Goal: Check status: Check status

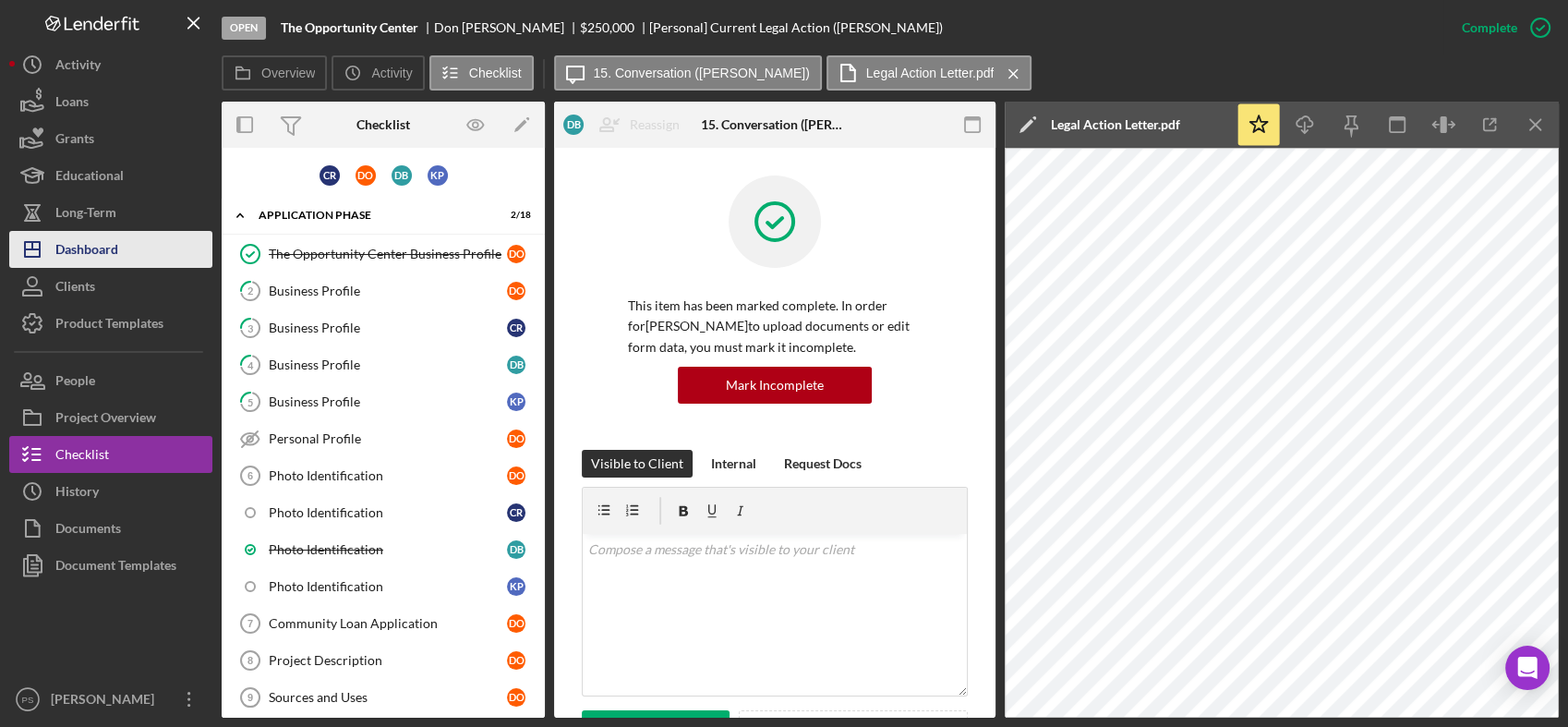
click at [139, 238] on button "Icon/Dashboard Dashboard" at bounding box center [111, 249] width 203 height 37
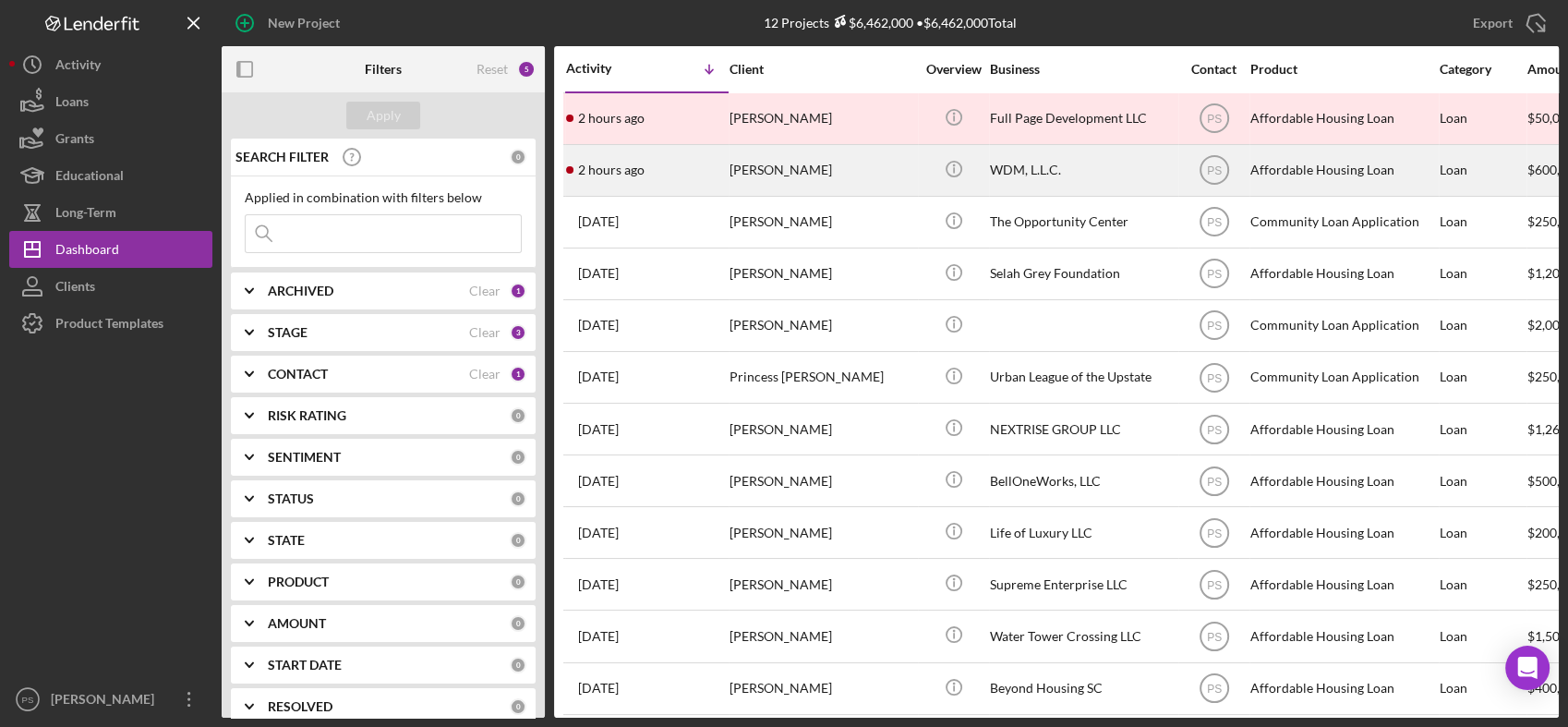
click at [857, 163] on div "[PERSON_NAME]" at bounding box center [822, 170] width 185 height 49
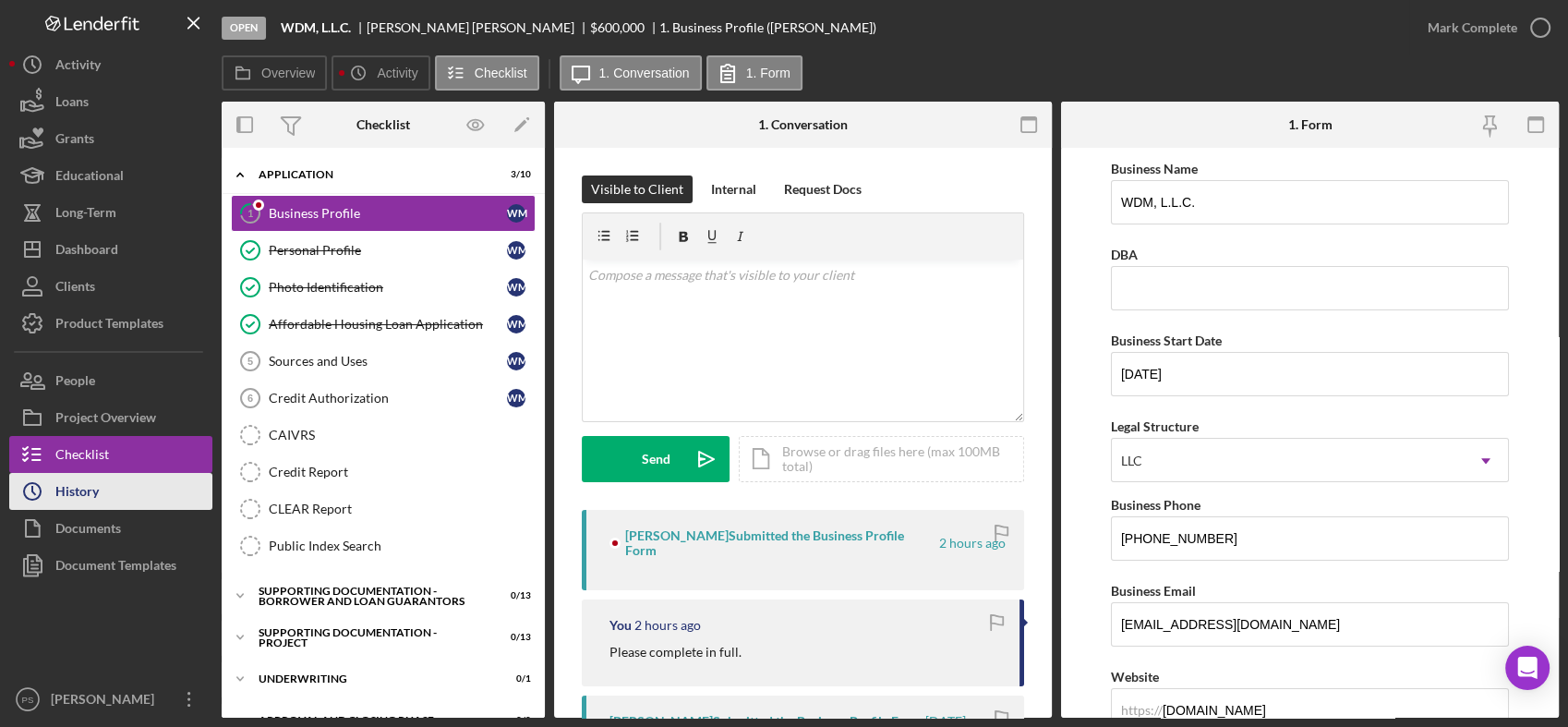
click at [87, 485] on div "History" at bounding box center [77, 493] width 43 height 41
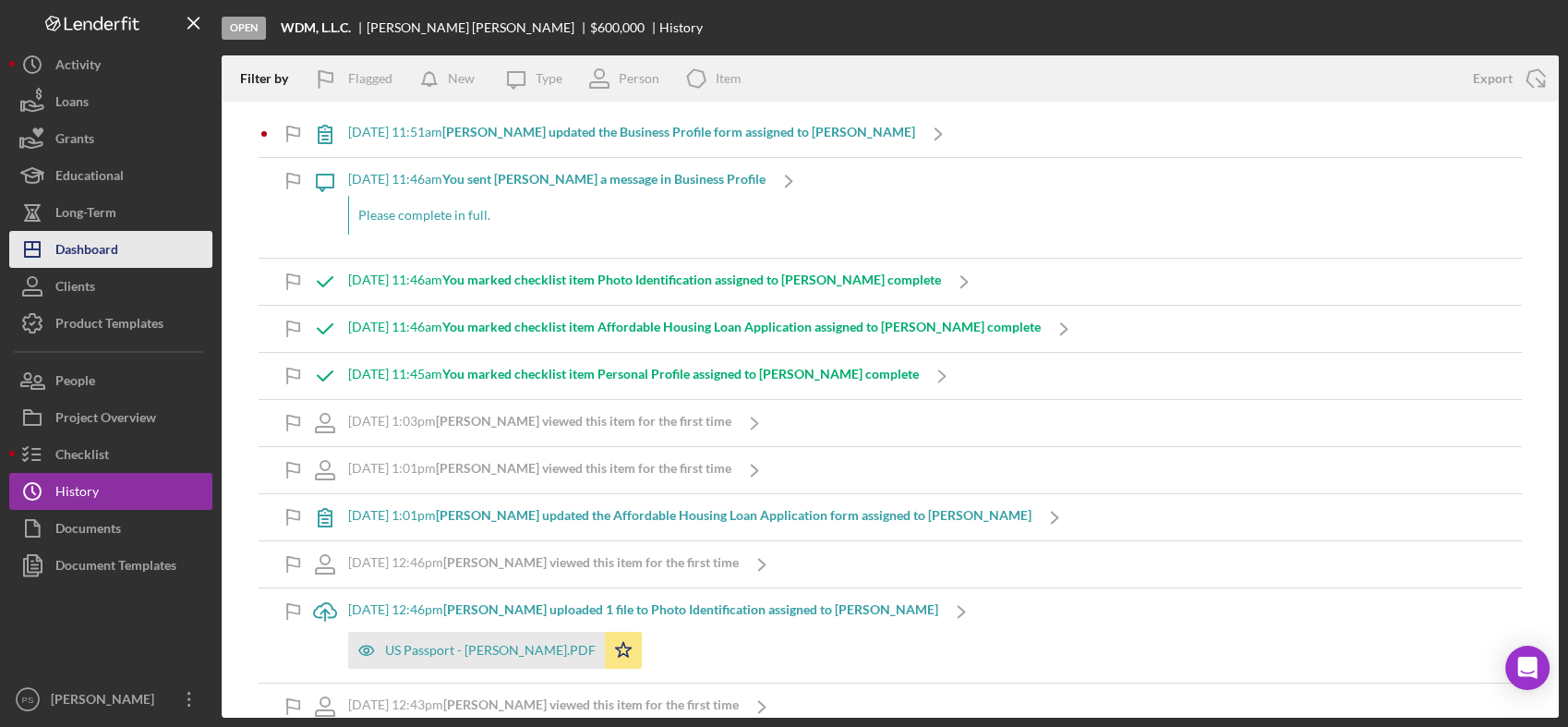
click at [116, 243] on div "Dashboard" at bounding box center [87, 251] width 62 height 41
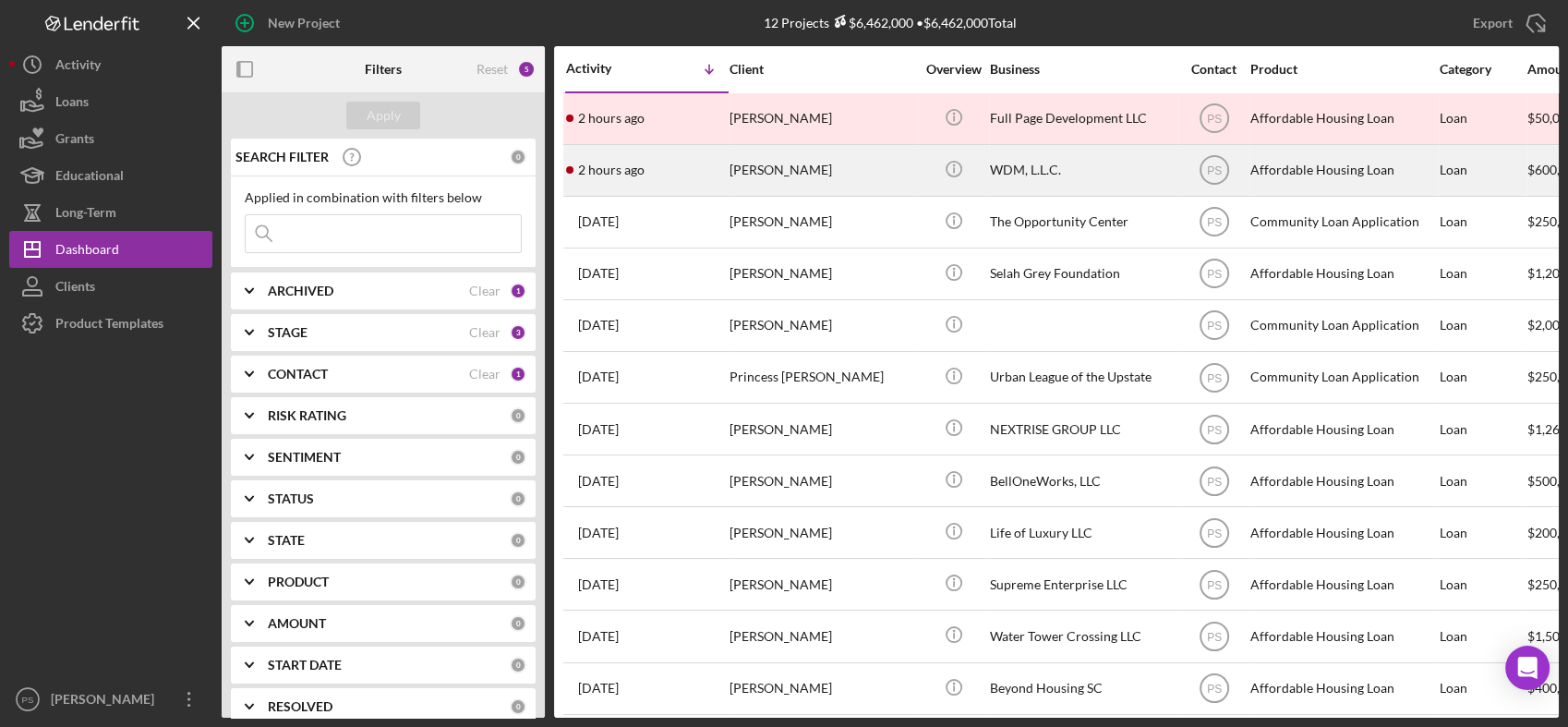
click at [843, 169] on div "[PERSON_NAME]" at bounding box center [822, 170] width 185 height 49
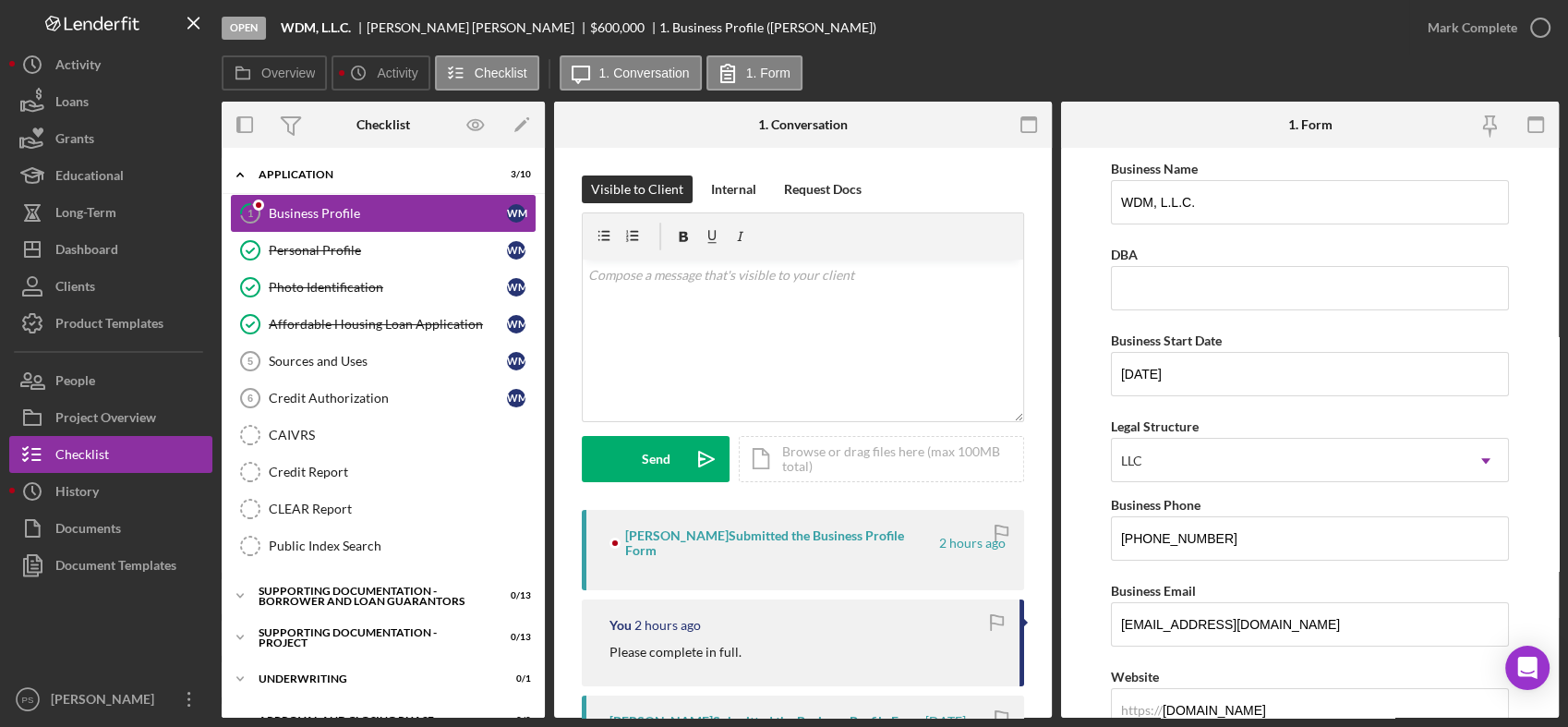
click at [373, 207] on div "Business Profile" at bounding box center [388, 213] width 238 height 14
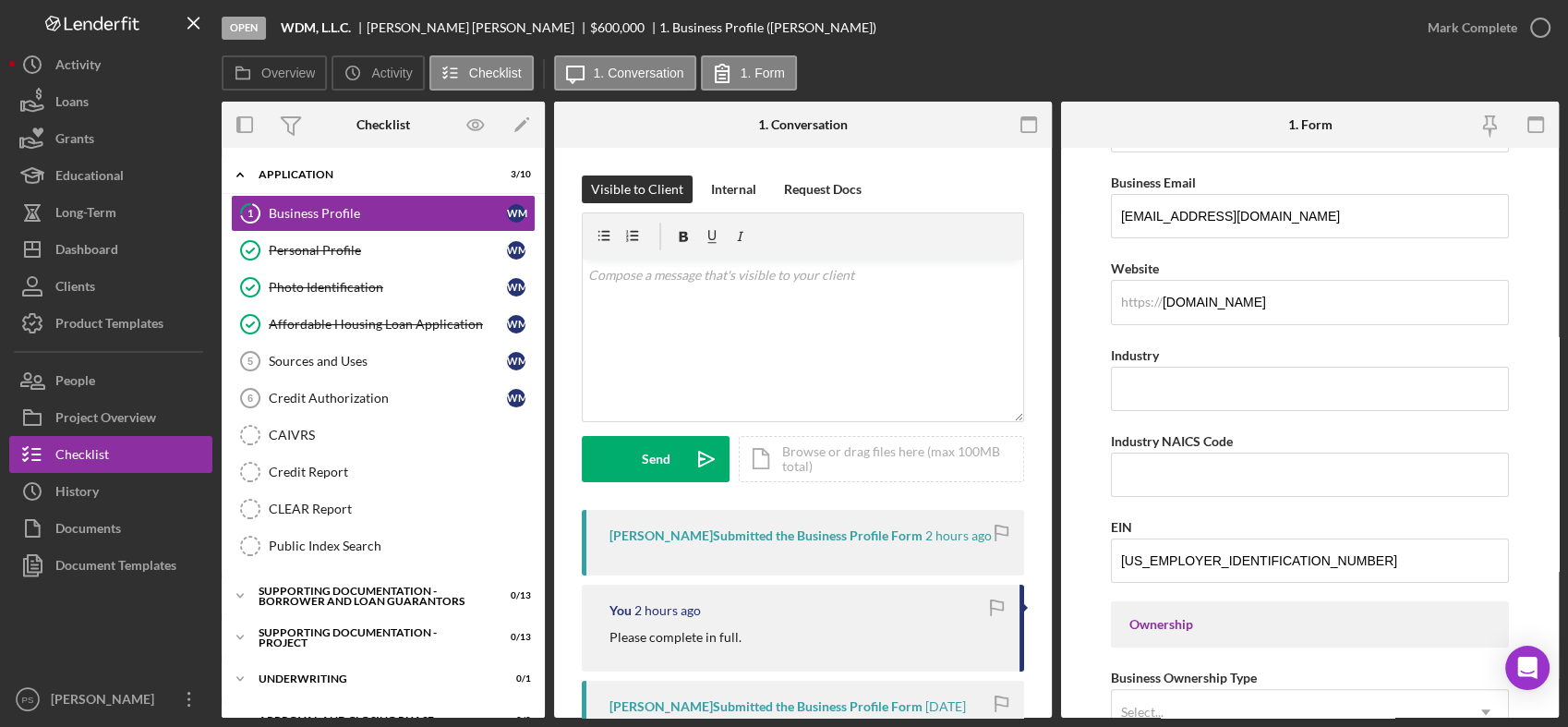
scroll to position [341, 0]
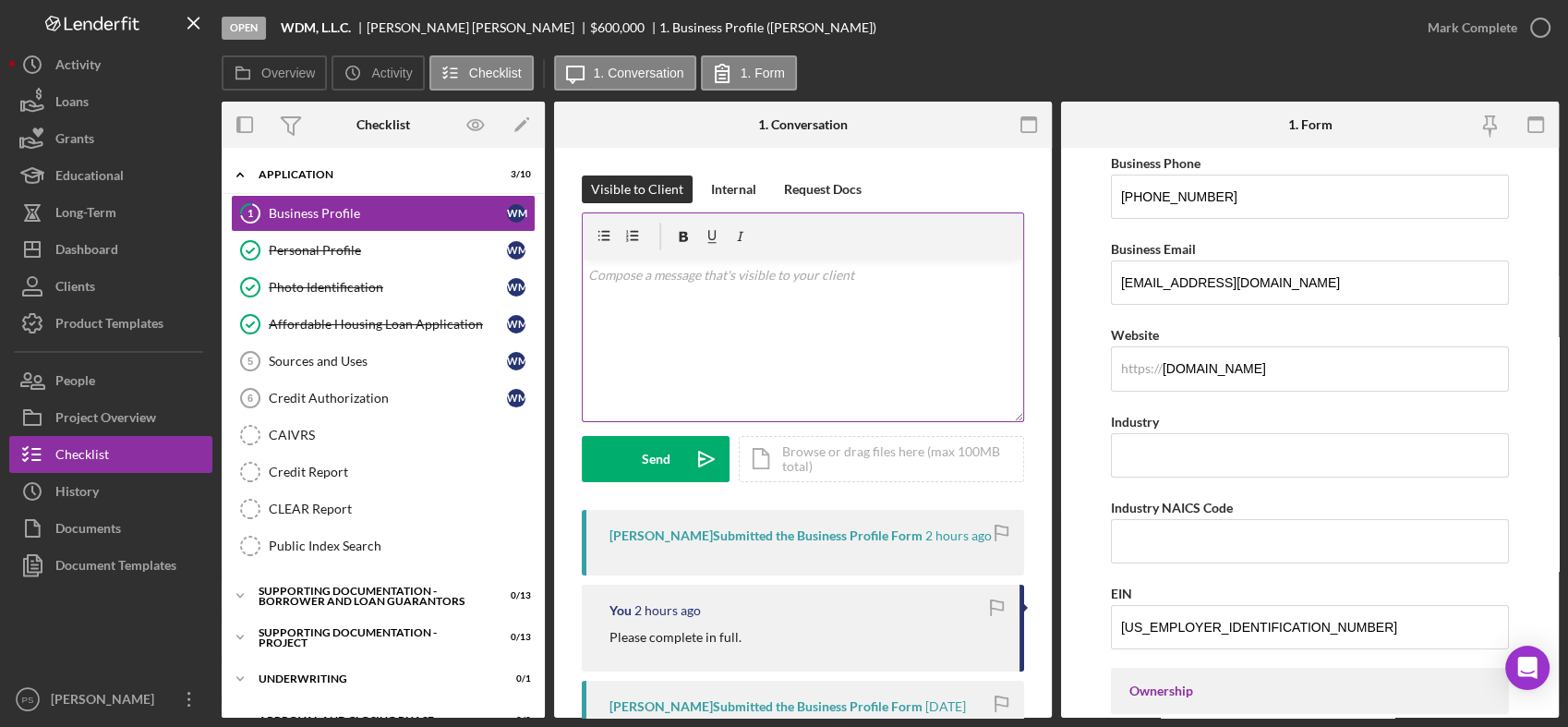
click at [680, 288] on div "v Color teal Color pink Remove color Add row above Add row below Add column bef…" at bounding box center [803, 340] width 440 height 162
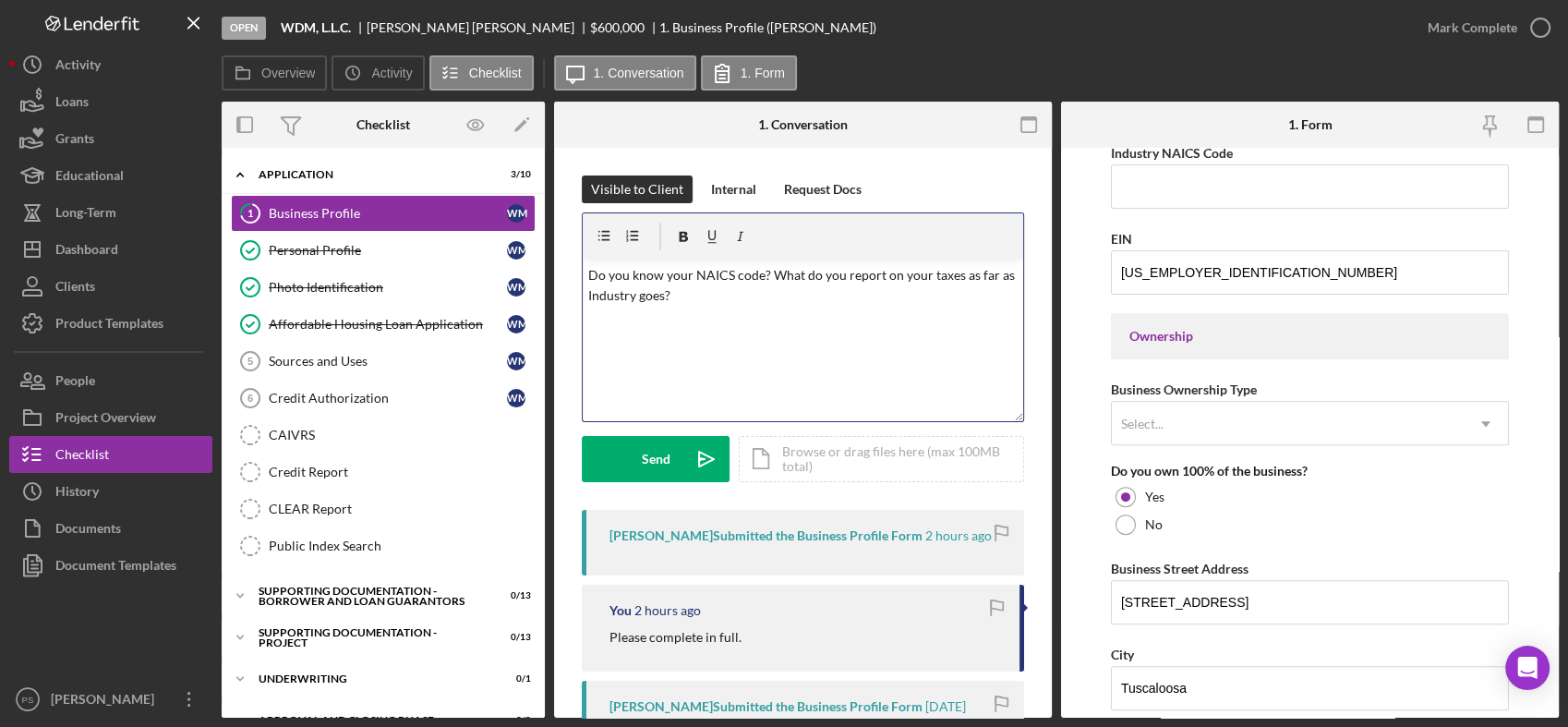
scroll to position [753, 0]
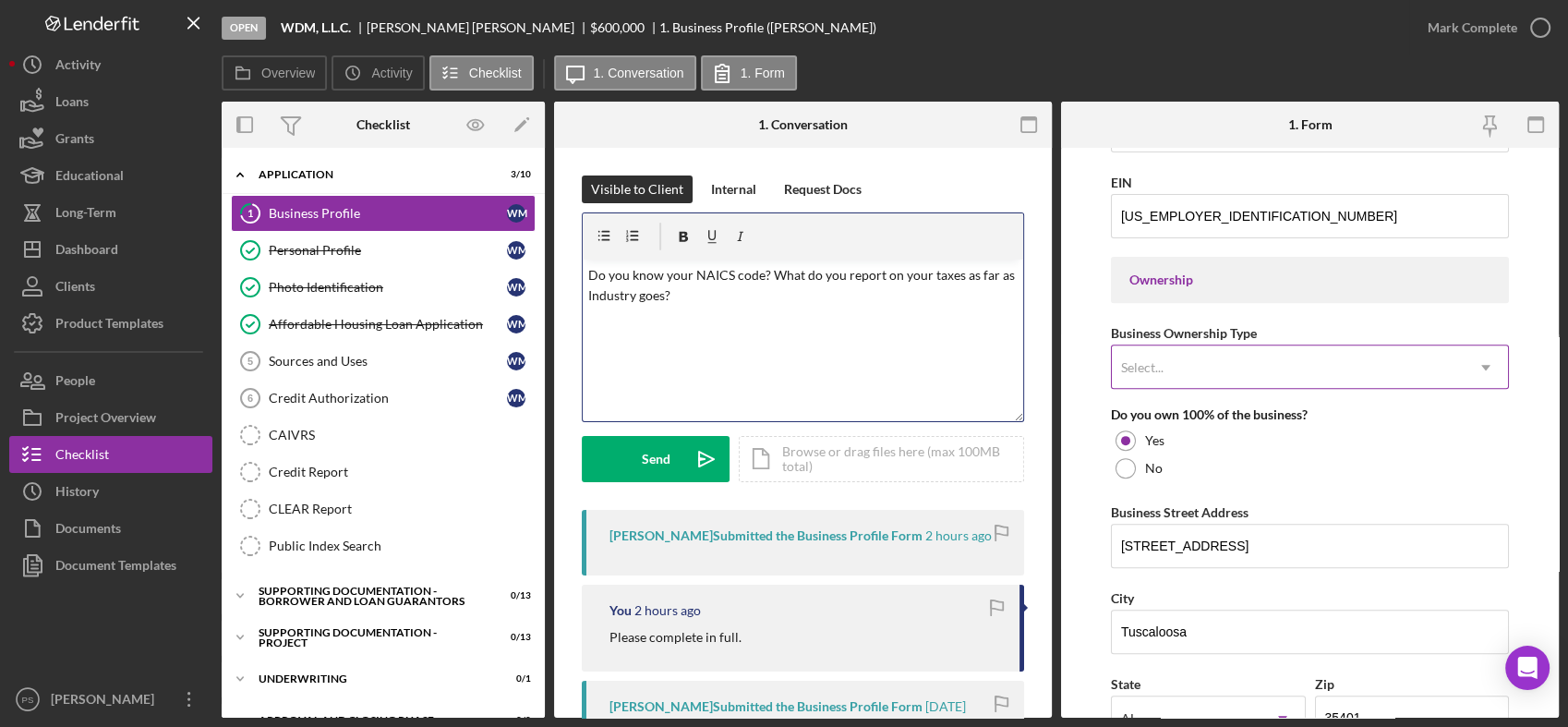
click at [1386, 357] on div "Select..." at bounding box center [1288, 367] width 352 height 42
click at [1388, 357] on div "Select..." at bounding box center [1288, 367] width 352 height 42
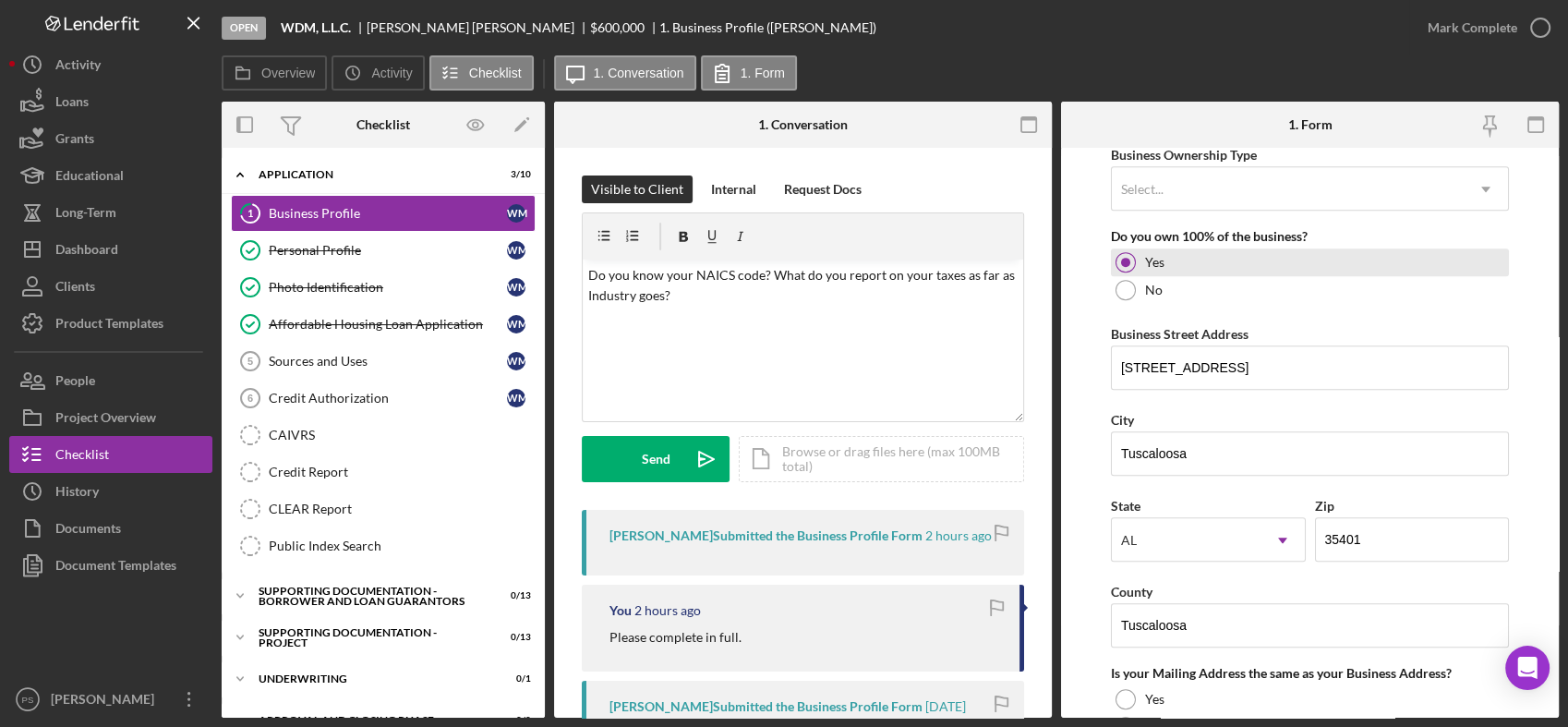
scroll to position [958, 0]
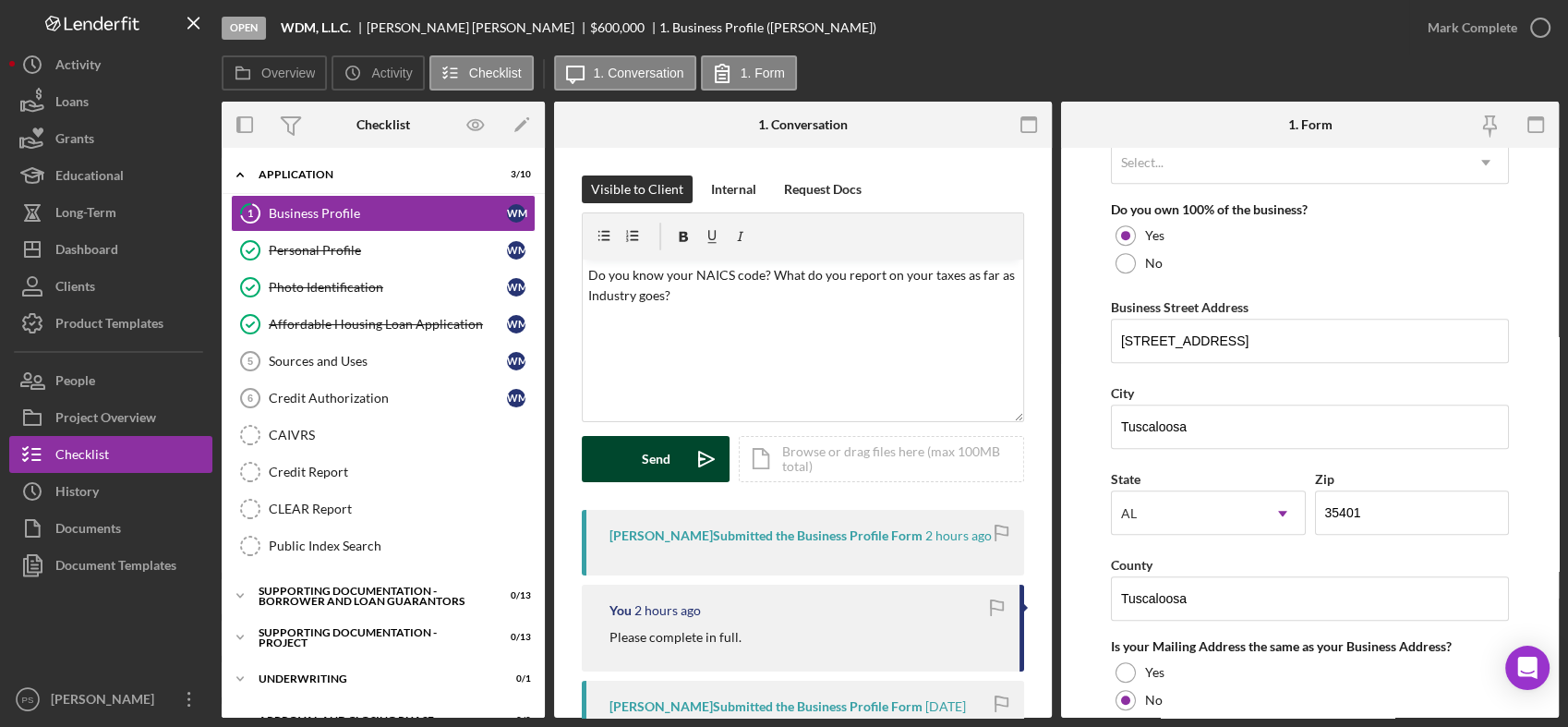
click at [668, 451] on div "Send" at bounding box center [657, 459] width 29 height 46
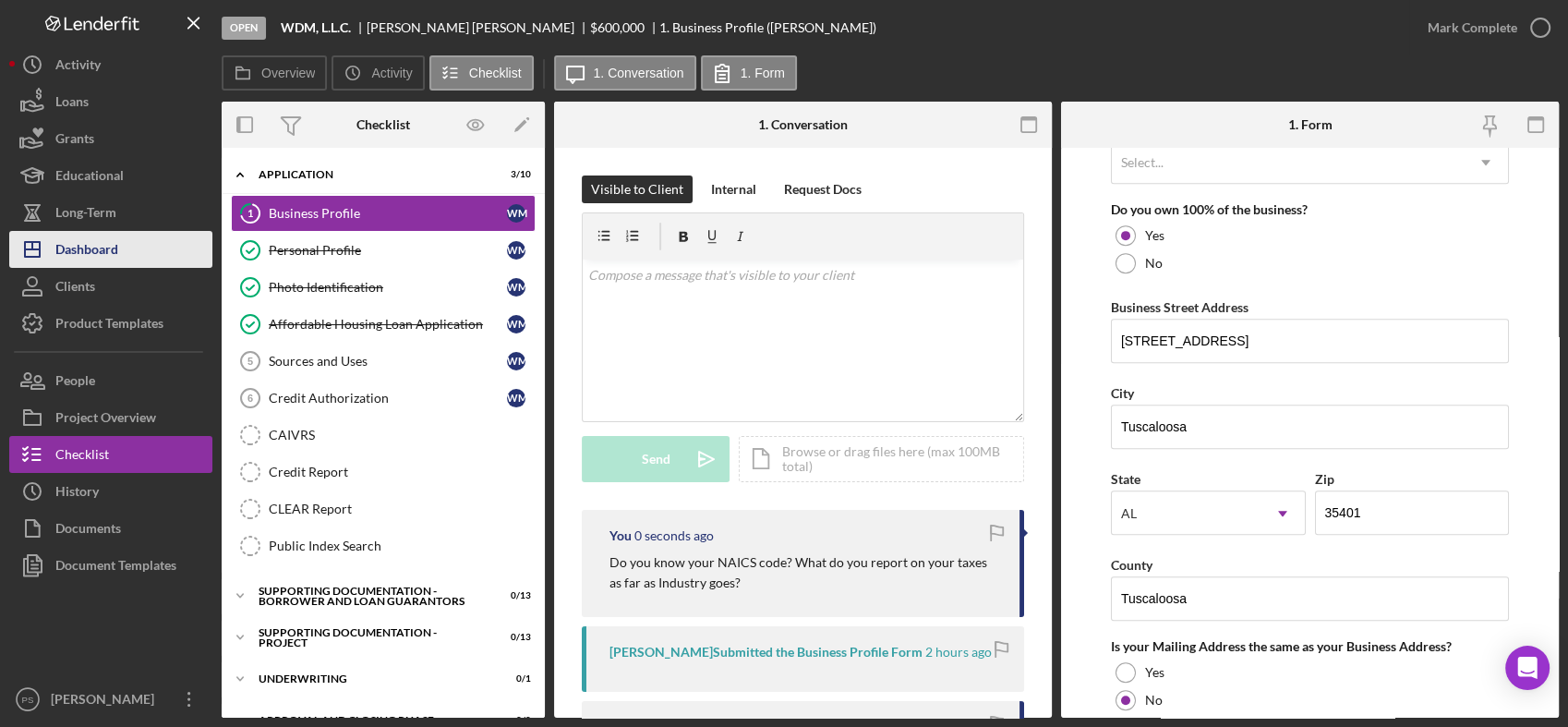
click at [124, 238] on button "Icon/Dashboard Dashboard" at bounding box center [111, 249] width 203 height 37
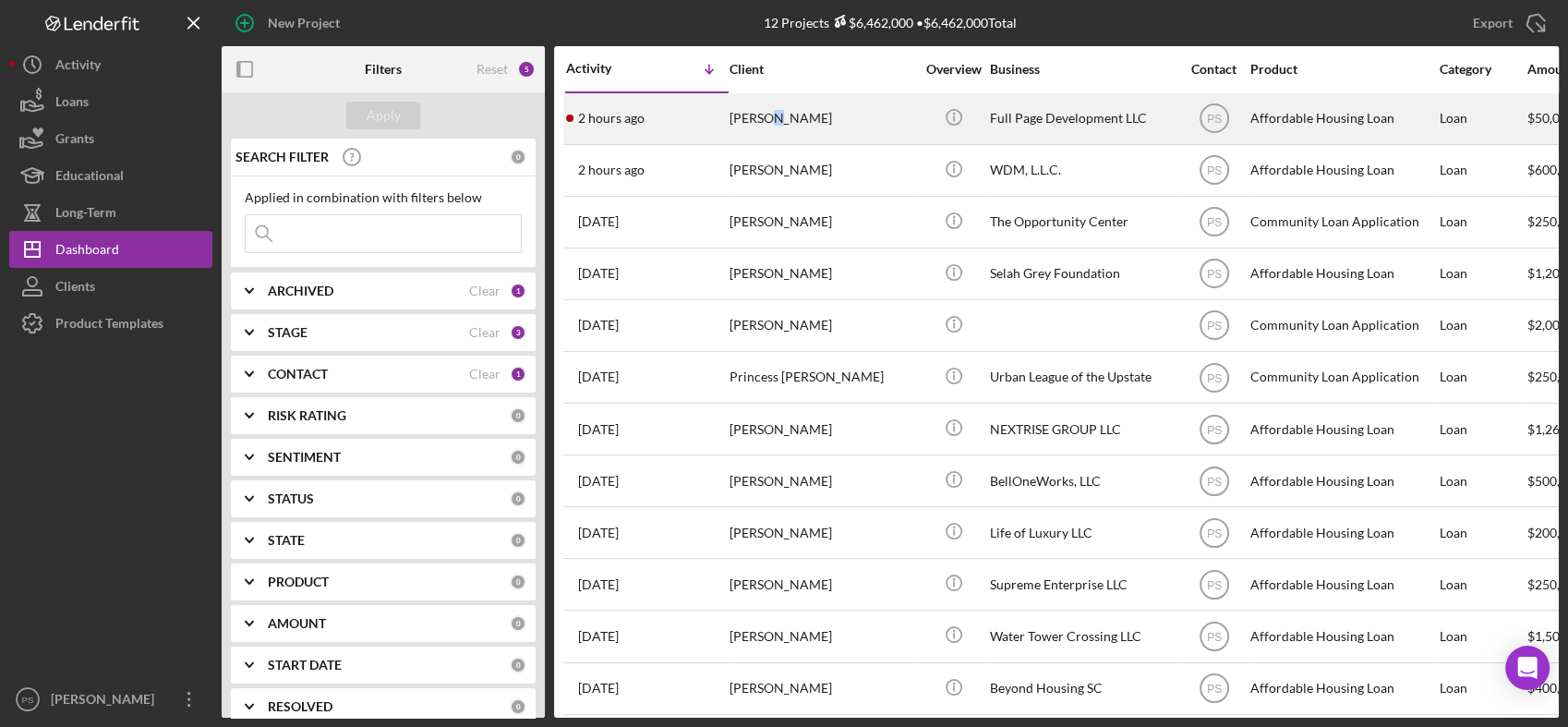
click at [770, 110] on div "[PERSON_NAME]" at bounding box center [822, 118] width 185 height 49
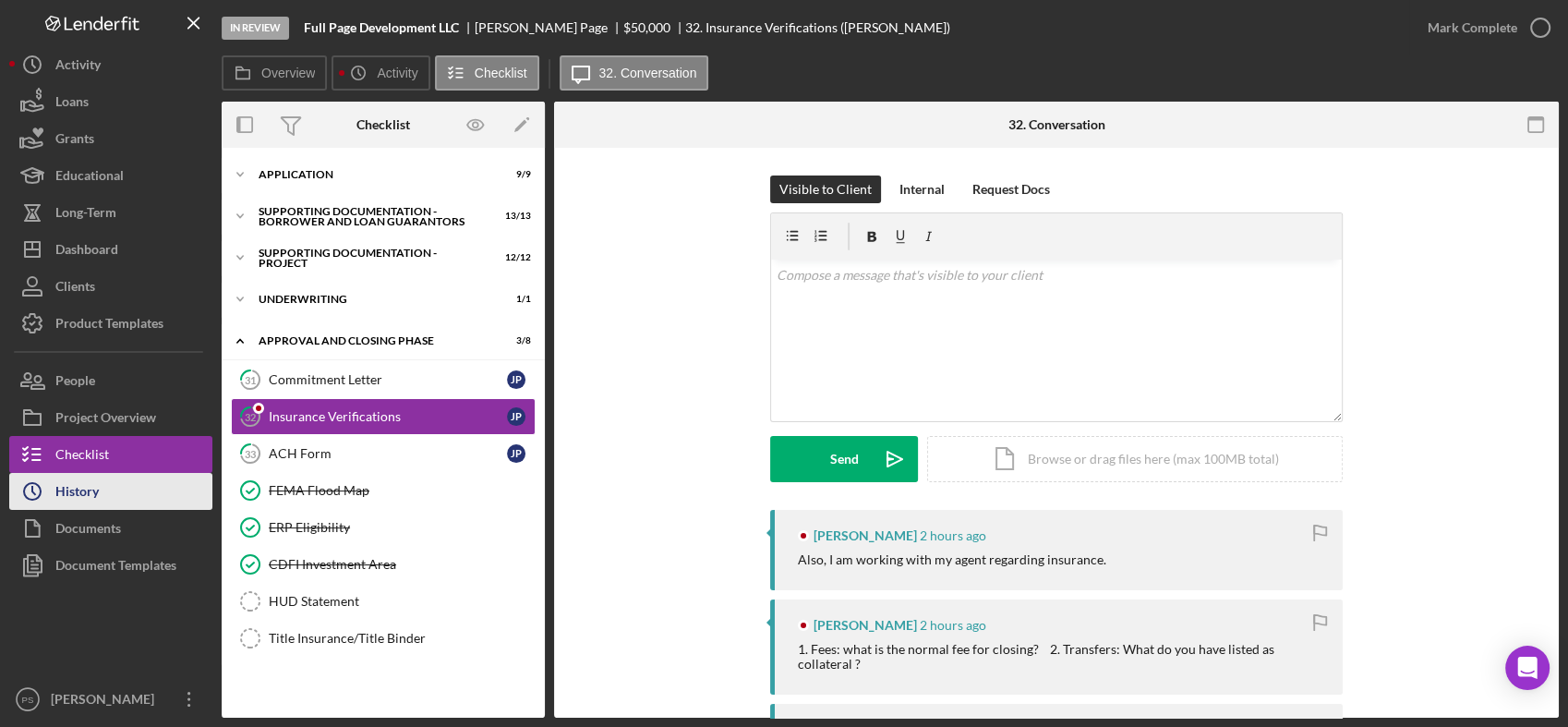
click at [142, 475] on button "Icon/History History" at bounding box center [111, 491] width 203 height 37
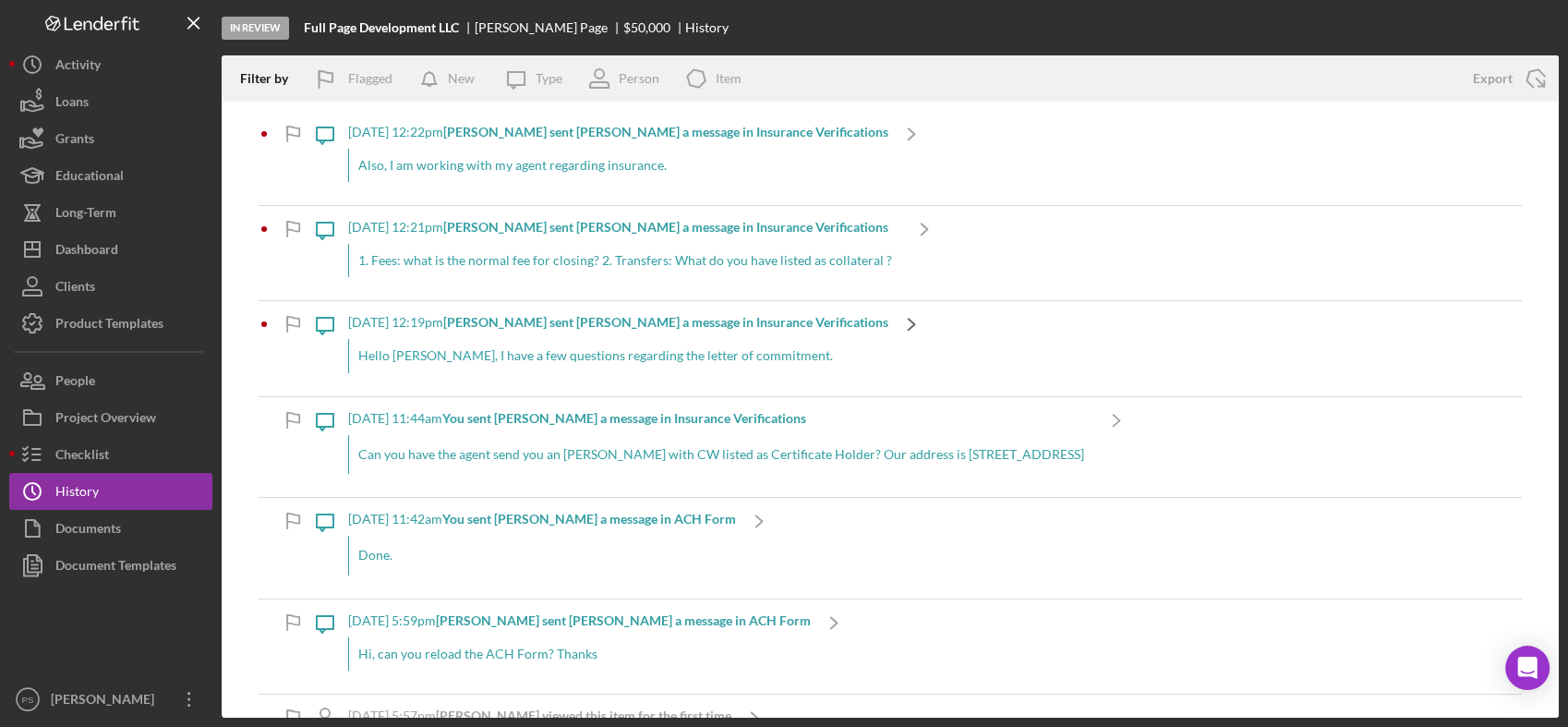
click at [888, 323] on icon "Icon/Navigate" at bounding box center [911, 324] width 46 height 46
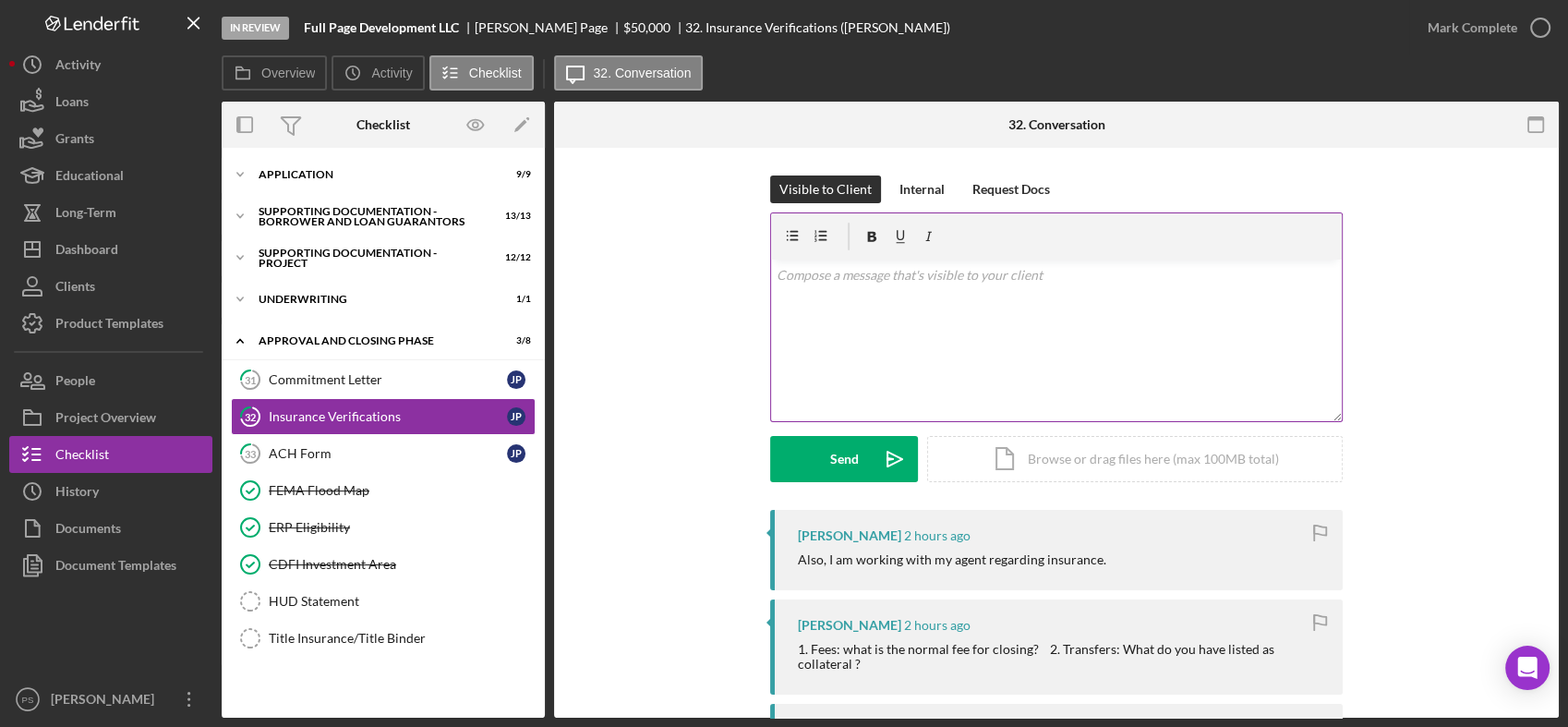
click at [859, 296] on div "v Color teal Color pink Remove color Add row above Add row below Add column bef…" at bounding box center [1057, 340] width 571 height 162
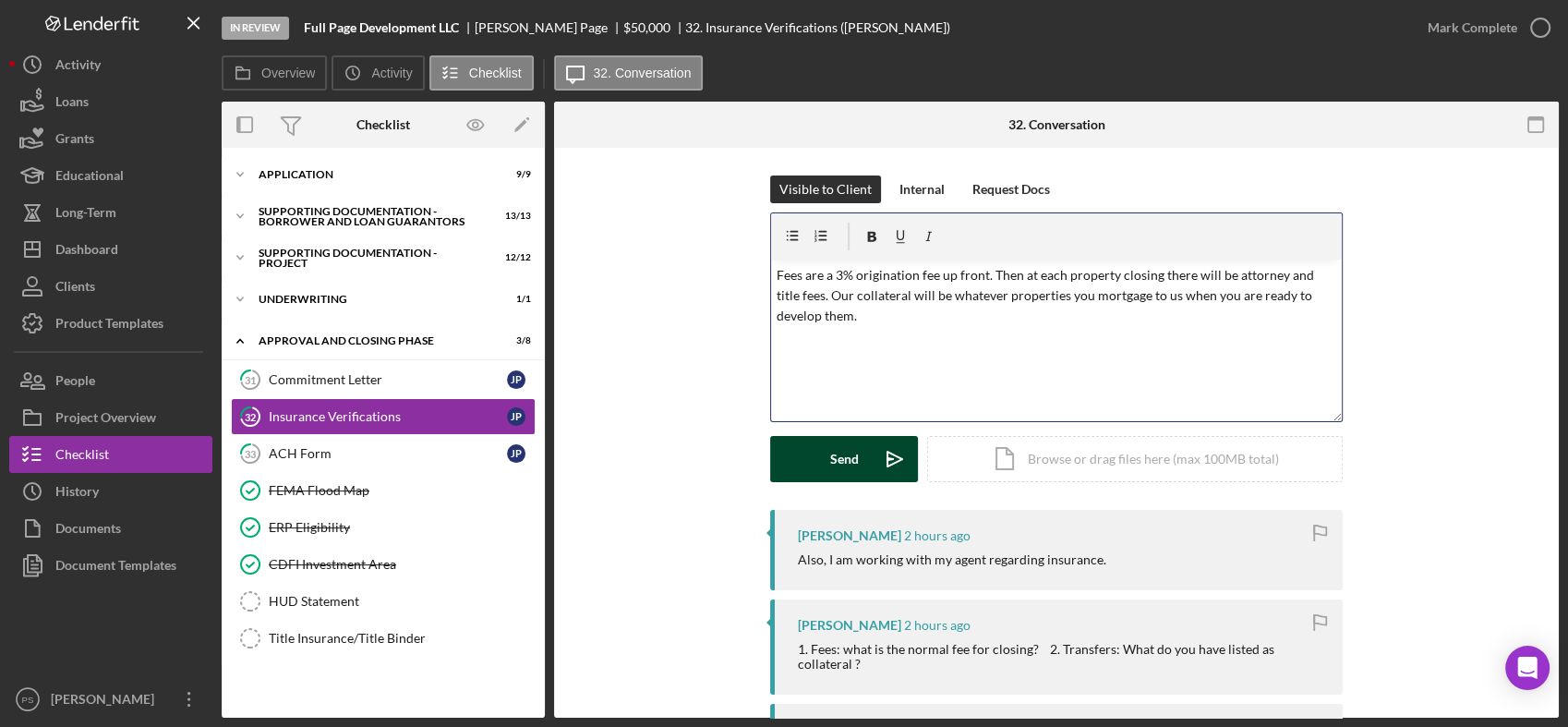
click at [882, 453] on icon "Icon/icon-invite-send" at bounding box center [895, 459] width 46 height 46
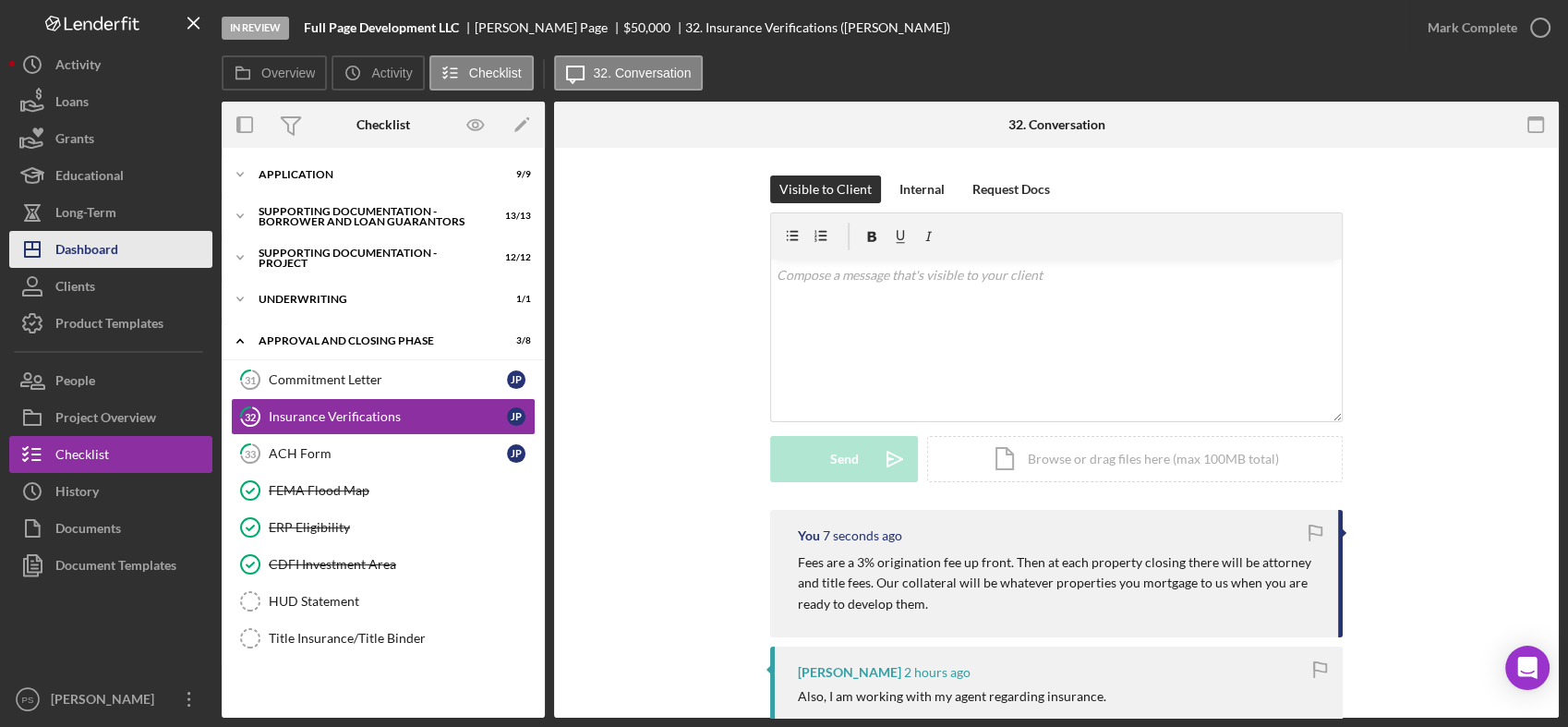
click at [133, 238] on button "Icon/Dashboard Dashboard" at bounding box center [111, 249] width 203 height 37
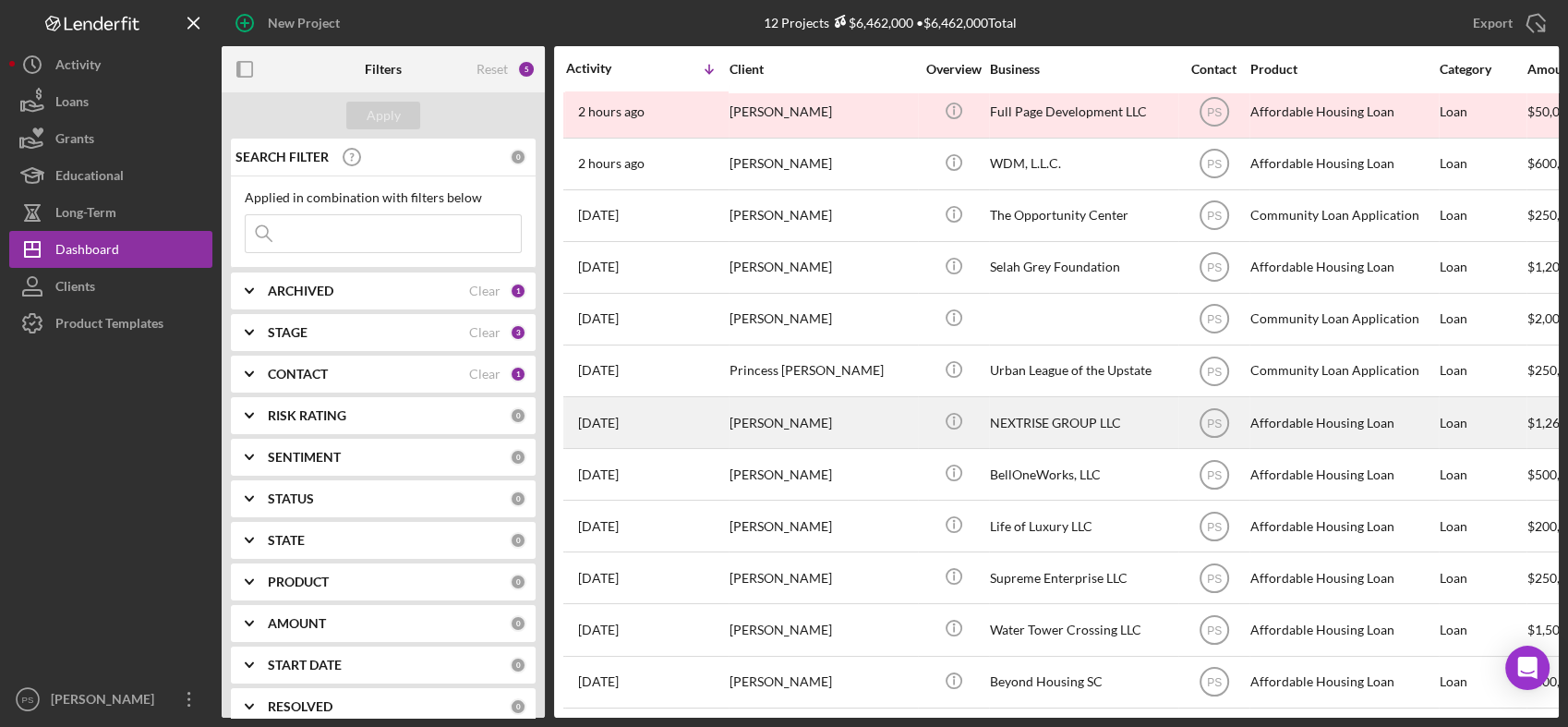
scroll to position [15, 0]
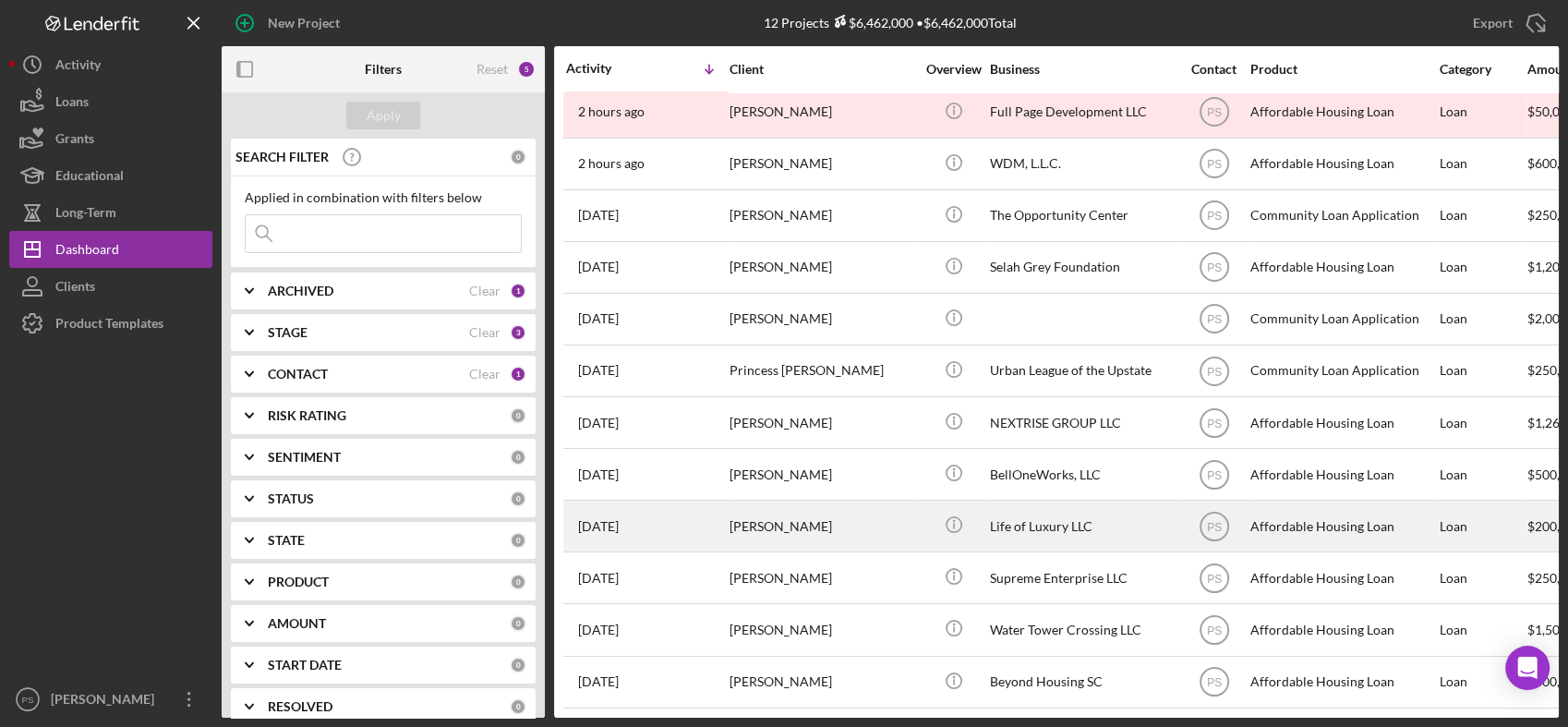
click at [828, 513] on div "[PERSON_NAME]" at bounding box center [822, 526] width 185 height 49
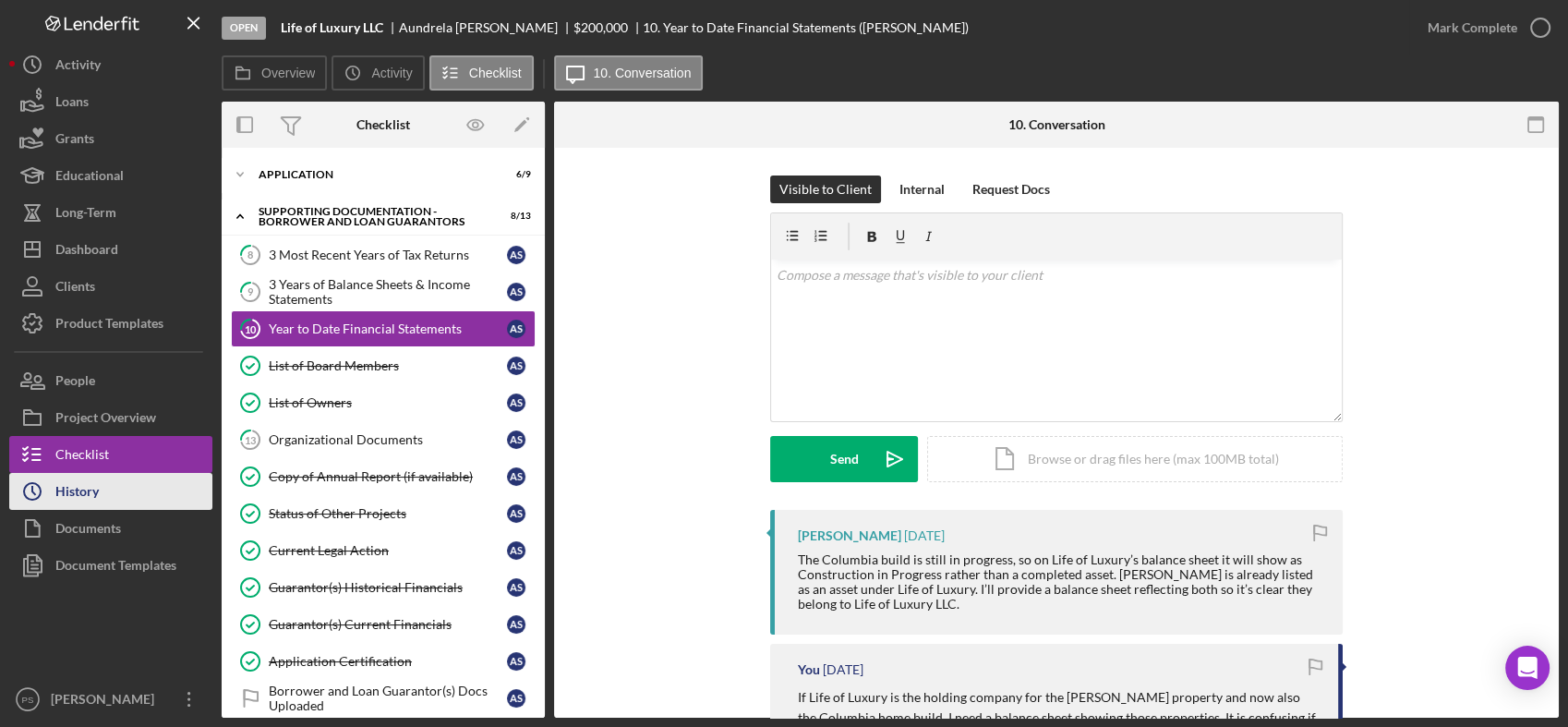
click at [90, 489] on div "History" at bounding box center [77, 493] width 43 height 41
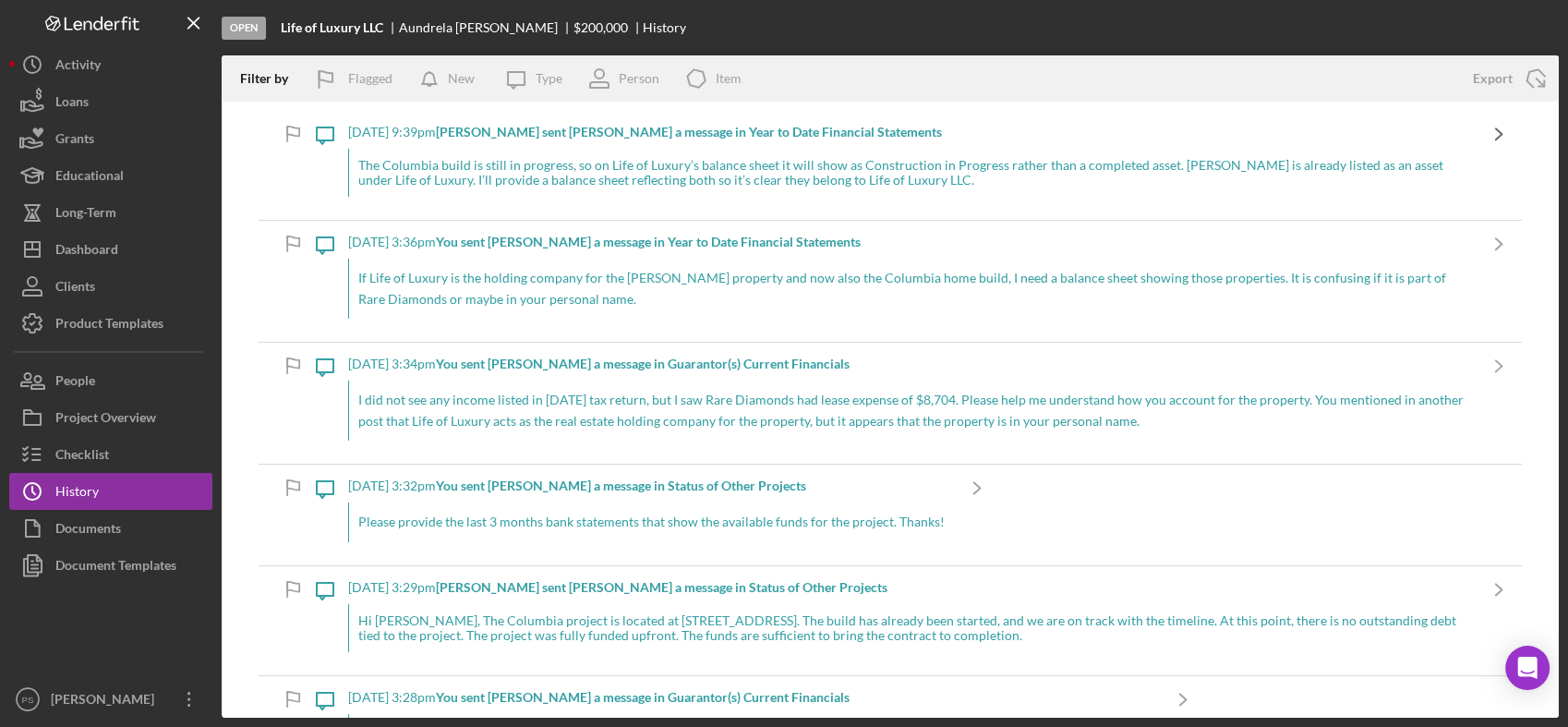
click at [1476, 134] on icon "Icon/Navigate" at bounding box center [1499, 134] width 46 height 46
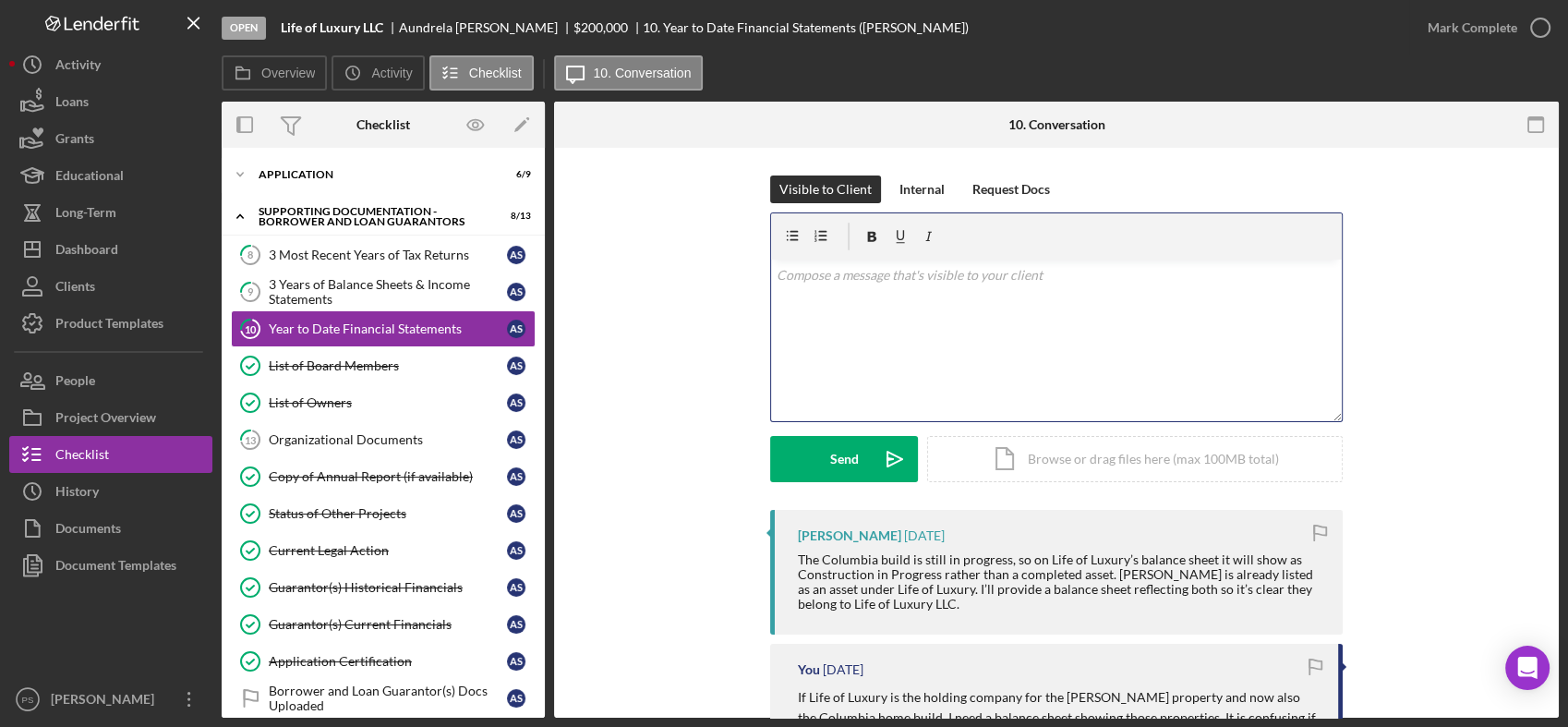
click at [837, 288] on div "v Color teal Color pink Remove color Add row above Add row below Add column bef…" at bounding box center [1057, 340] width 571 height 162
click at [993, 280] on p "I am revisiting your loan [DATE]." at bounding box center [1057, 275] width 560 height 20
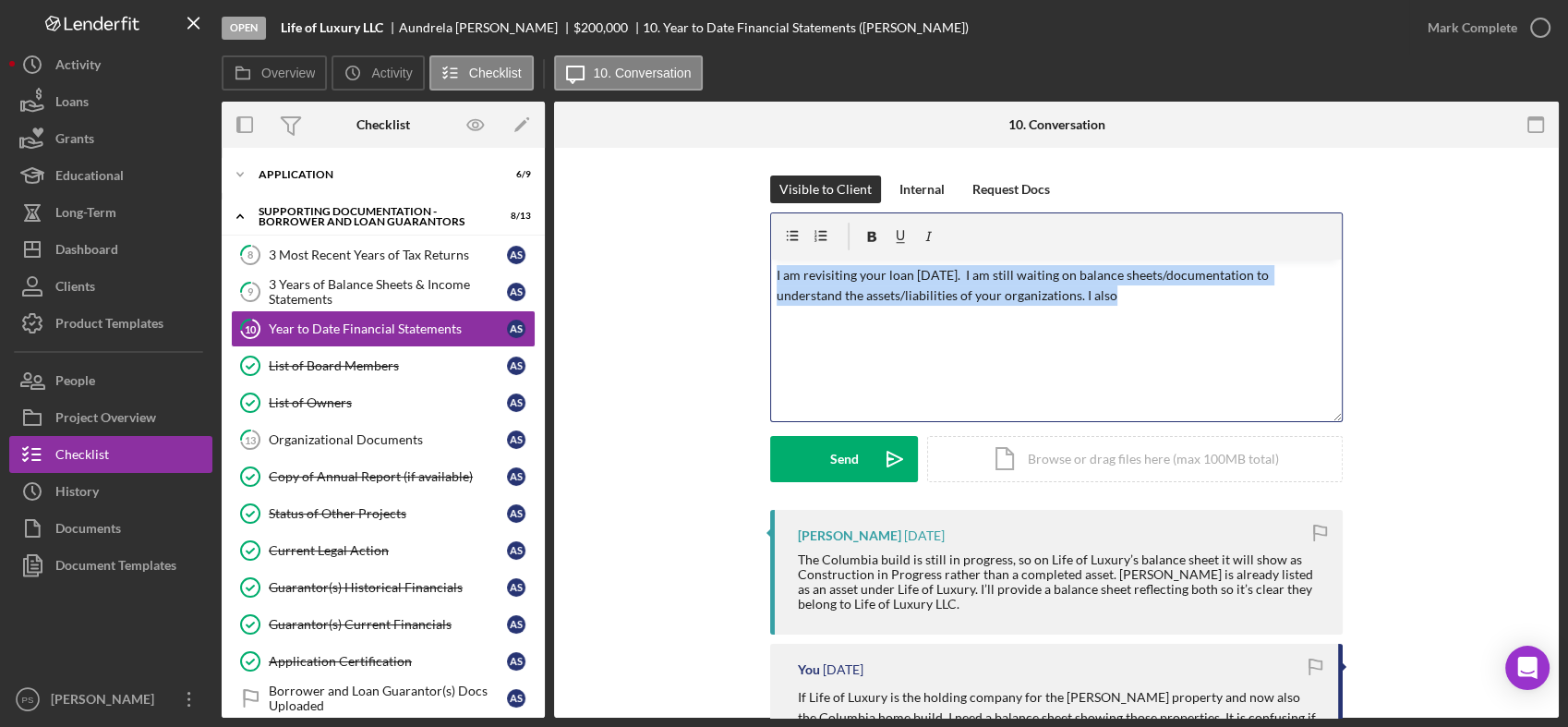
drag, startPoint x: 1084, startPoint y: 298, endPoint x: 754, endPoint y: 266, distance: 331.5
click at [754, 266] on div "Visible to Client Internal Request Docs v Color teal Color pink Remove color Ad…" at bounding box center [1056, 343] width 949 height 335
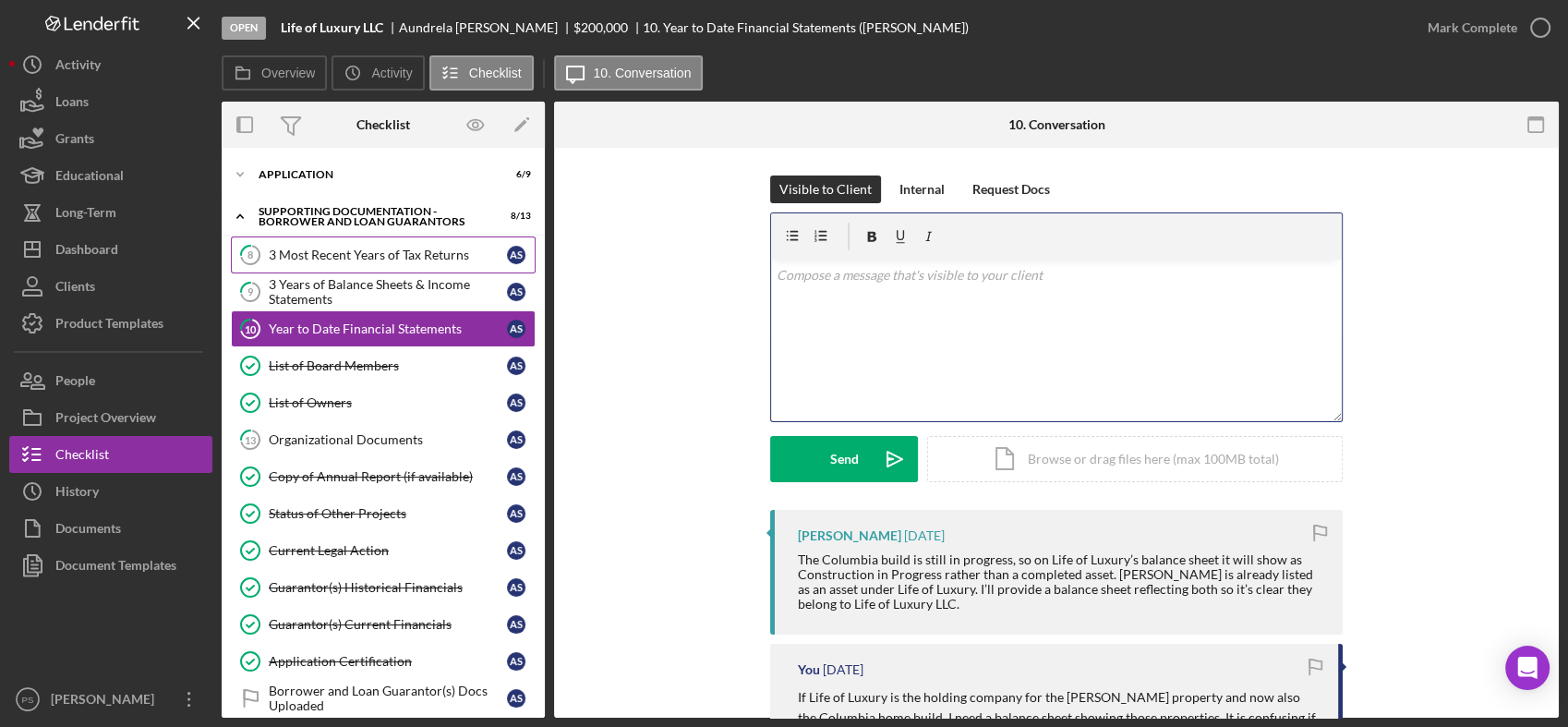
click at [407, 247] on div "3 Most Recent Years of Tax Returns" at bounding box center [388, 254] width 238 height 14
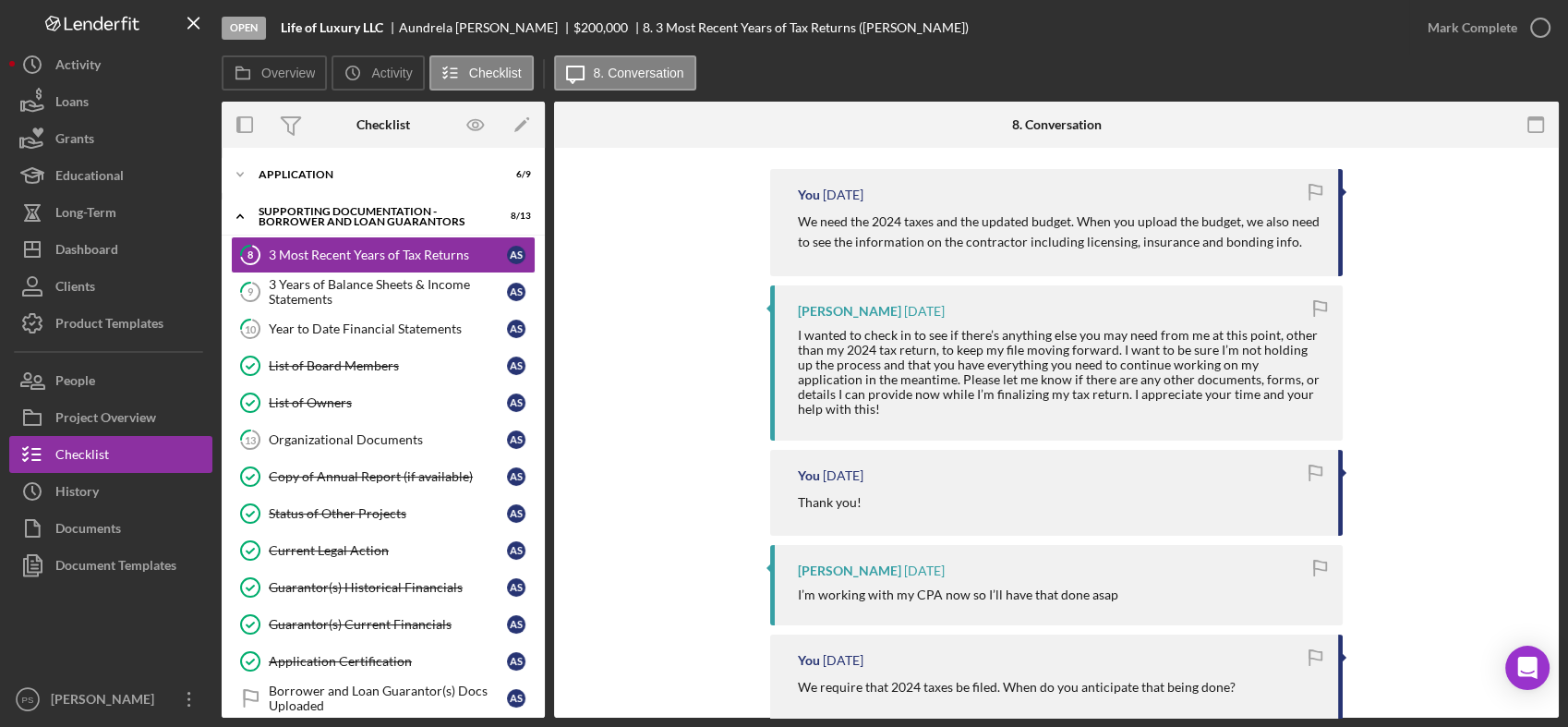
scroll to position [341, 0]
click at [385, 280] on div "3 Years of Balance Sheets & Income Statements" at bounding box center [388, 291] width 238 height 30
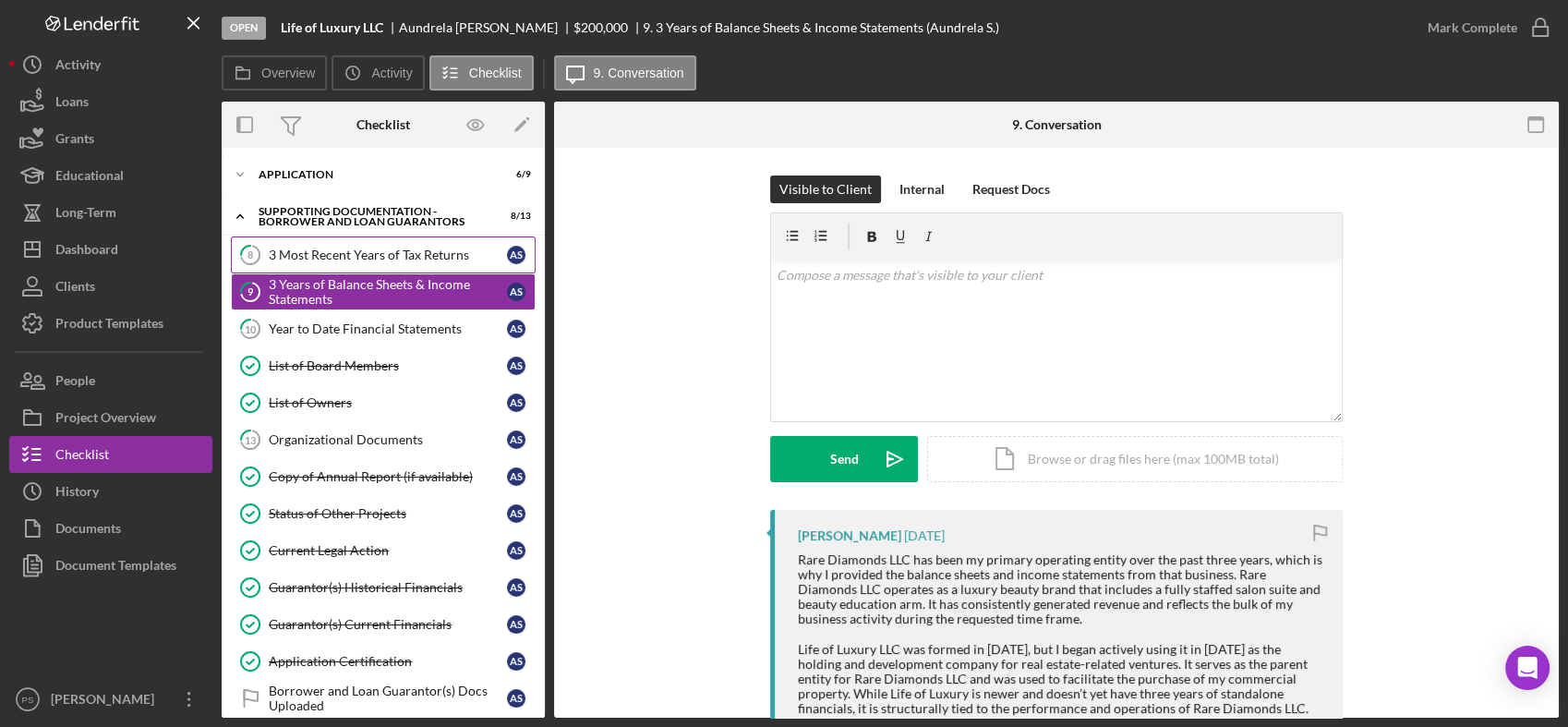
click at [386, 259] on div "3 Most Recent Years of Tax Returns" at bounding box center [388, 254] width 238 height 14
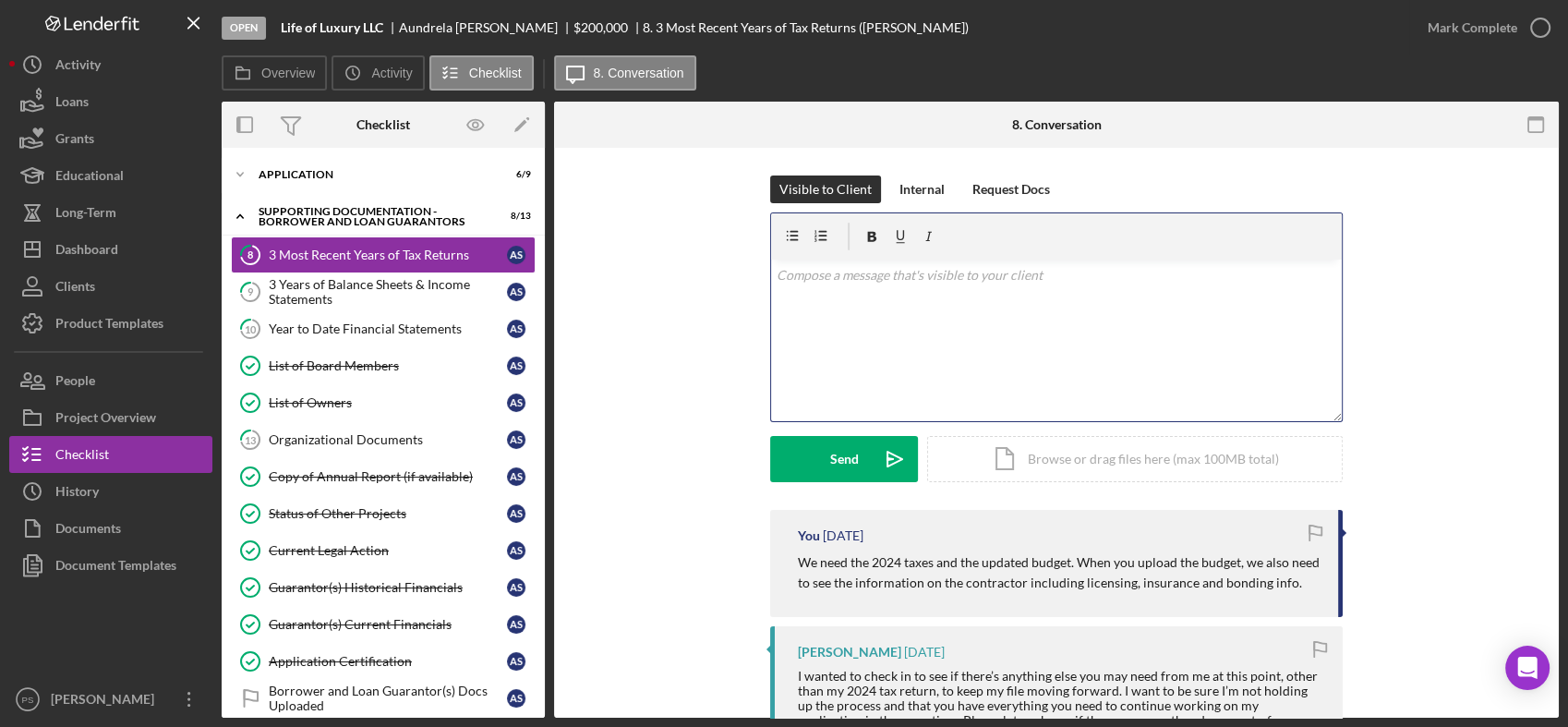
click at [905, 294] on div "v Color teal Color pink Remove color Add row above Add row below Add column bef…" at bounding box center [1057, 340] width 571 height 162
drag, startPoint x: 1175, startPoint y: 269, endPoint x: 705, endPoint y: 270, distance: 470.0
click at [705, 270] on div "Visible to Client Internal Request Docs v Color teal Color pink Remove color Ad…" at bounding box center [1056, 343] width 949 height 335
click at [140, 483] on button "Icon/History History" at bounding box center [111, 491] width 203 height 37
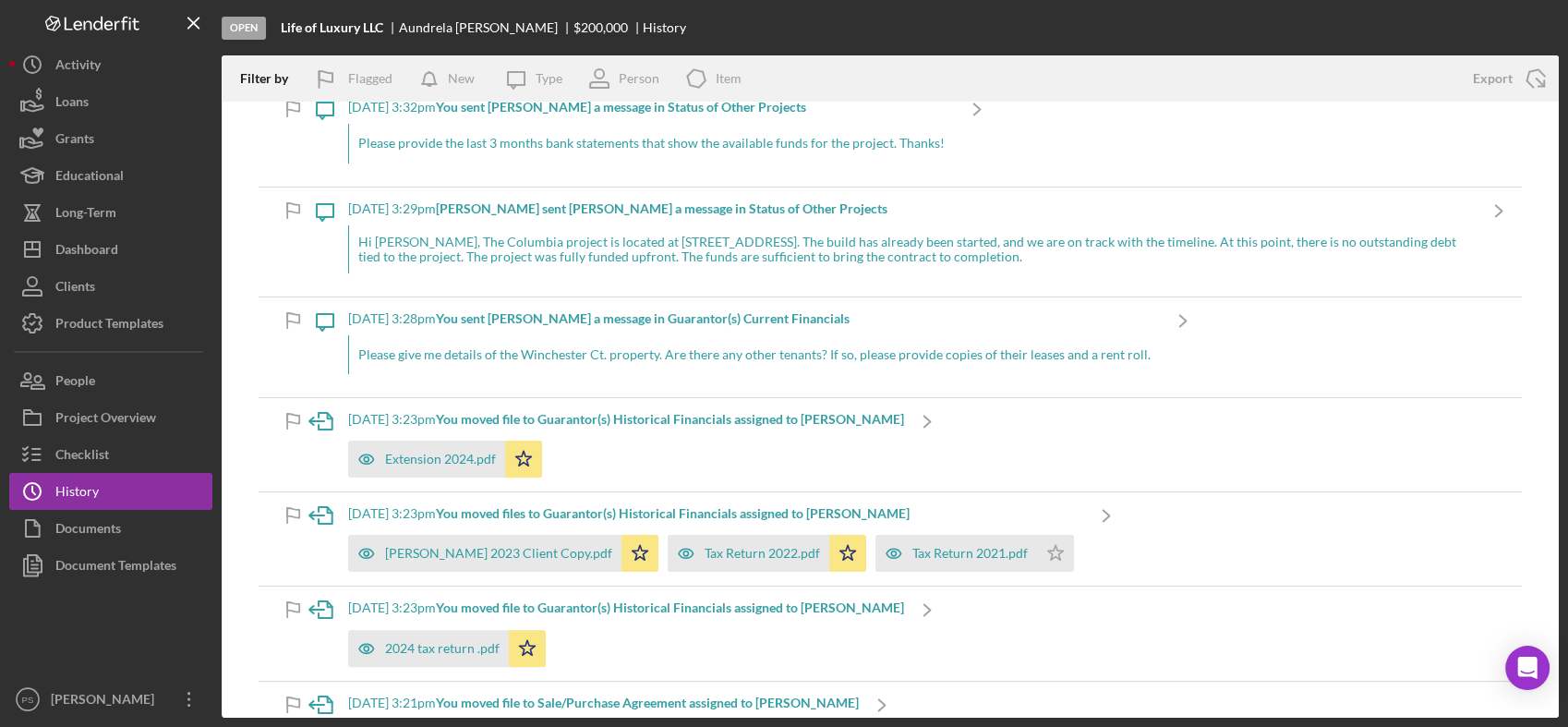
scroll to position [410, 0]
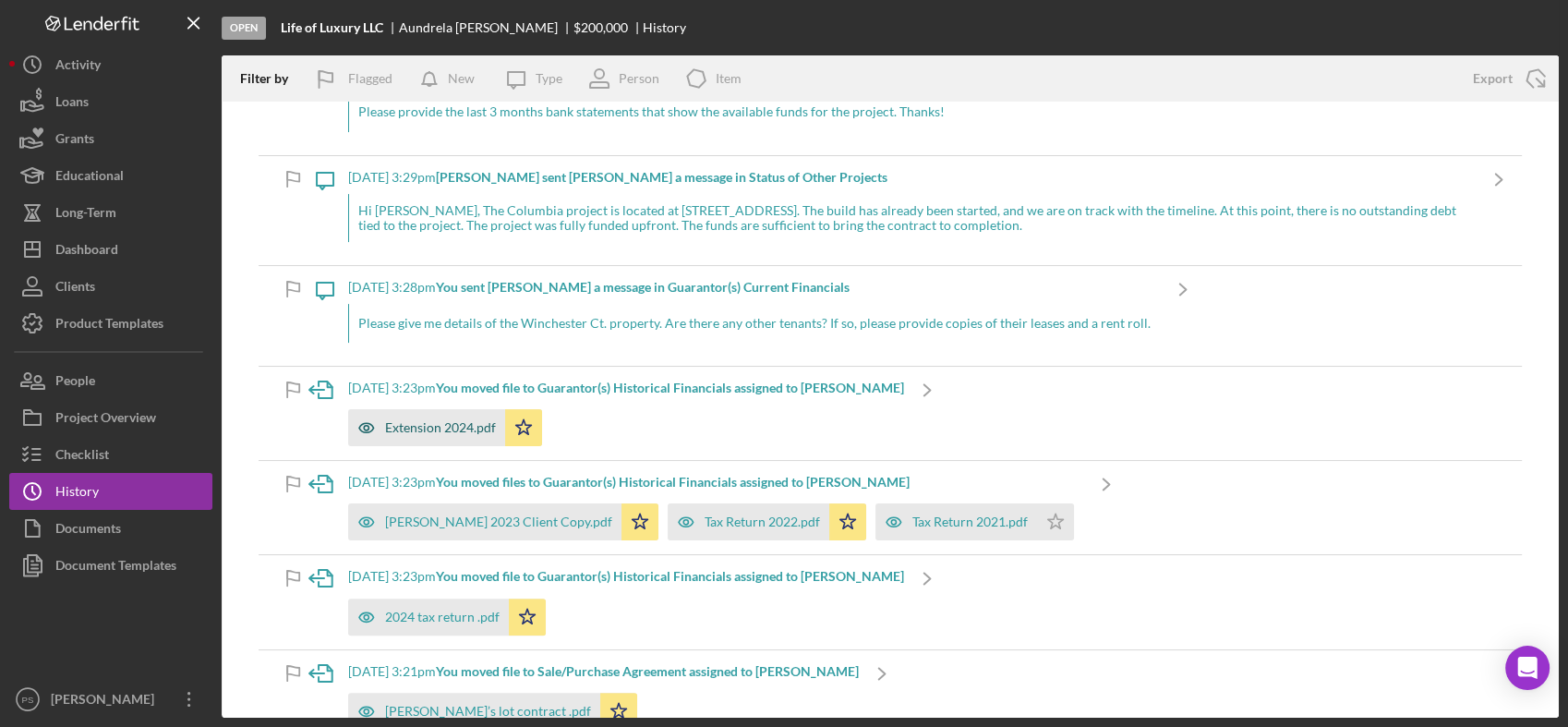
click at [460, 425] on div "Extension 2024.pdf" at bounding box center [440, 427] width 111 height 14
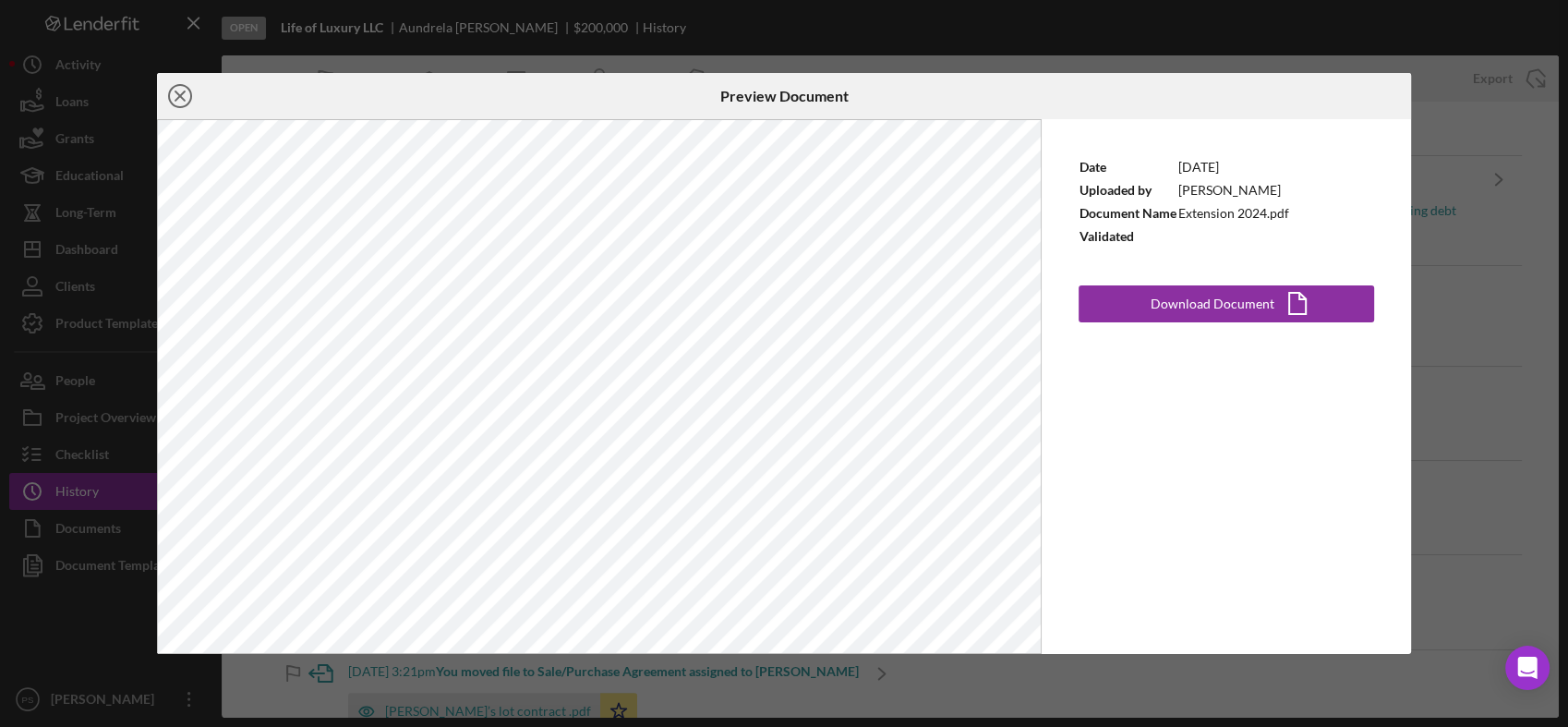
click at [183, 91] on line at bounding box center [181, 96] width 10 height 10
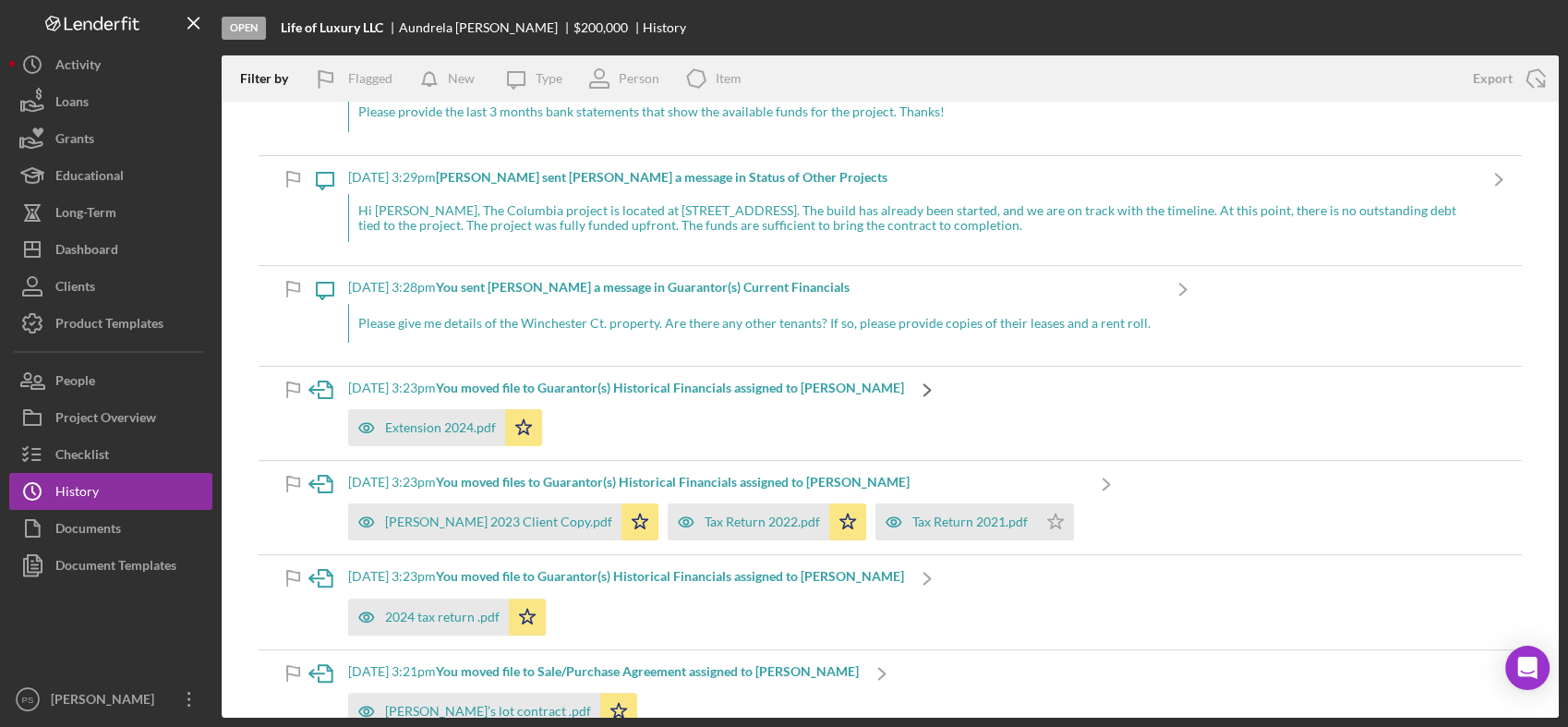
click at [926, 389] on icon "Icon/Navigate" at bounding box center [927, 389] width 46 height 46
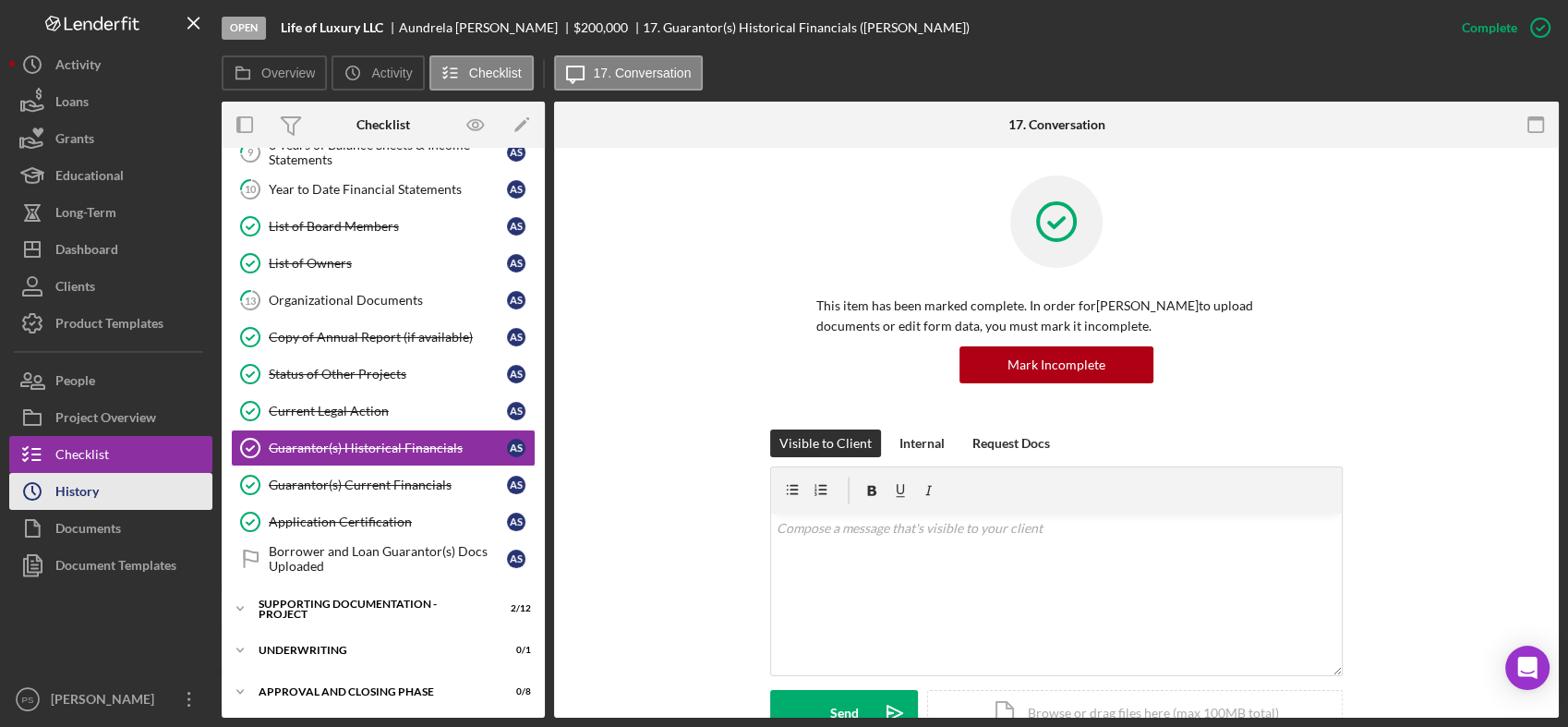
click at [88, 489] on div "History" at bounding box center [77, 493] width 43 height 41
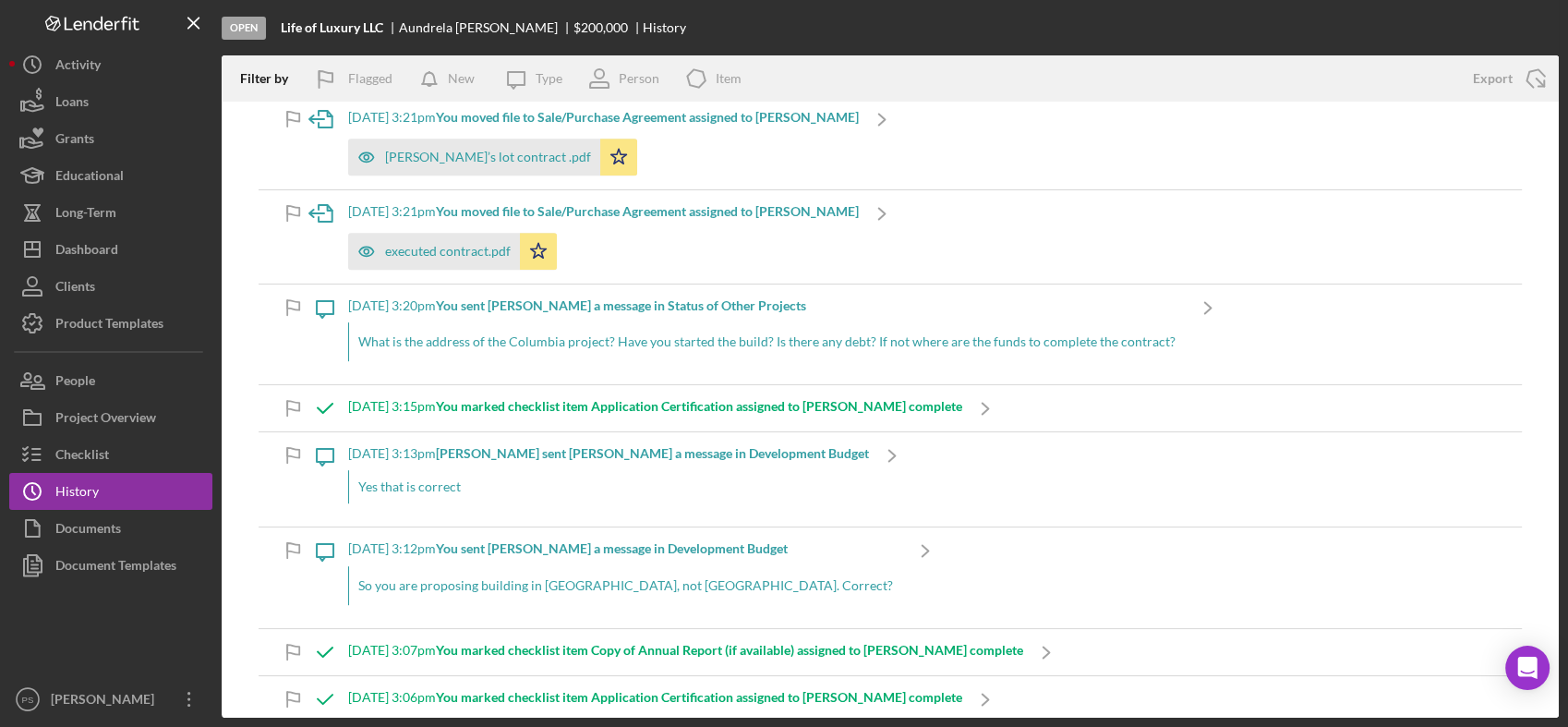
scroll to position [1026, 0]
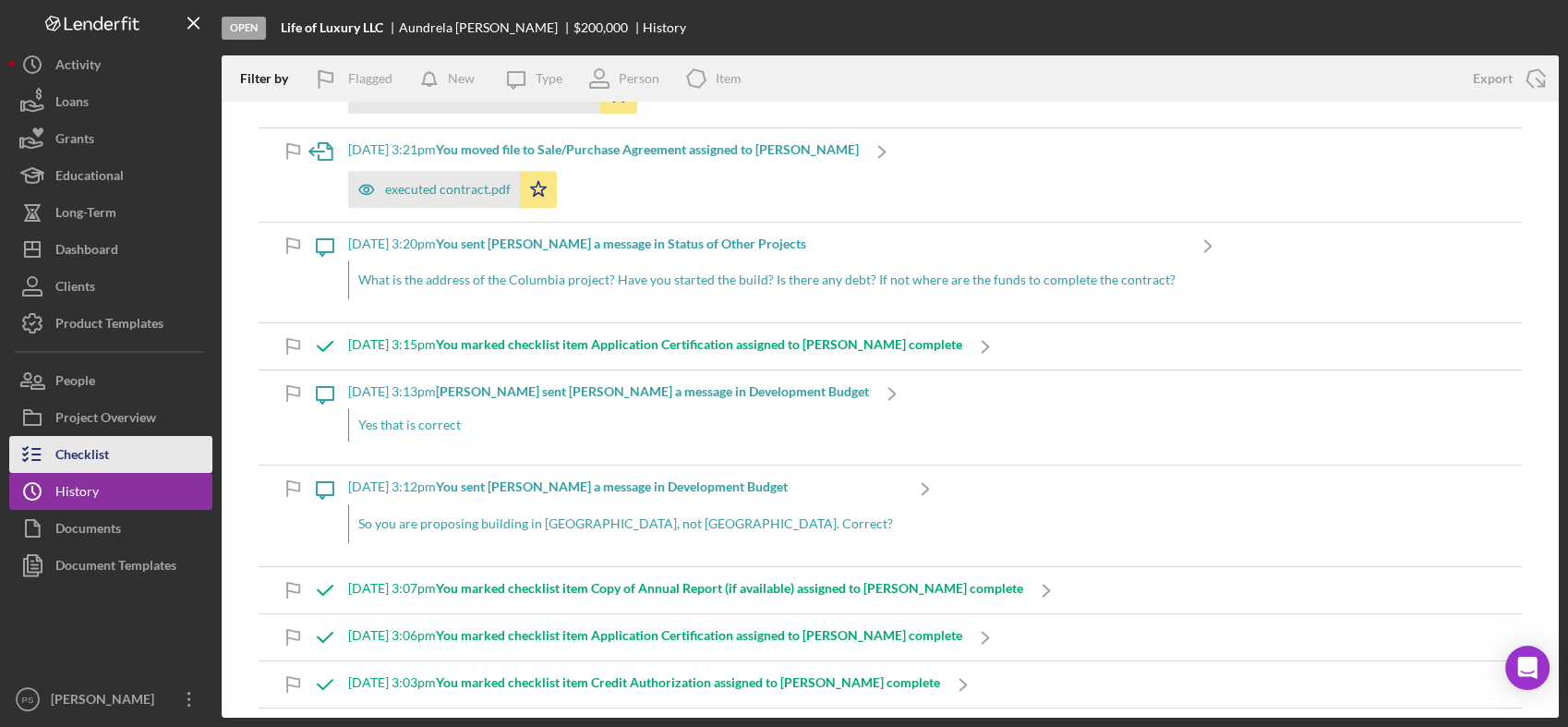
click at [121, 445] on button "Checklist" at bounding box center [111, 454] width 203 height 37
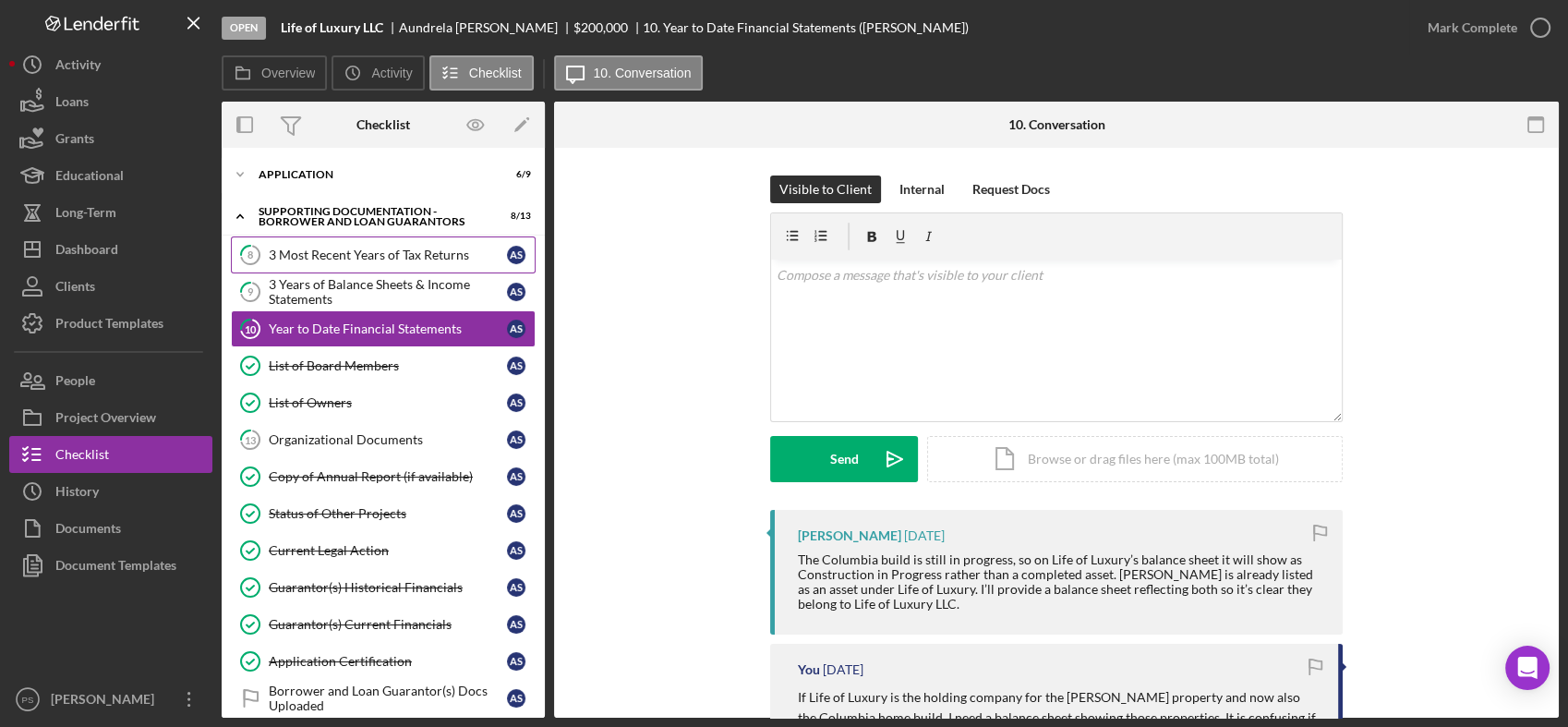
click at [398, 251] on div "3 Most Recent Years of Tax Returns" at bounding box center [388, 254] width 238 height 14
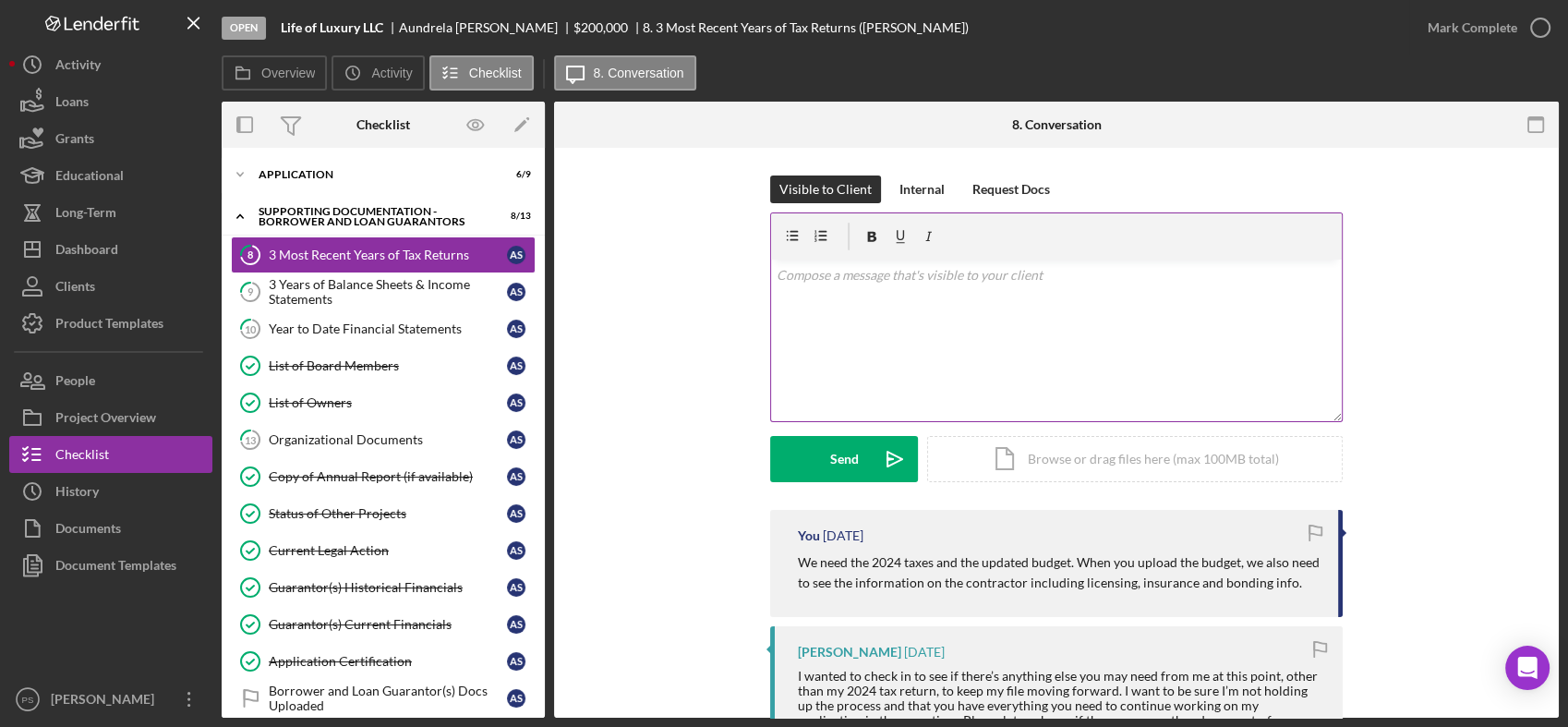
click at [870, 293] on div "v Color teal Color pink Remove color Add row above Add row below Add column bef…" at bounding box center [1057, 340] width 571 height 162
drag, startPoint x: 984, startPoint y: 273, endPoint x: 992, endPoint y: 288, distance: 17.0
click at [987, 276] on p "See below. We still do not have the tazes or the contractor information." at bounding box center [1057, 275] width 560 height 20
drag, startPoint x: 1197, startPoint y: 277, endPoint x: 660, endPoint y: 306, distance: 537.8
click at [660, 306] on div "Visible to Client Internal Request Docs v Color teal Color pink Remove color Ad…" at bounding box center [1056, 343] width 949 height 335
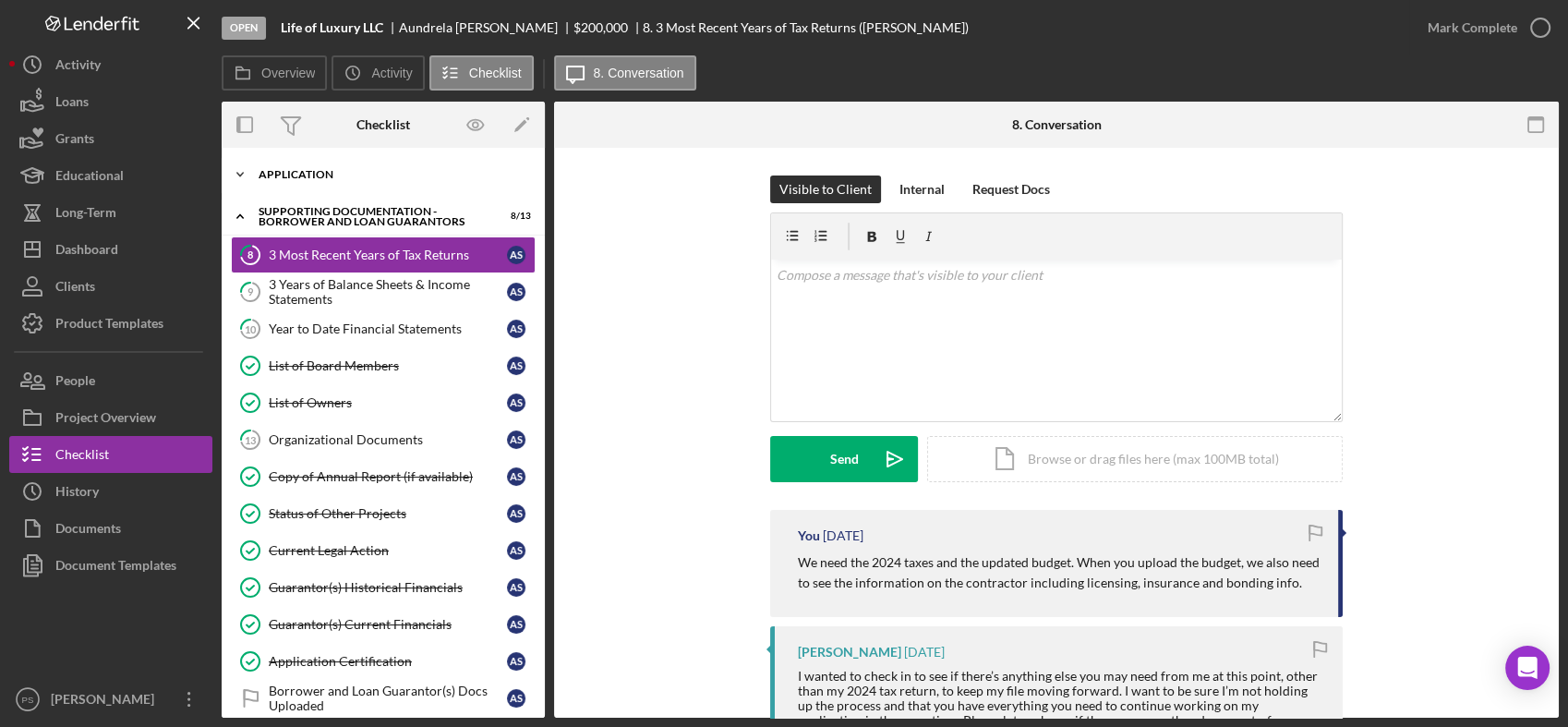
click at [236, 171] on icon "Icon/Expander" at bounding box center [240, 174] width 37 height 37
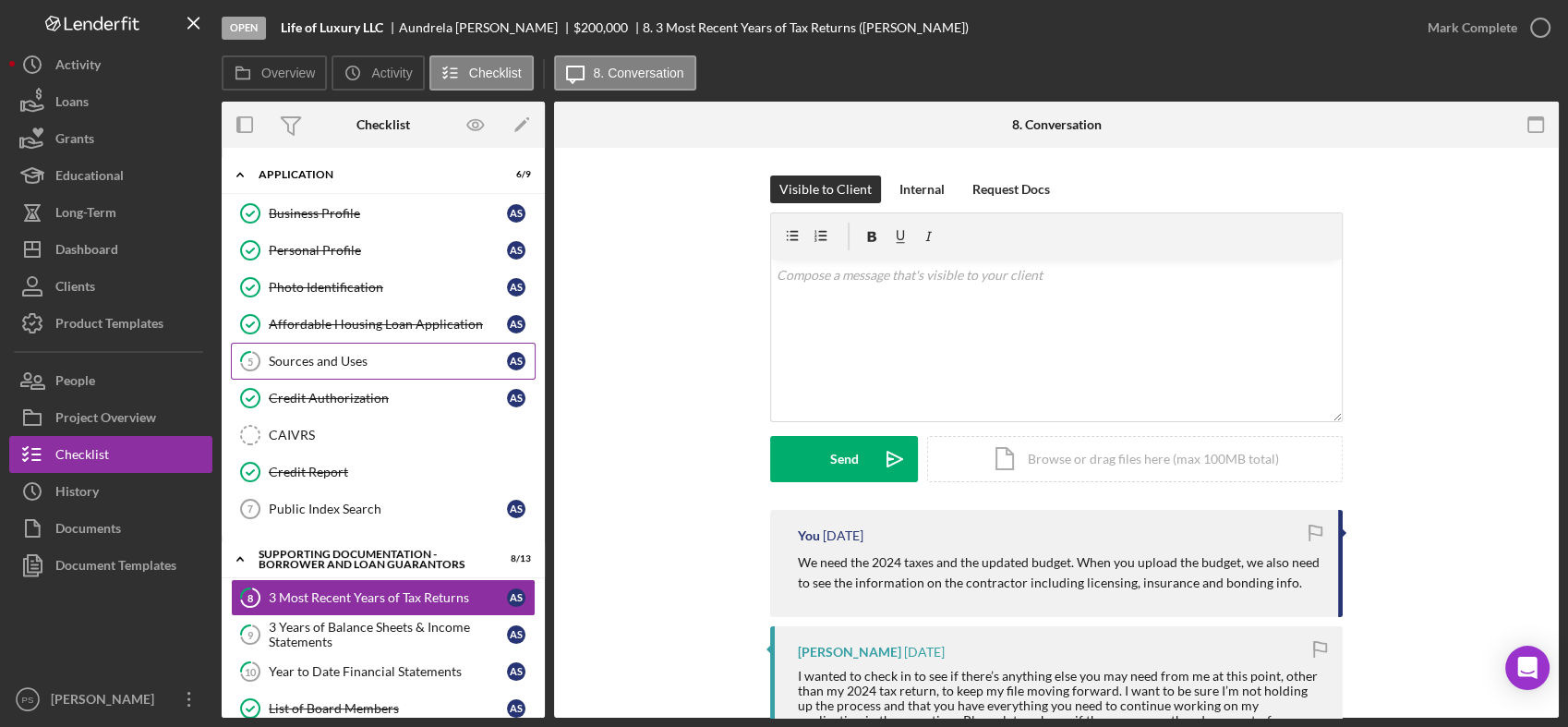
click at [325, 363] on div "Sources and Uses" at bounding box center [388, 361] width 238 height 14
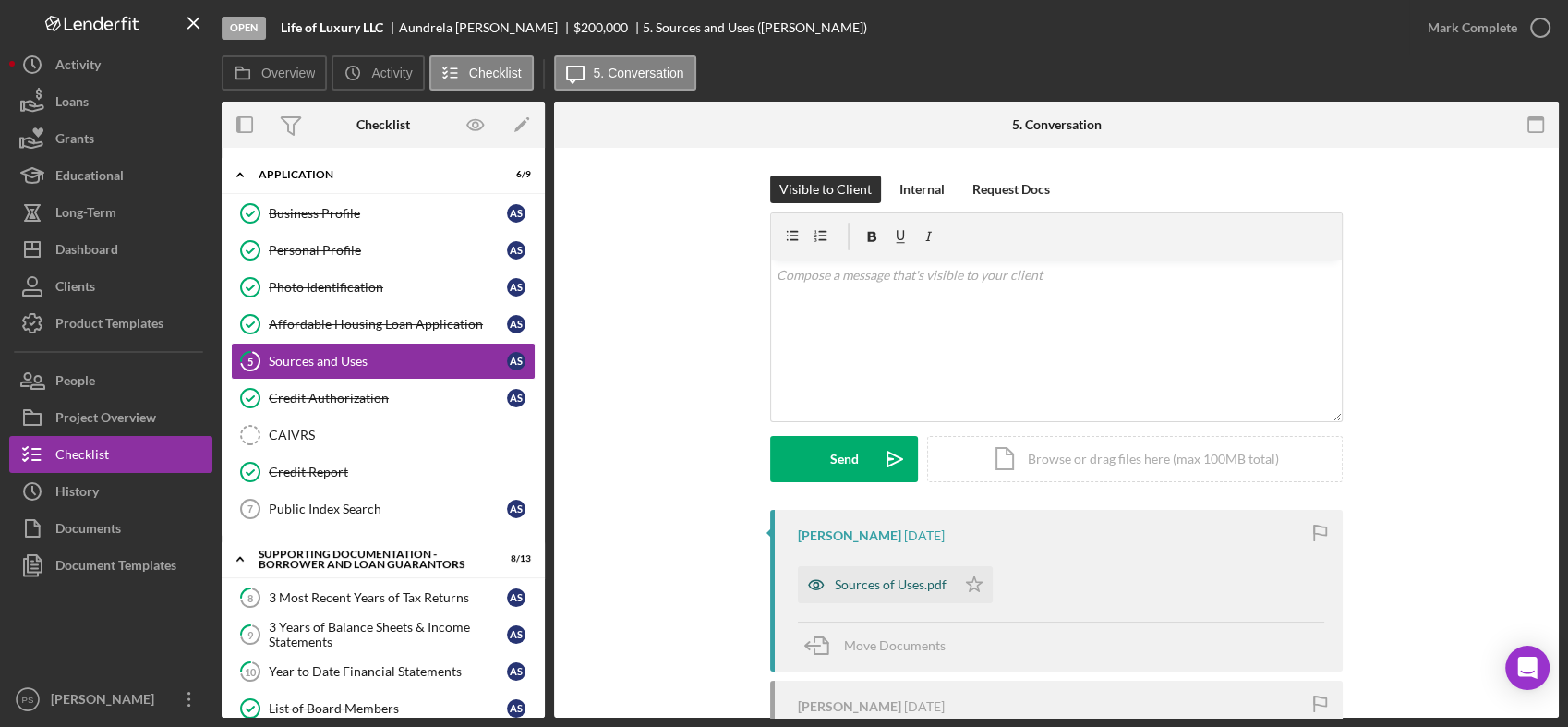
click at [915, 578] on div "Sources of Uses.pdf" at bounding box center [890, 584] width 112 height 14
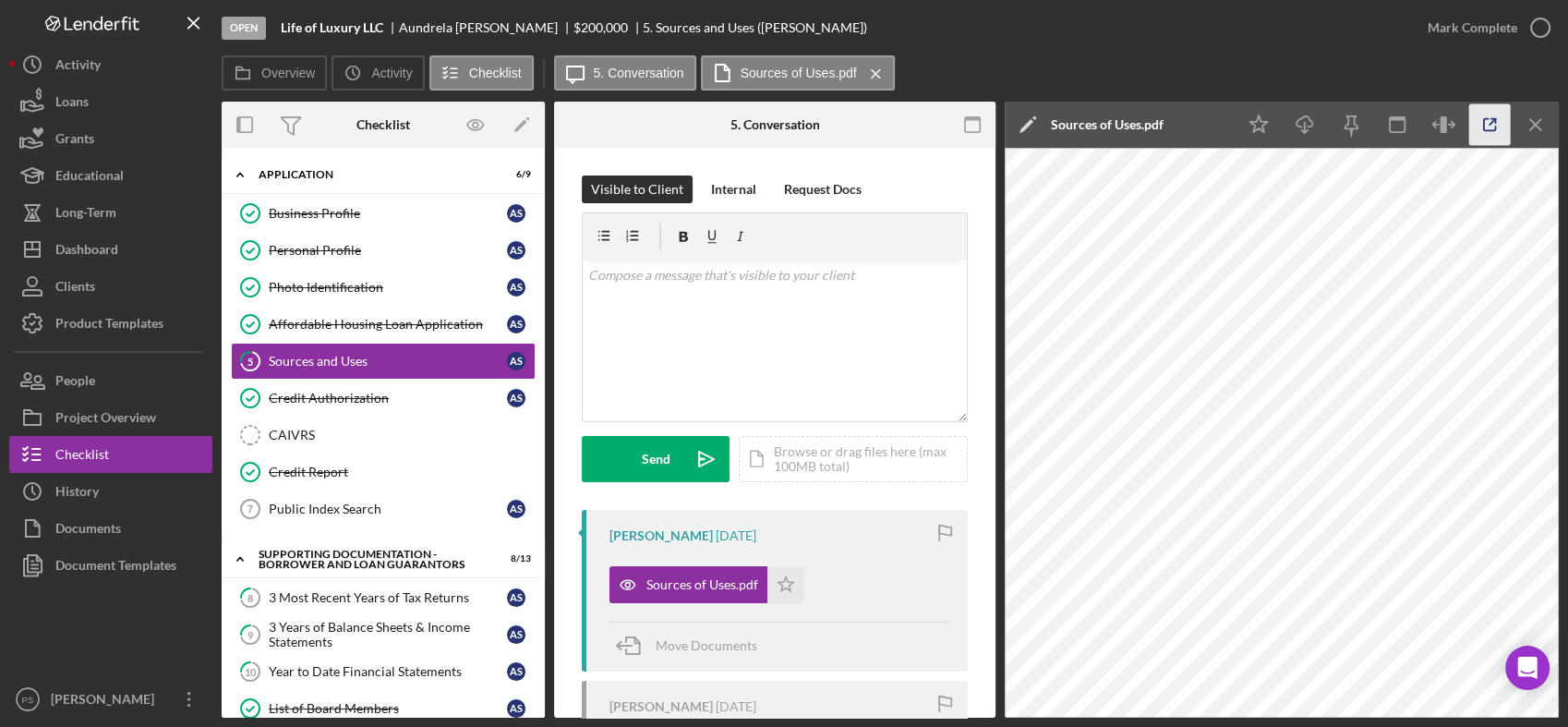
click at [1497, 121] on icon "button" at bounding box center [1489, 125] width 41 height 41
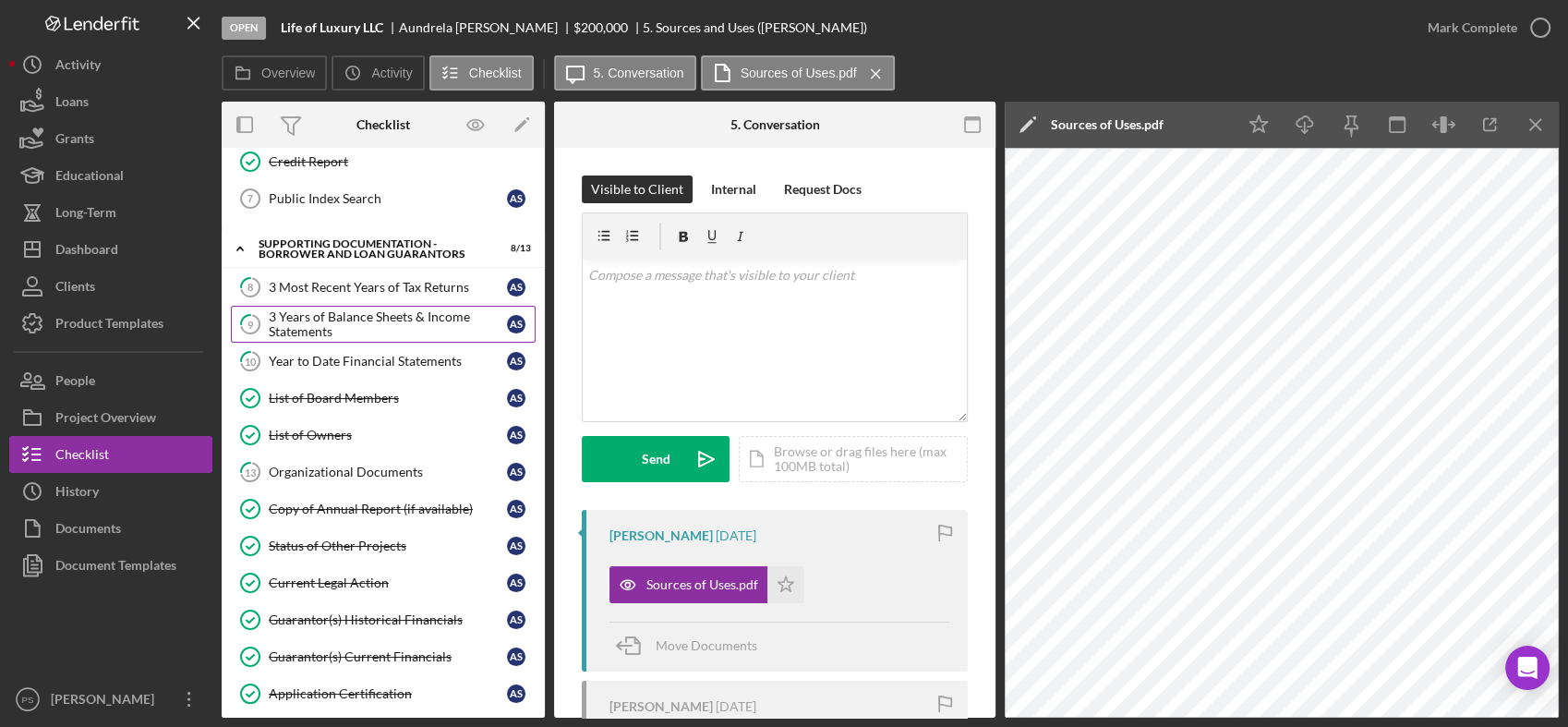
scroll to position [479, 0]
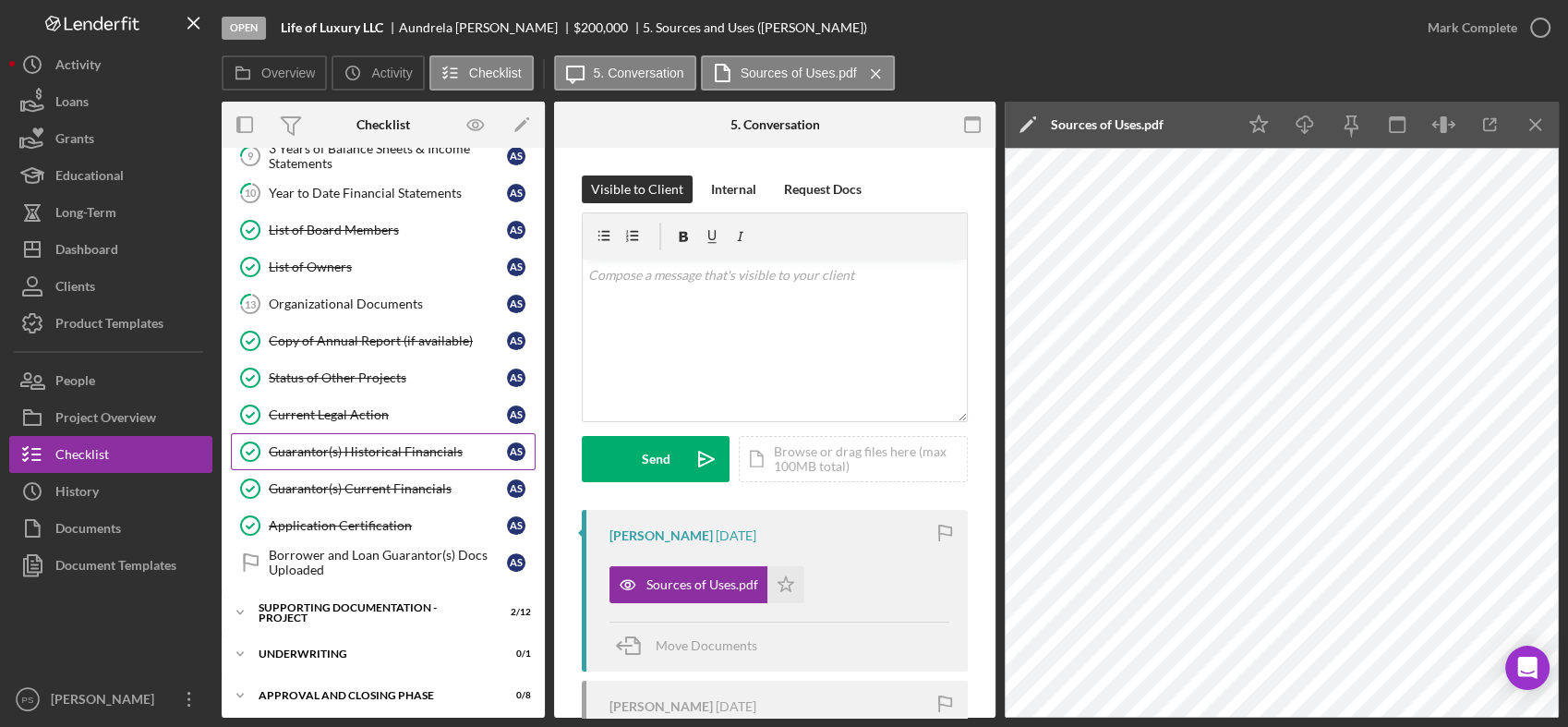
click at [403, 445] on div "Guarantor(s) Historical Financials" at bounding box center [388, 451] width 238 height 14
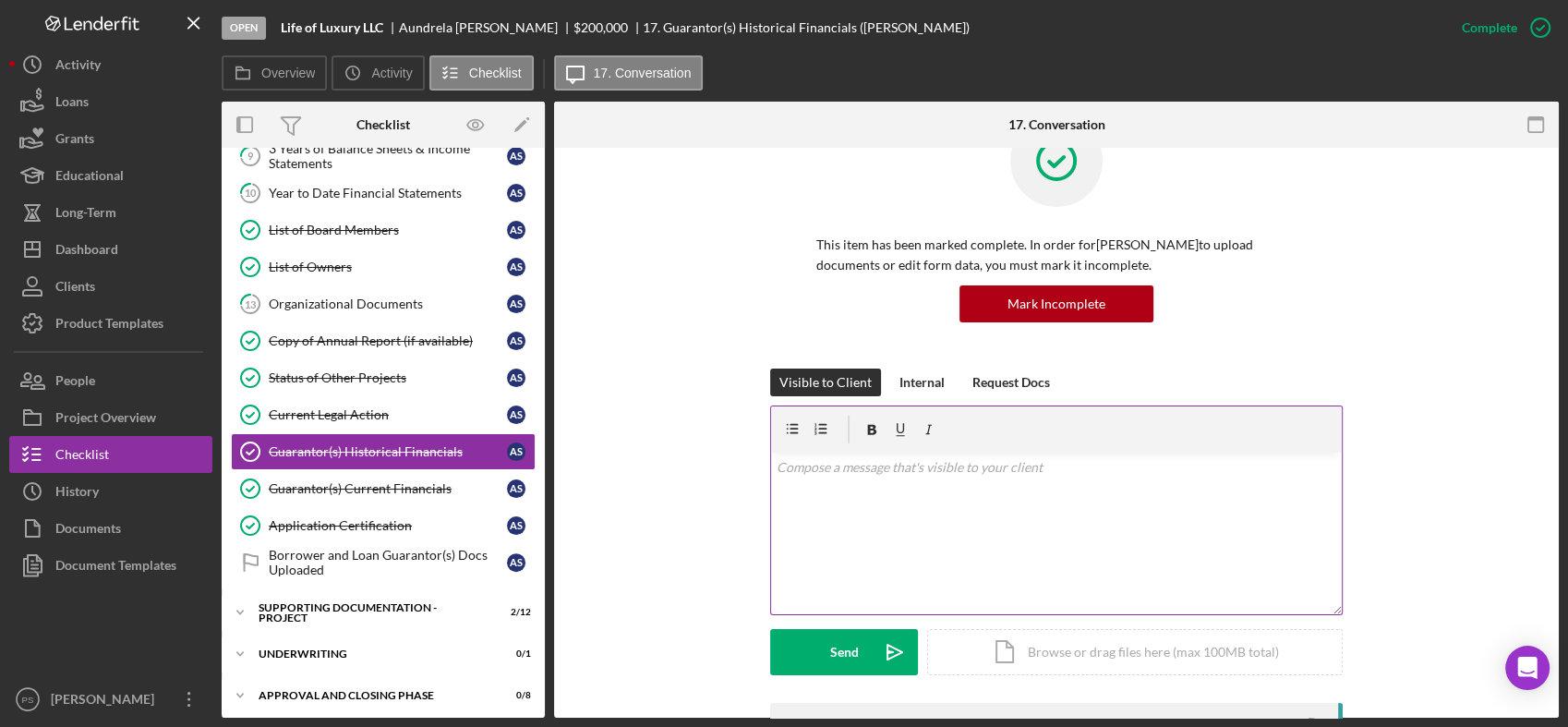
scroll to position [341, 0]
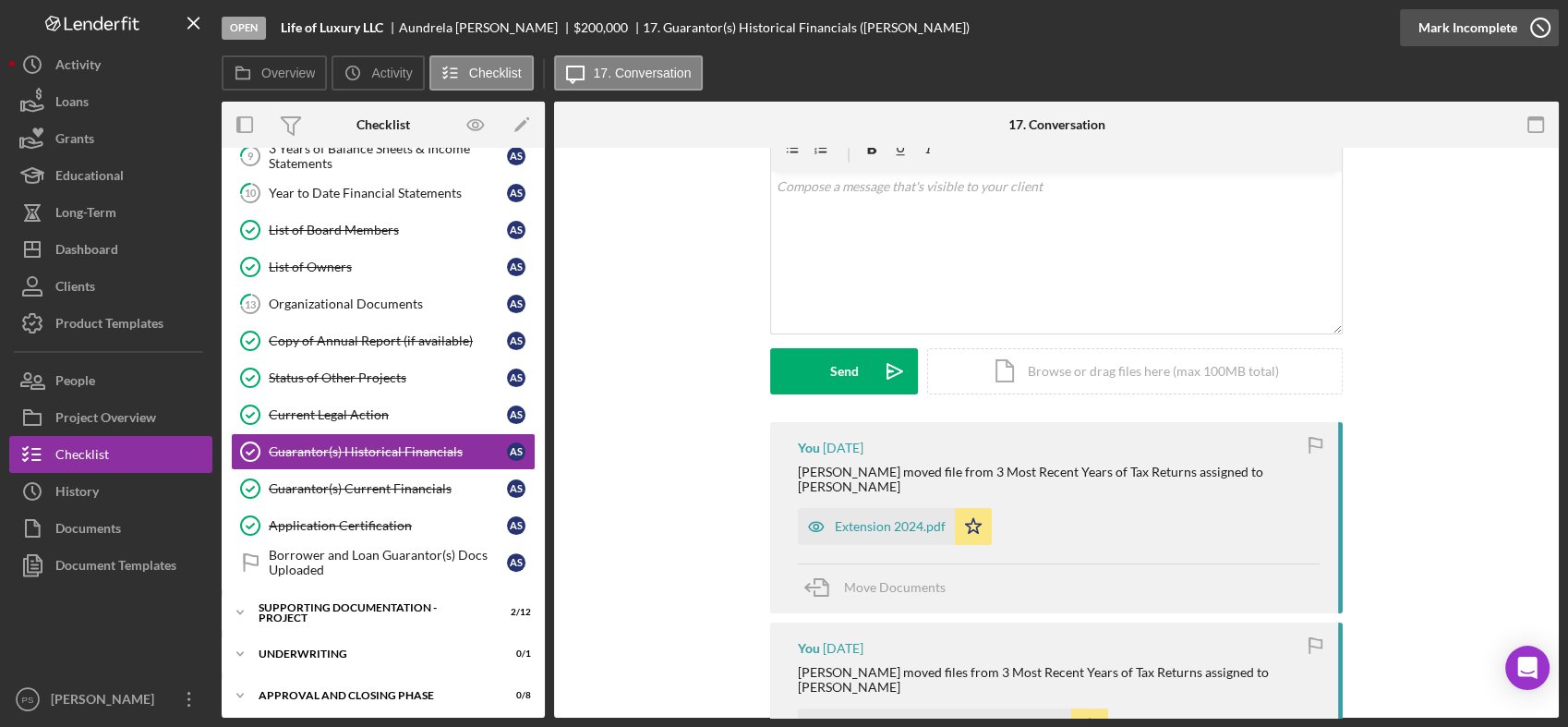
click at [1539, 31] on icon "button" at bounding box center [1540, 28] width 46 height 46
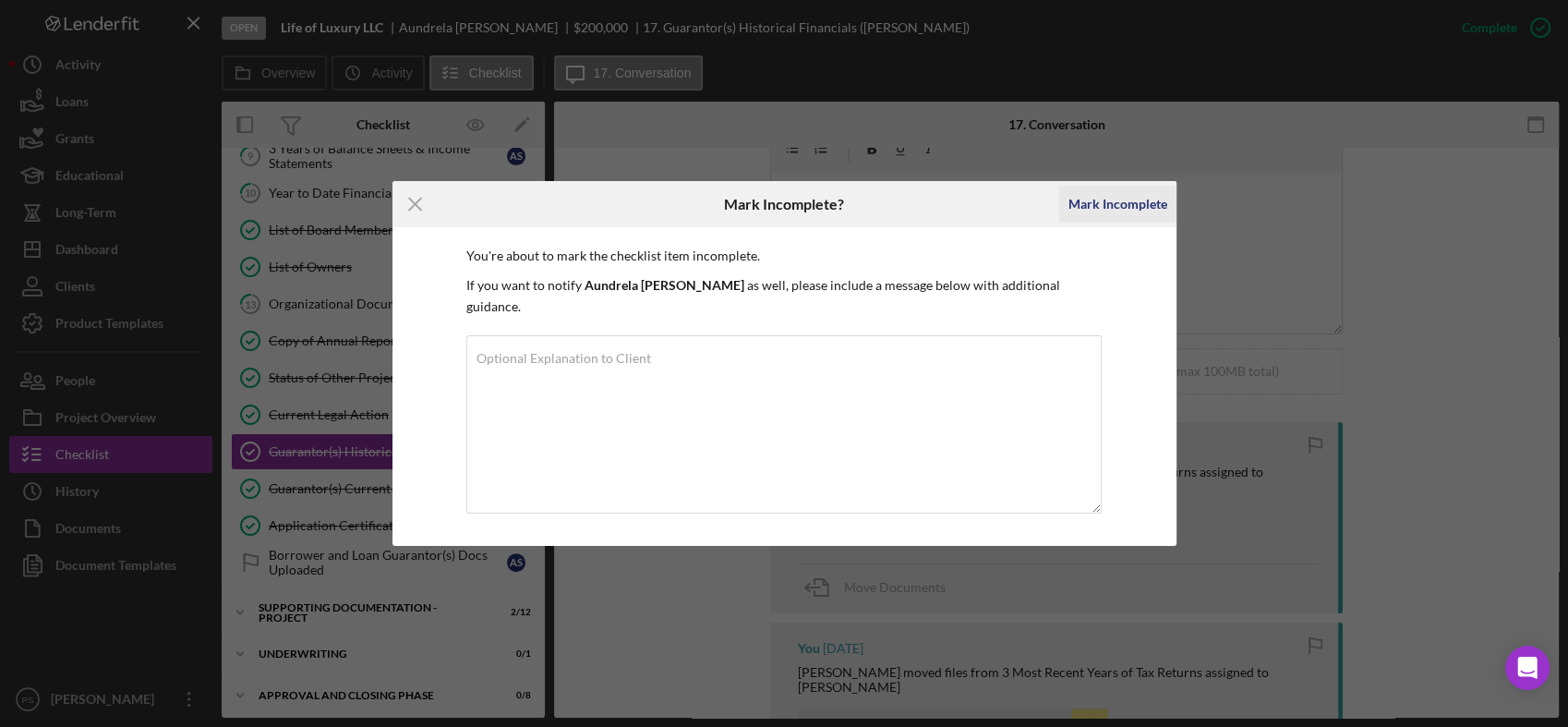
click at [1115, 207] on div "Mark Incomplete" at bounding box center [1117, 204] width 99 height 37
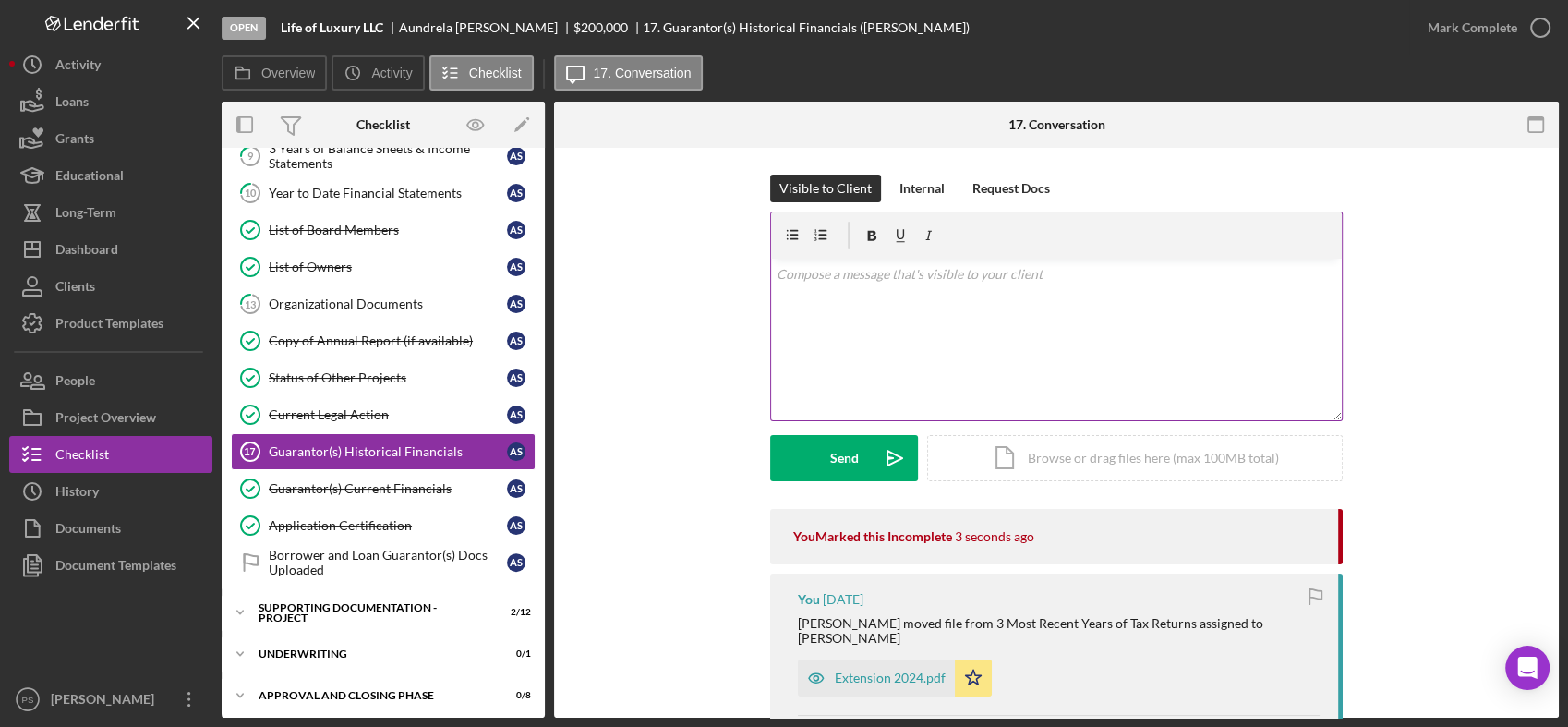
scroll to position [0, 0]
click at [885, 288] on div "v Color teal Color pink Remove color Add row above Add row below Add column bef…" at bounding box center [1057, 340] width 571 height 162
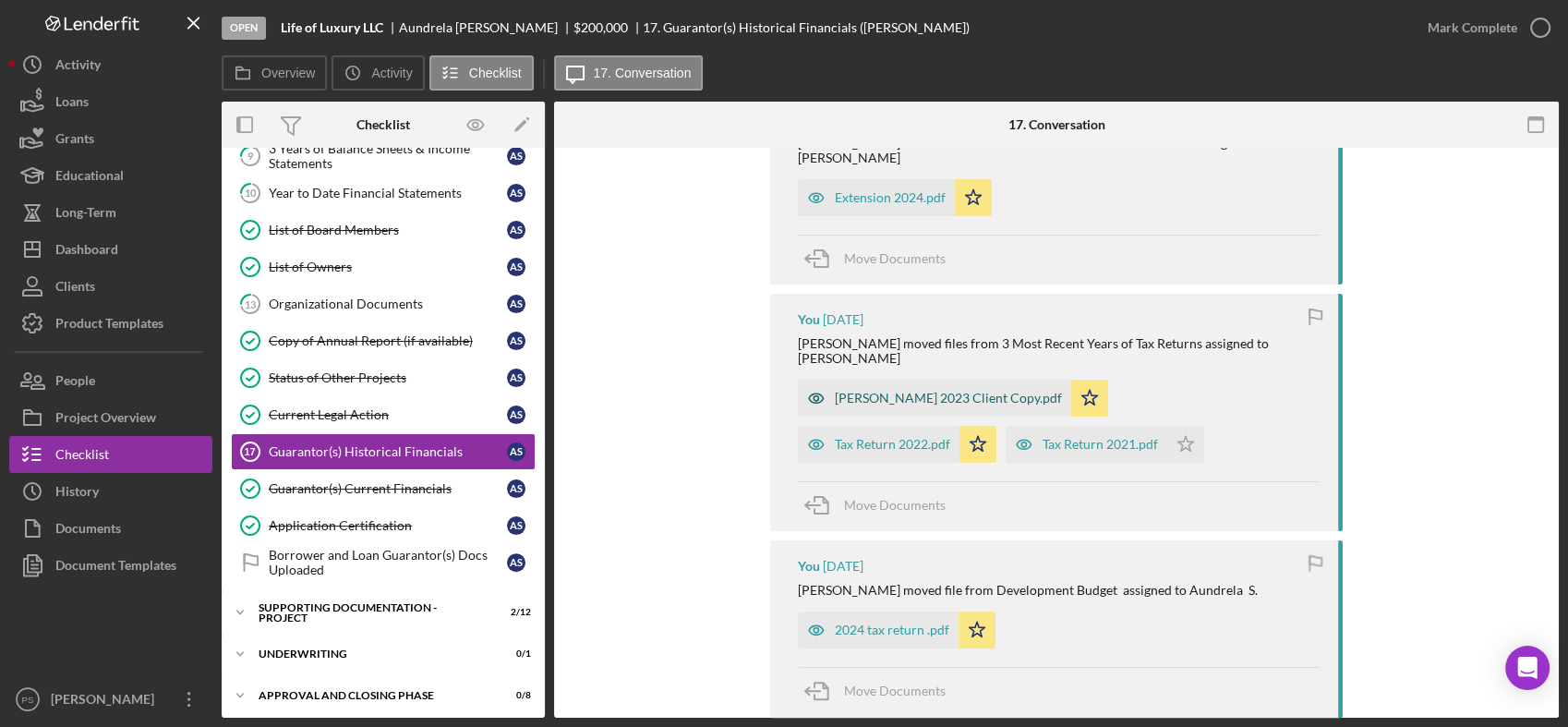
scroll to position [475, 0]
click at [983, 394] on div "[PERSON_NAME] 2023 Client Copy.pdf" at bounding box center [948, 401] width 227 height 14
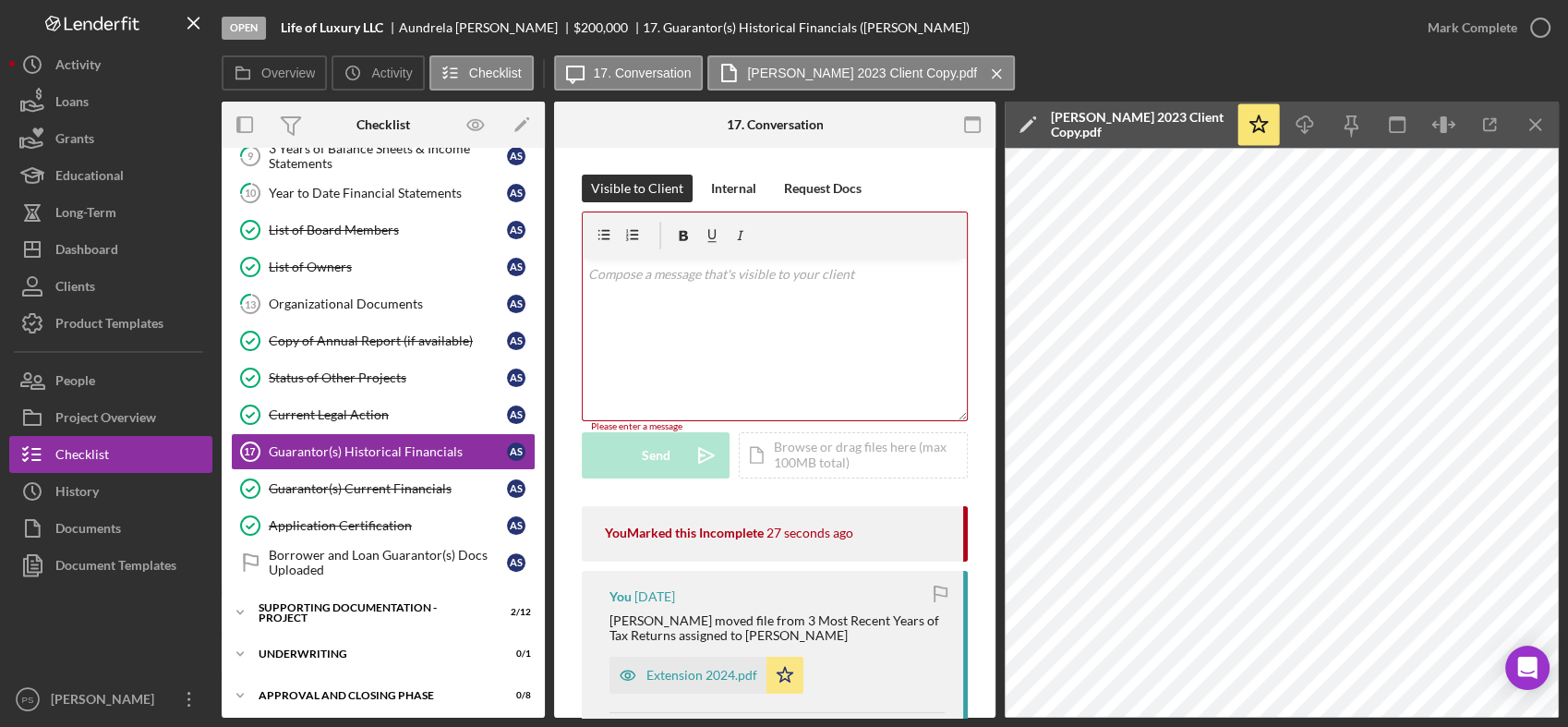
scroll to position [0, 0]
click at [709, 292] on div "v Color teal Color pink Remove color Add row above Add row below Add column bef…" at bounding box center [775, 340] width 385 height 162
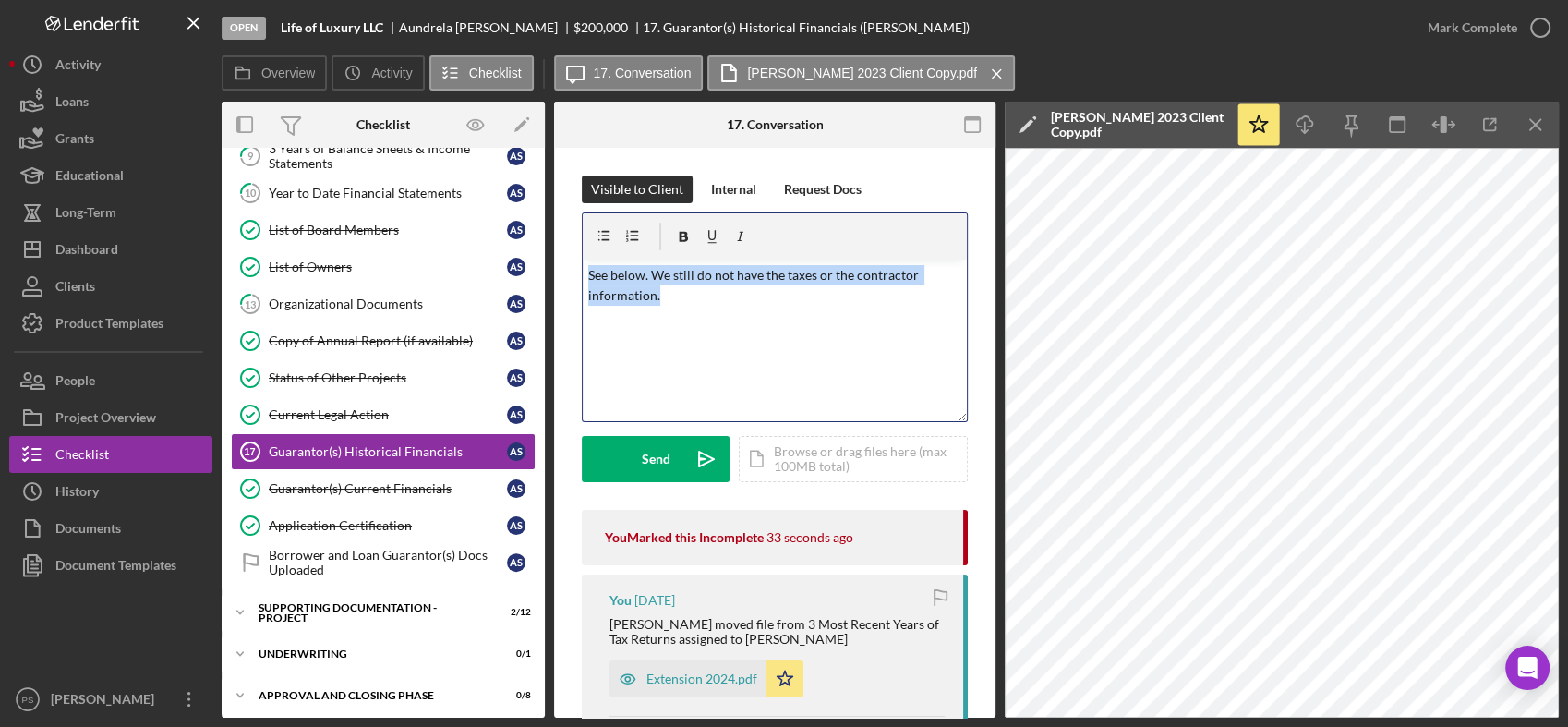
drag, startPoint x: 675, startPoint y: 291, endPoint x: 576, endPoint y: 265, distance: 102.4
click at [693, 274] on p "Still need the 20224 taxes." at bounding box center [775, 275] width 374 height 20
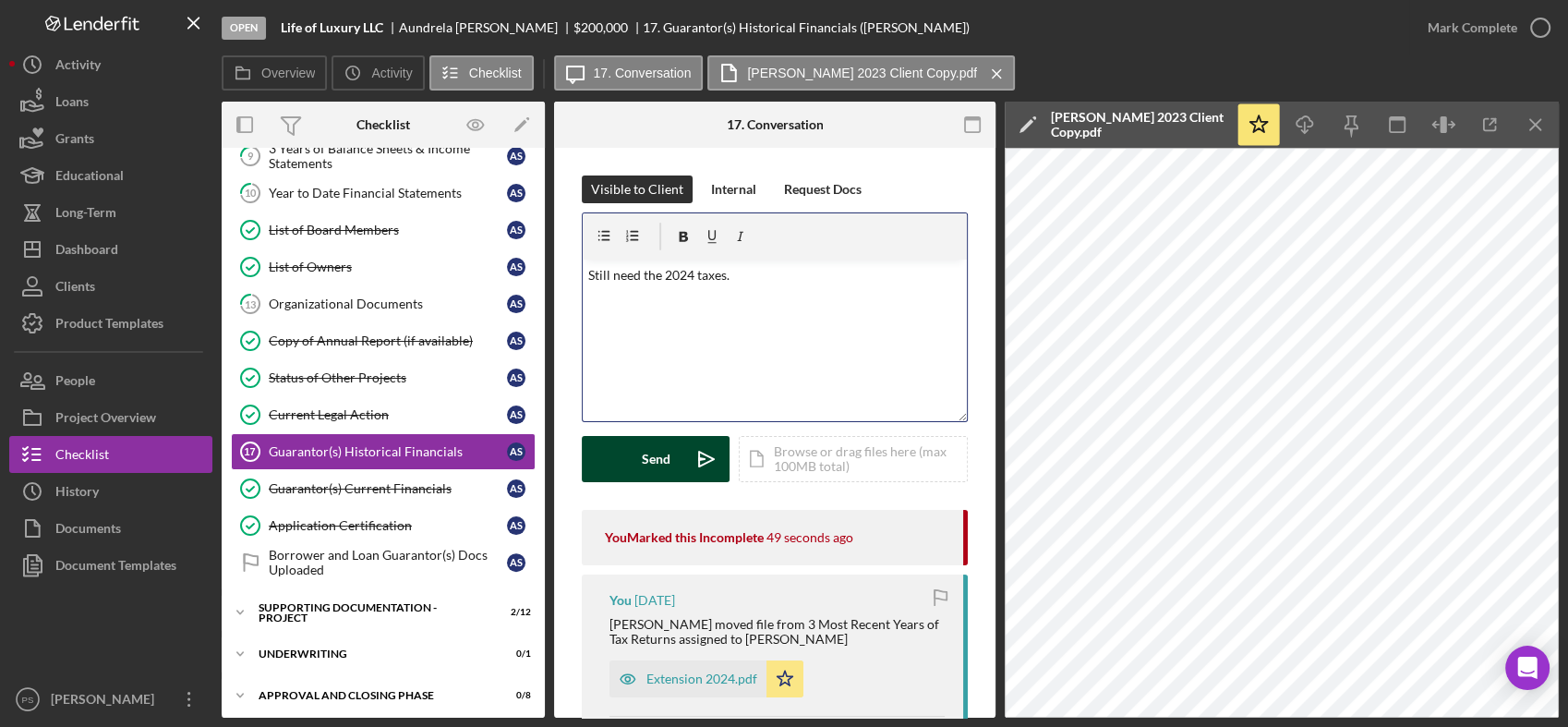
click at [680, 458] on button "Send Icon/icon-invite-send" at bounding box center [656, 459] width 148 height 46
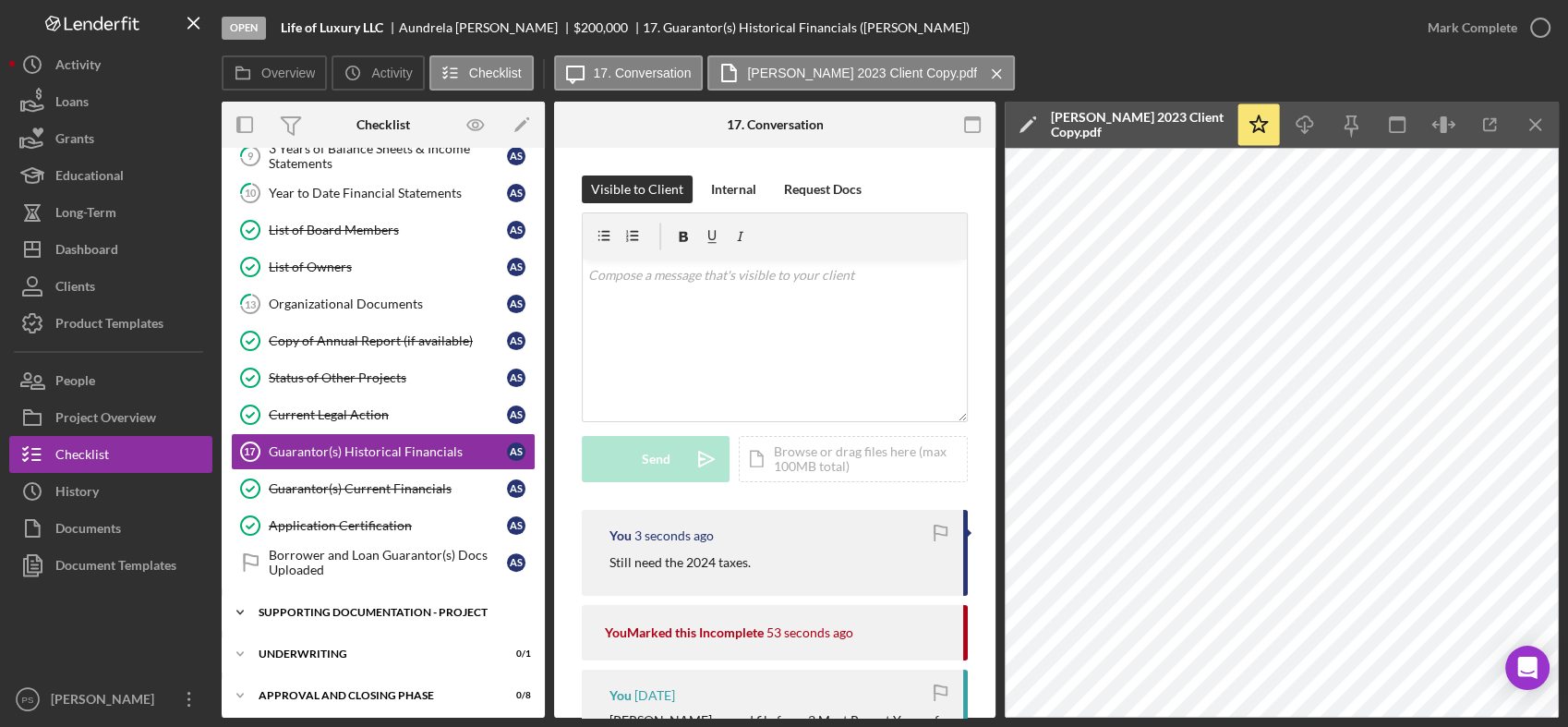
click at [239, 602] on icon "Icon/Expander" at bounding box center [240, 613] width 37 height 37
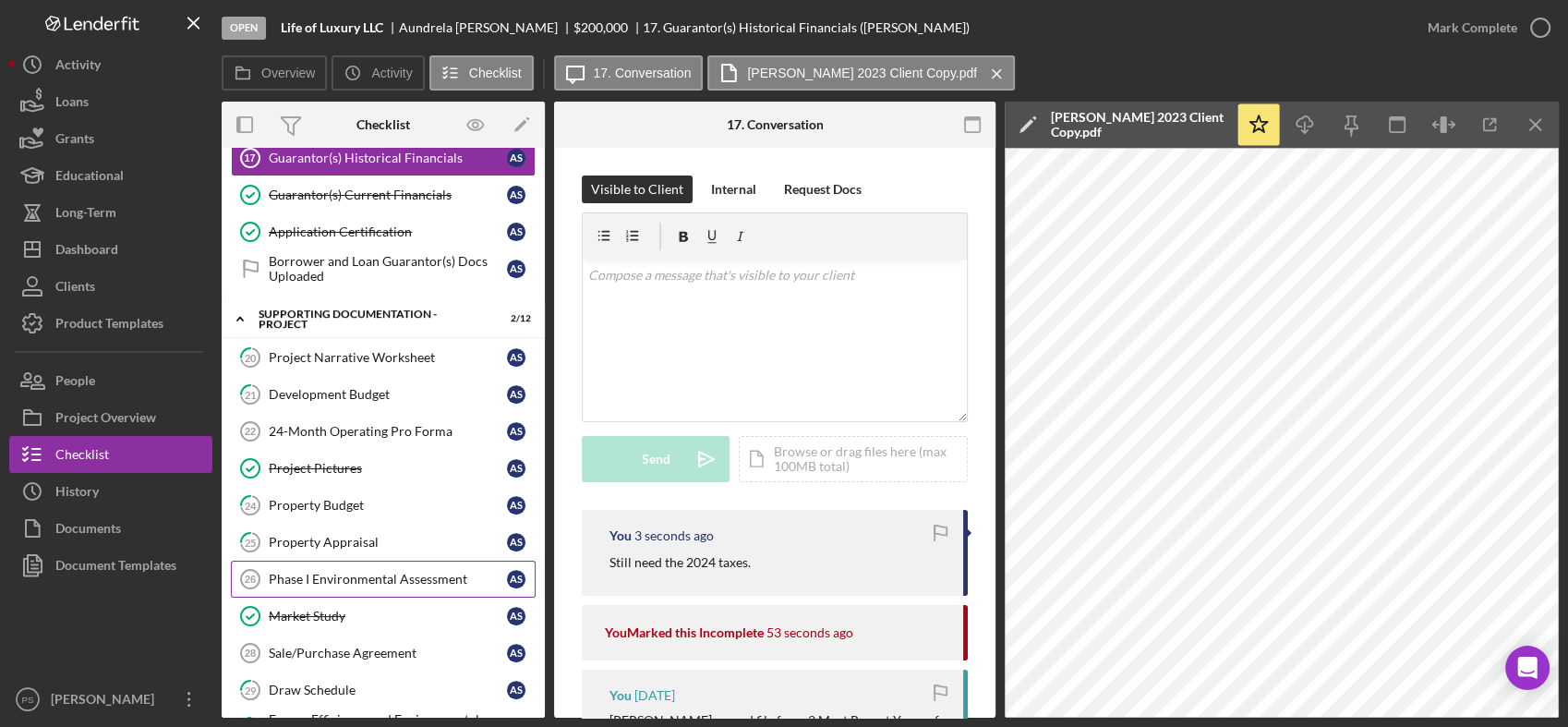
scroll to position [889, 0]
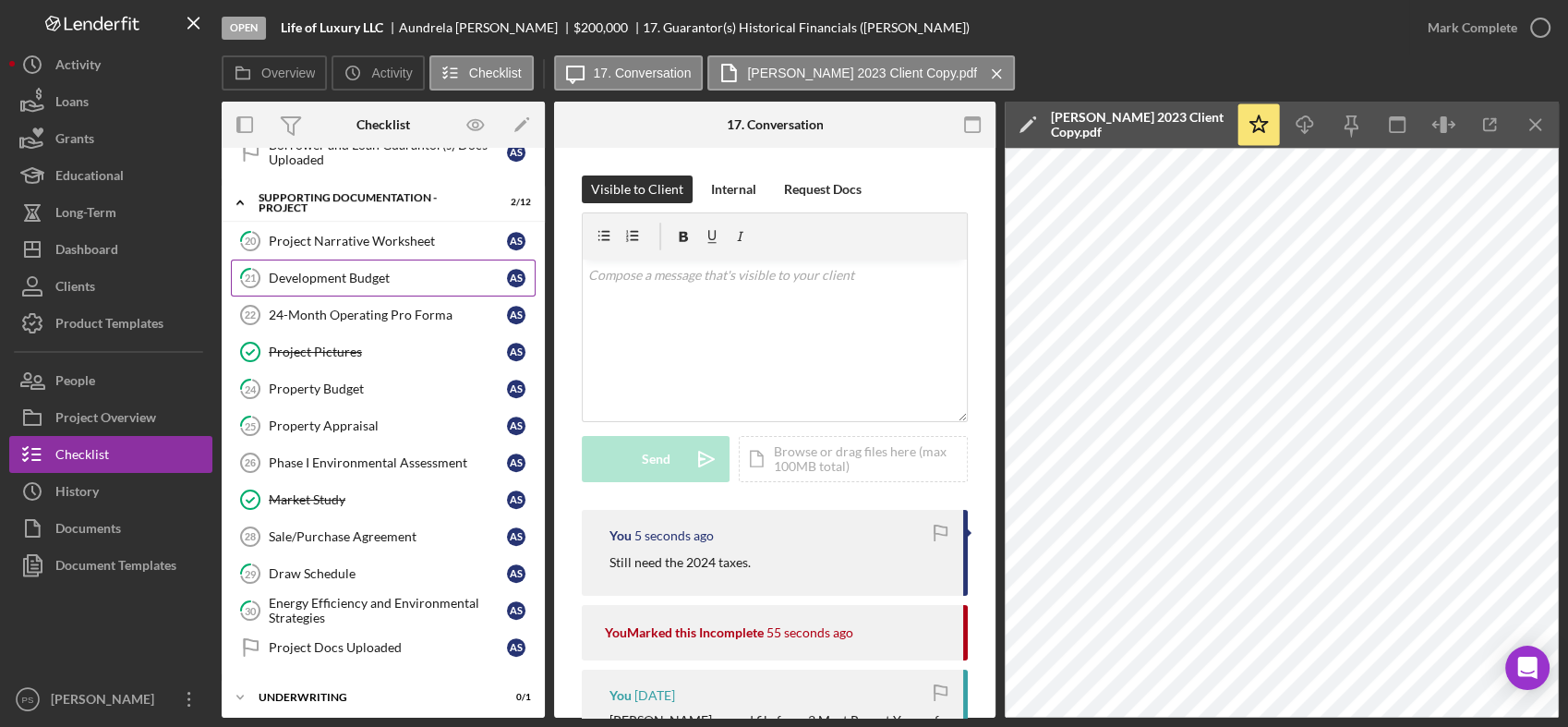
click at [381, 272] on div "Development Budget" at bounding box center [388, 277] width 238 height 14
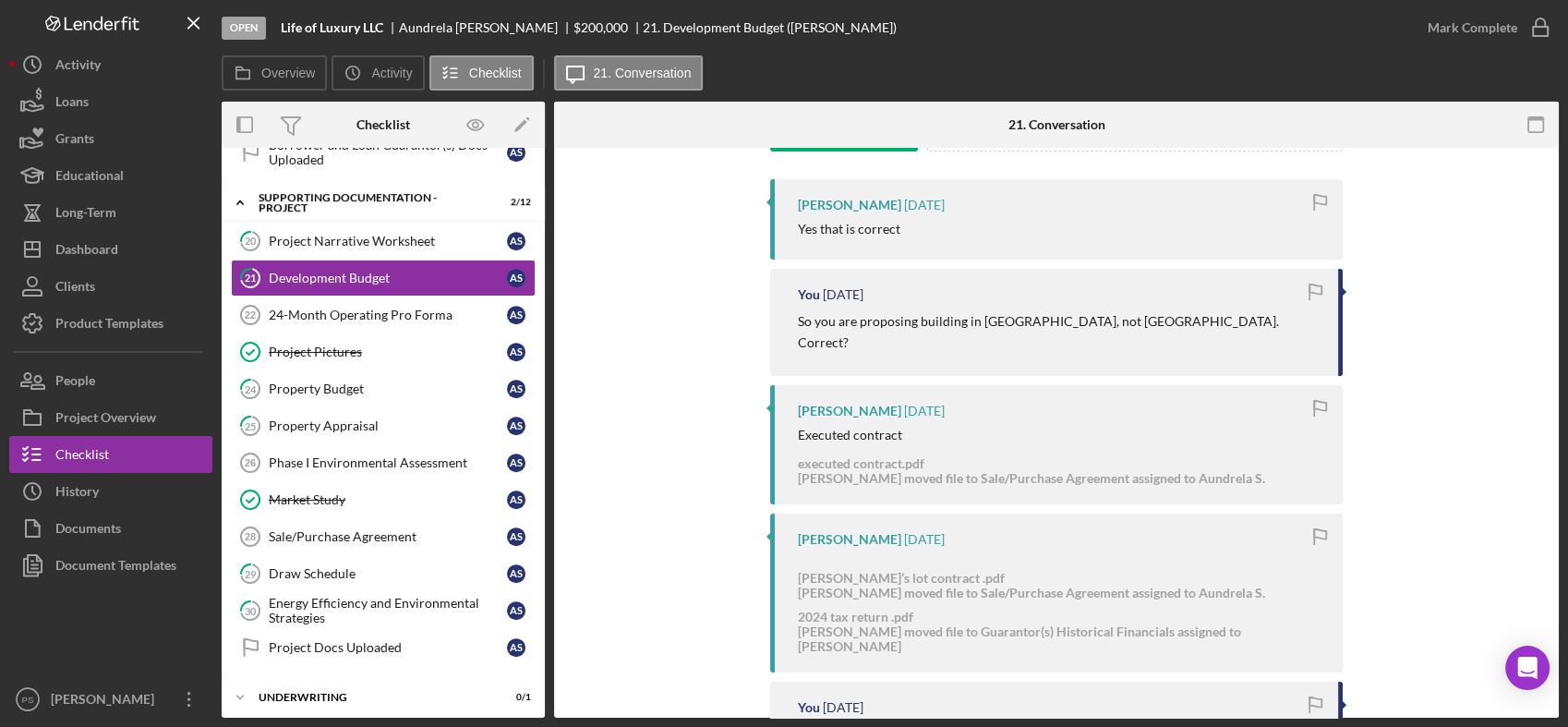
scroll to position [341, 0]
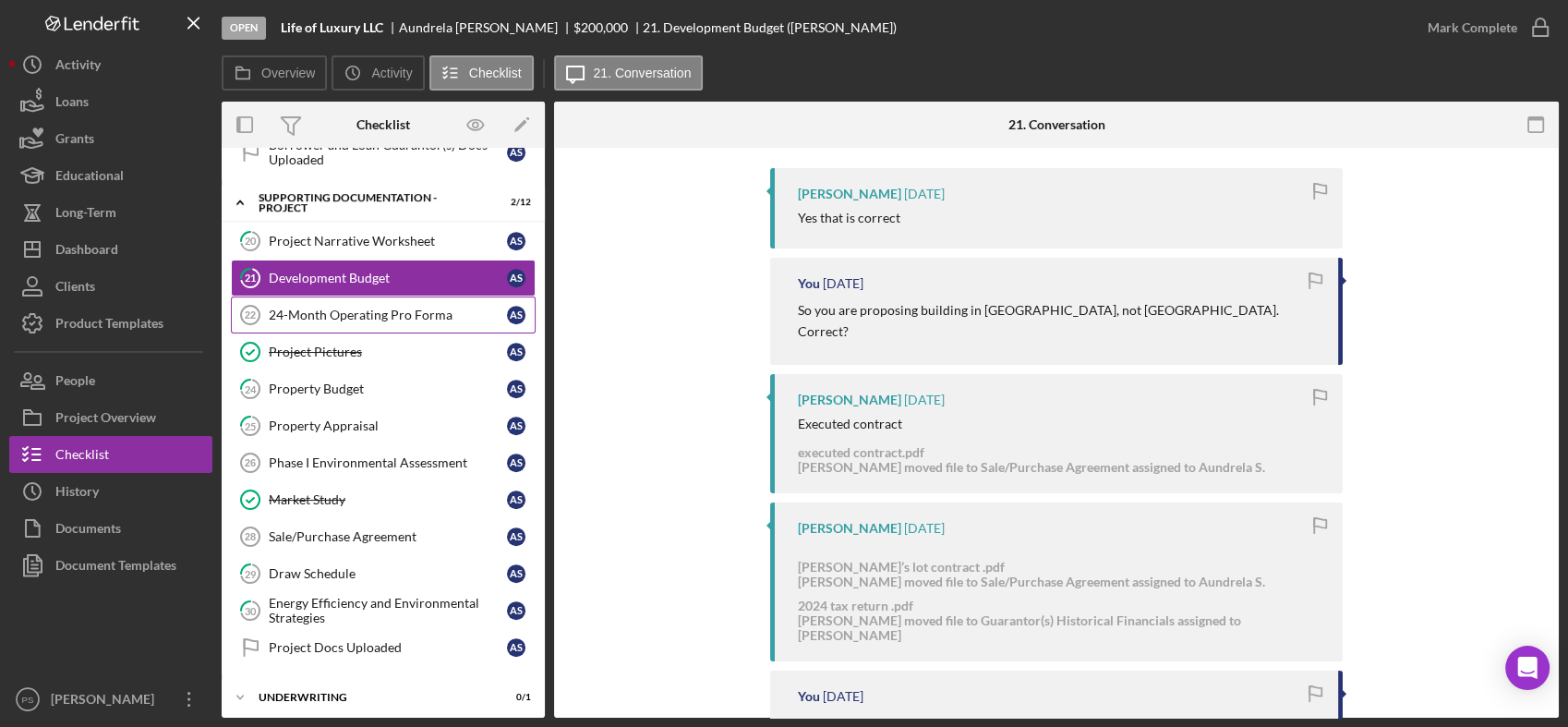
click at [391, 312] on div "24-Month Operating Pro Forma" at bounding box center [388, 314] width 238 height 14
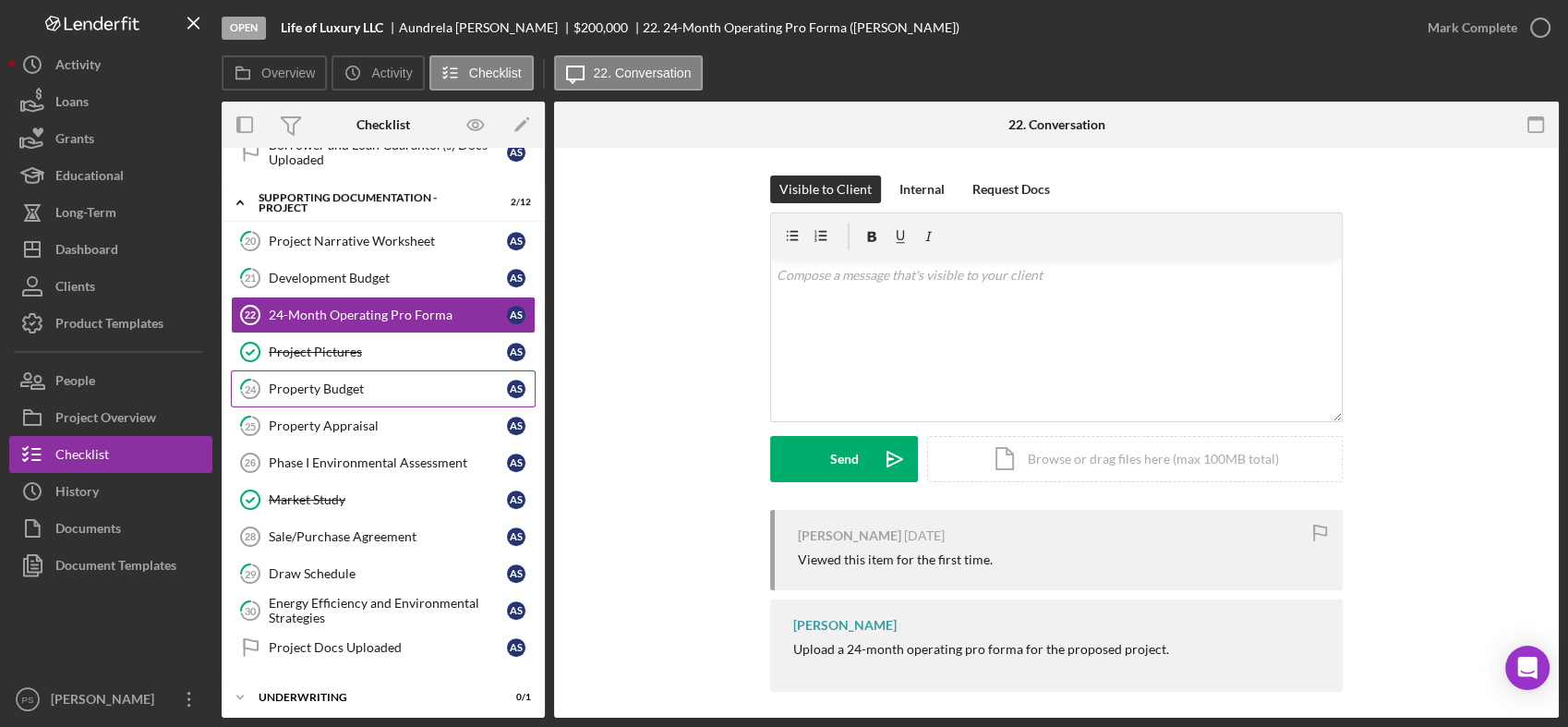
click at [388, 382] on div "Property Budget" at bounding box center [388, 389] width 238 height 14
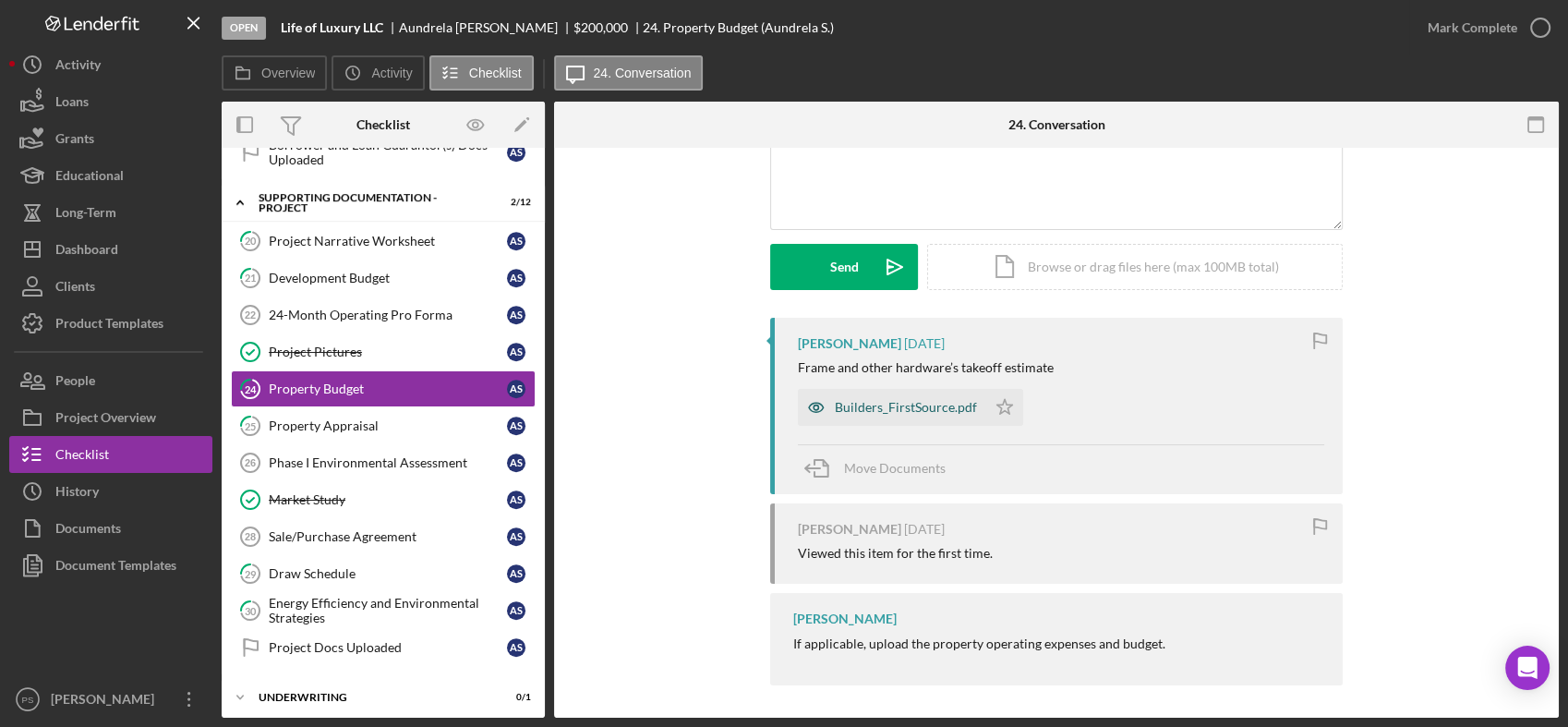
scroll to position [197, 0]
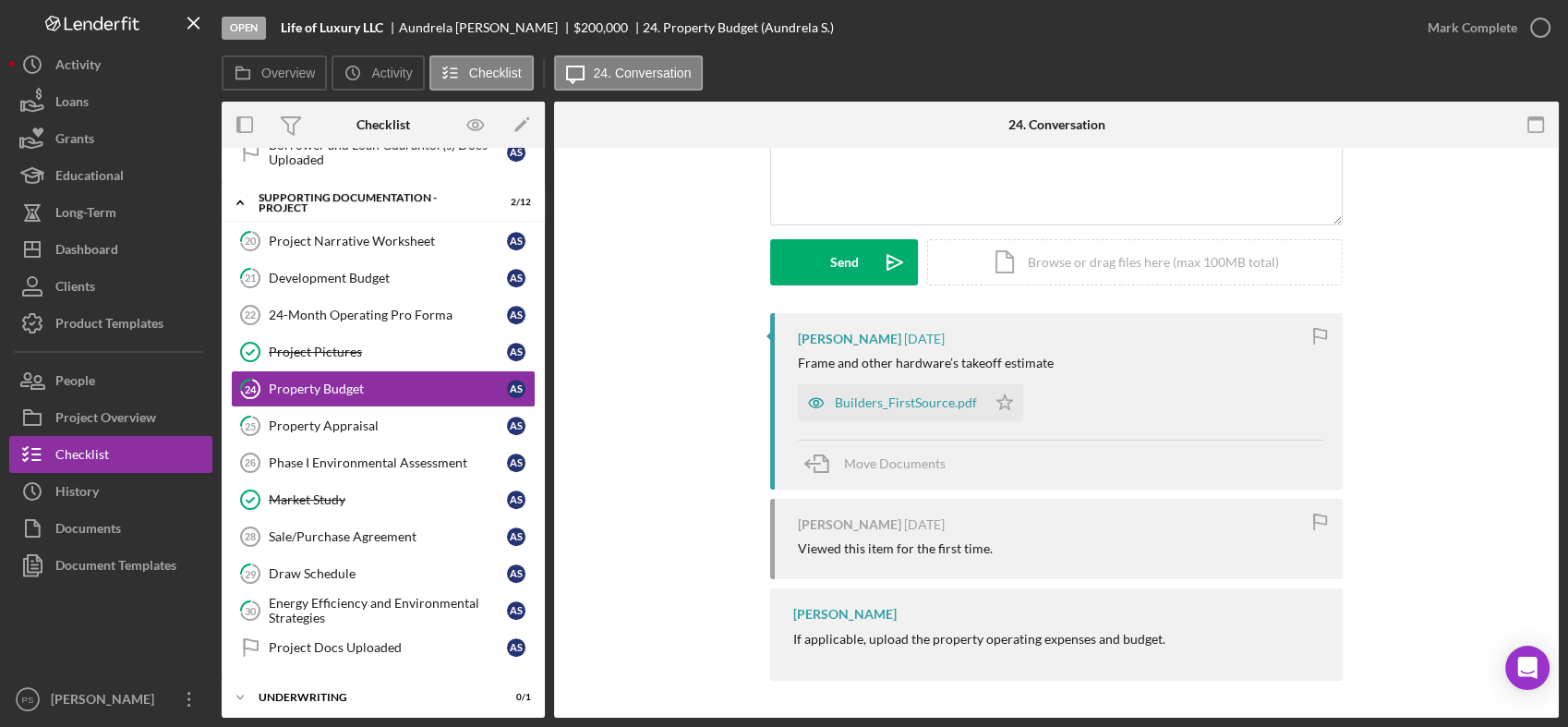
click at [867, 400] on div "Builders_FirstSource.pdf" at bounding box center [906, 402] width 142 height 14
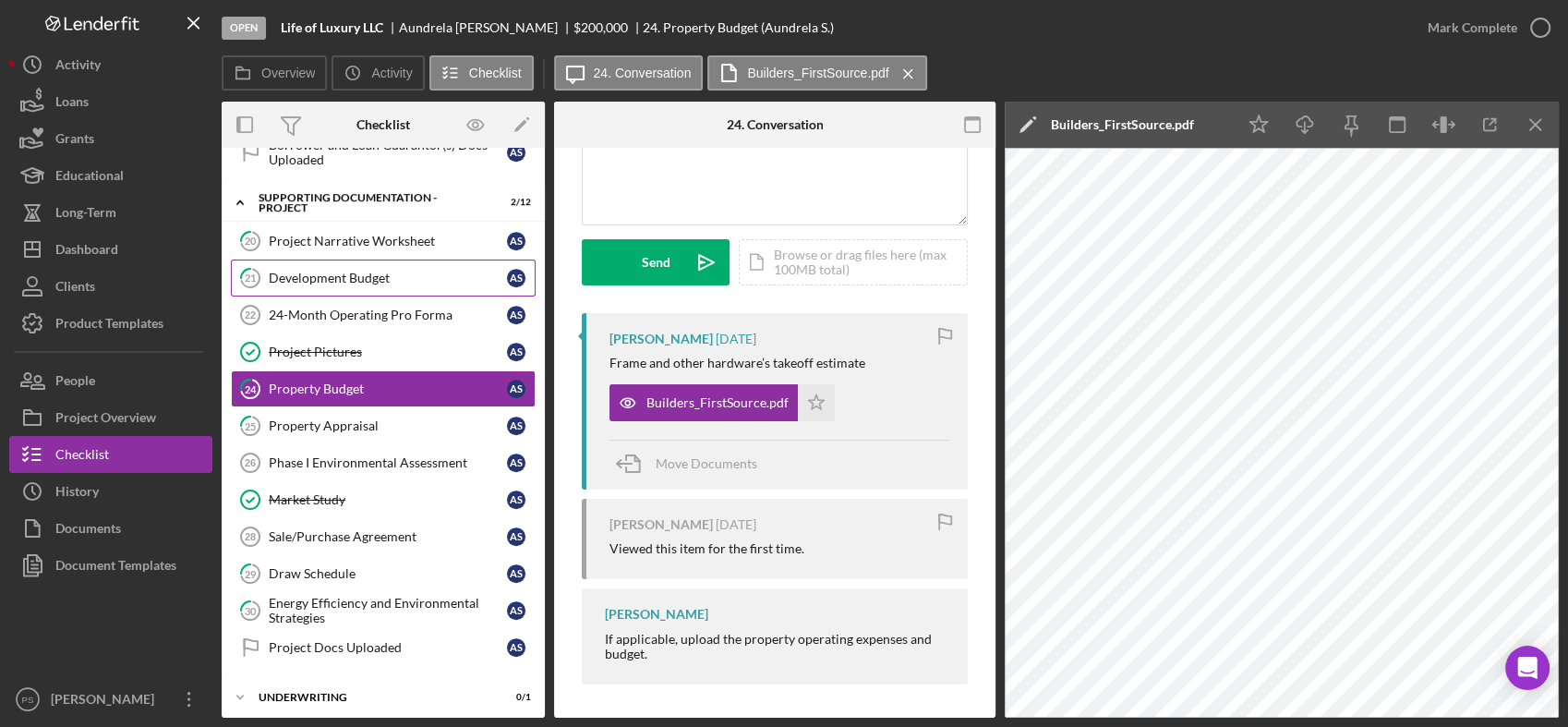
click at [345, 273] on div "Development Budget" at bounding box center [388, 277] width 238 height 14
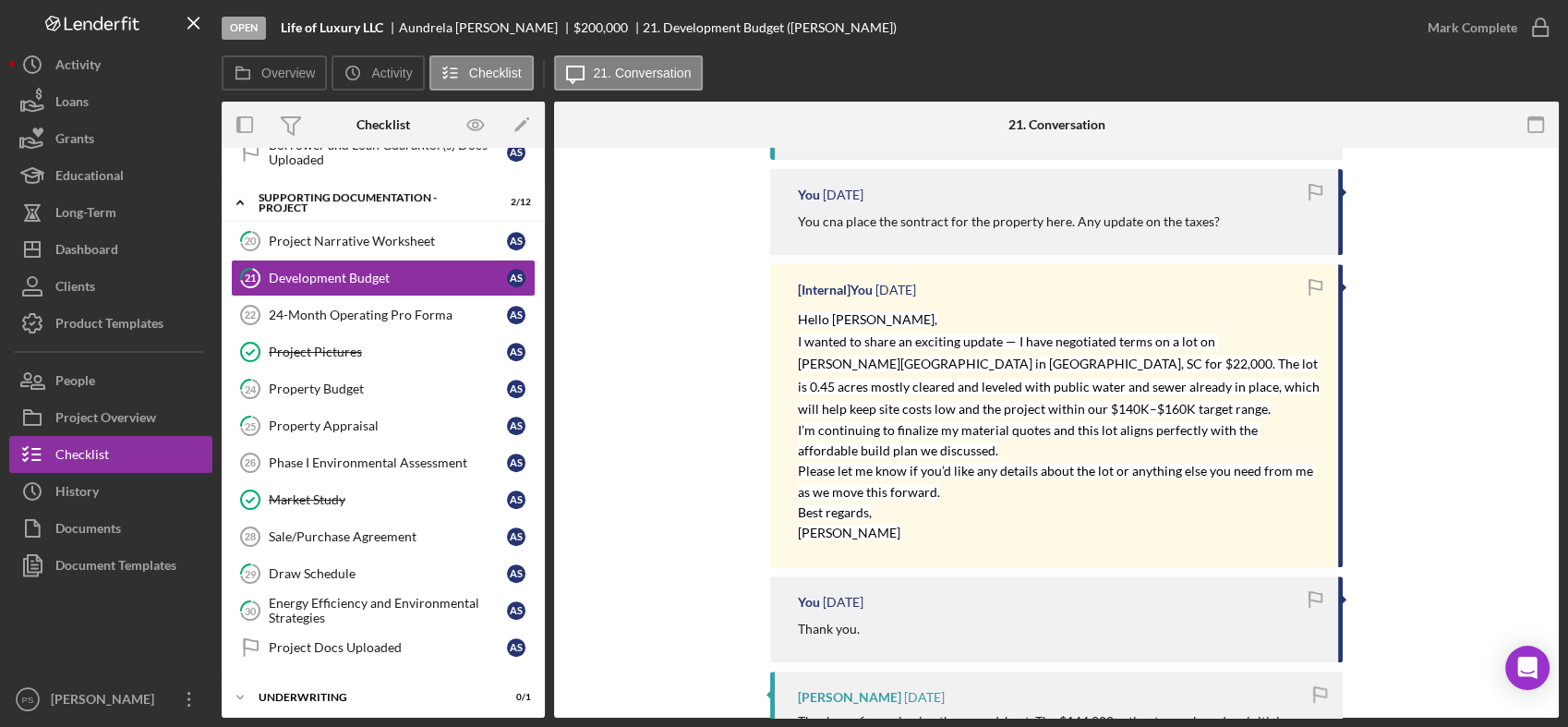
scroll to position [547, 0]
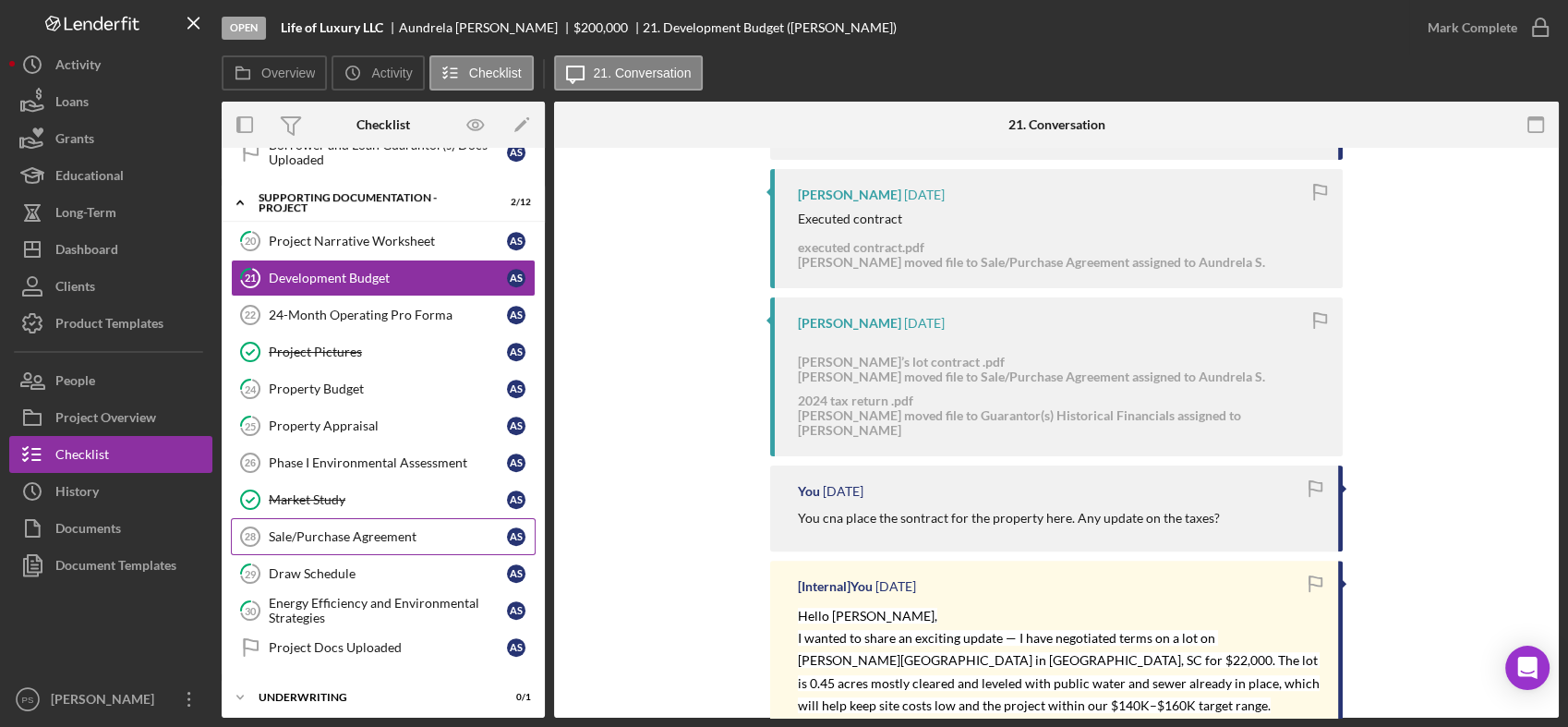
click at [399, 529] on div "Sale/Purchase Agreement" at bounding box center [388, 536] width 238 height 14
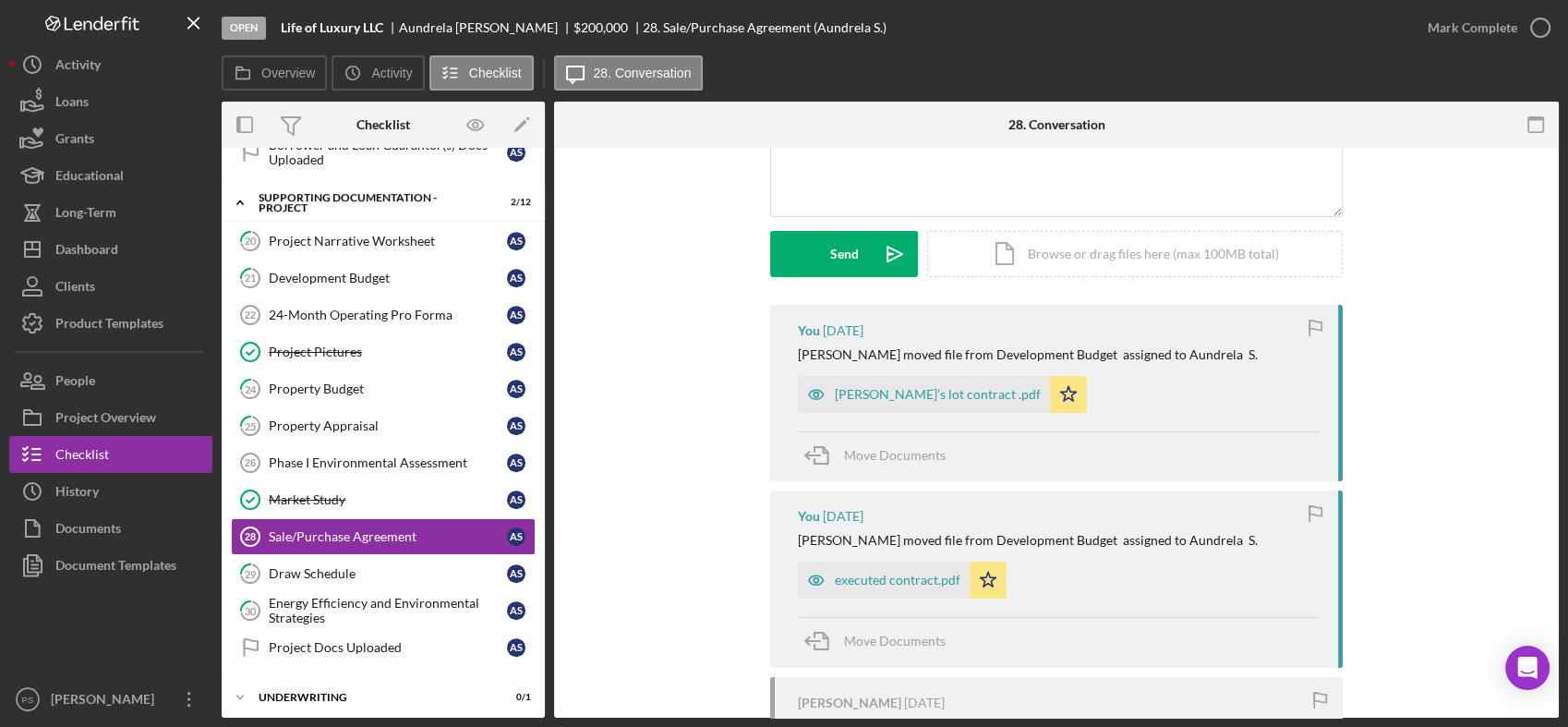
scroll to position [273, 0]
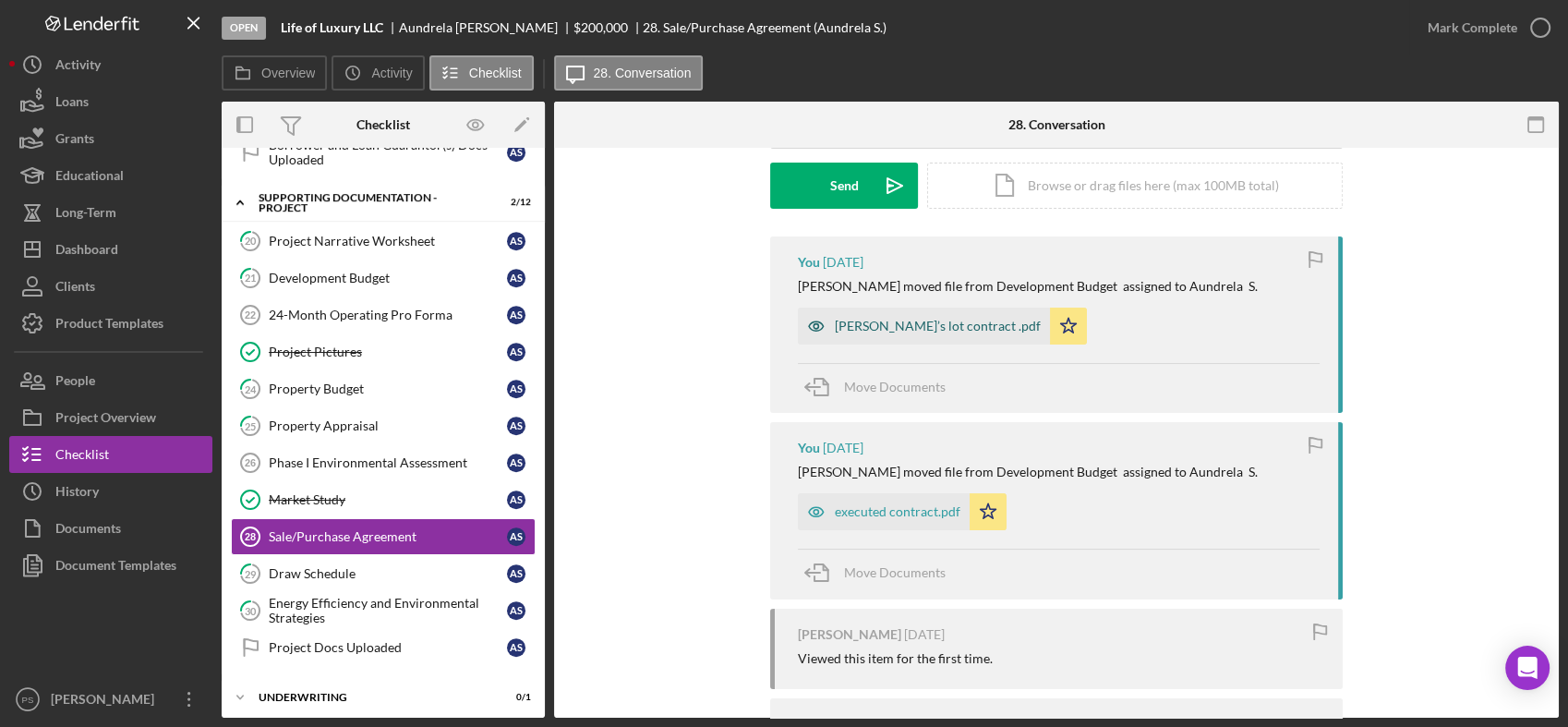
click at [915, 329] on div "[PERSON_NAME]’s lot contract .pdf" at bounding box center [937, 325] width 206 height 14
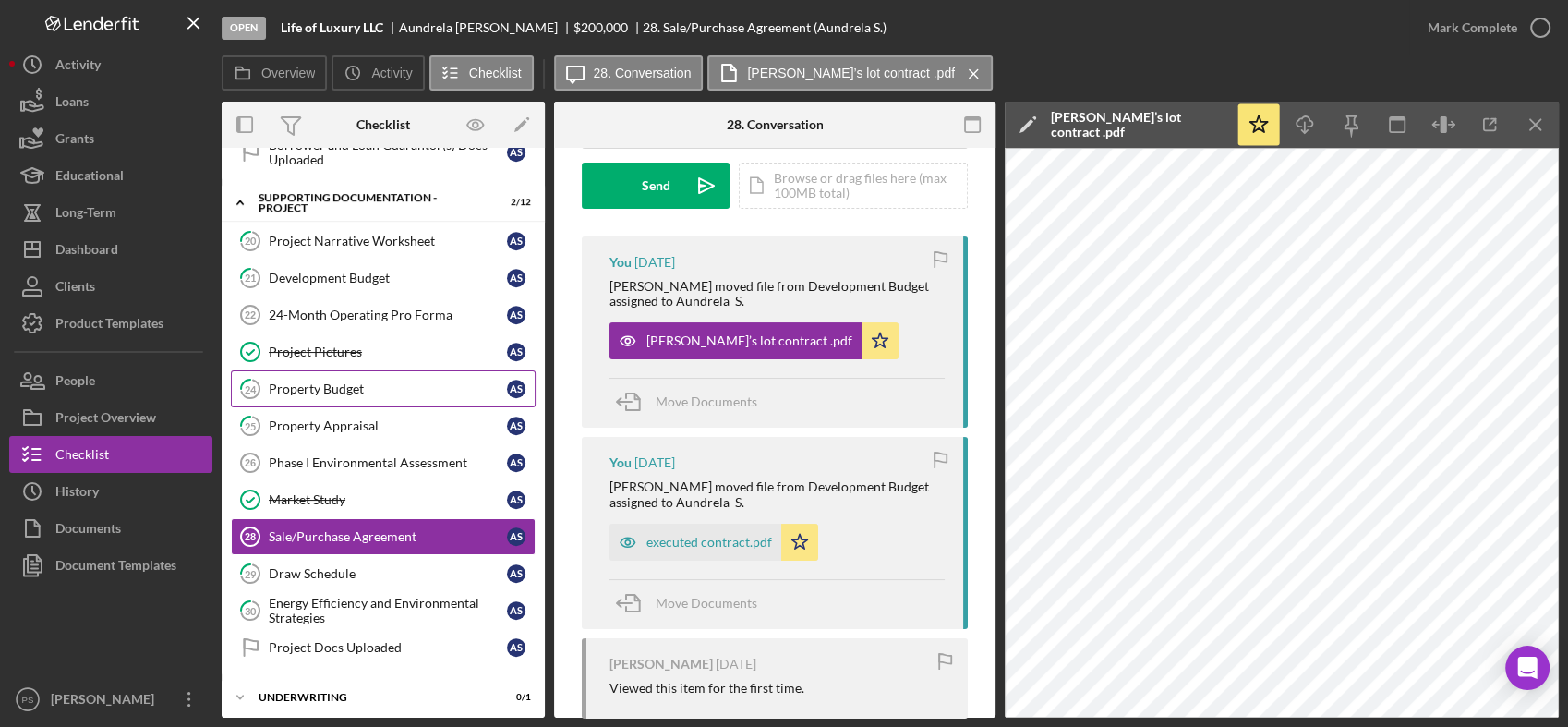
click at [384, 382] on div "Property Budget" at bounding box center [388, 389] width 238 height 14
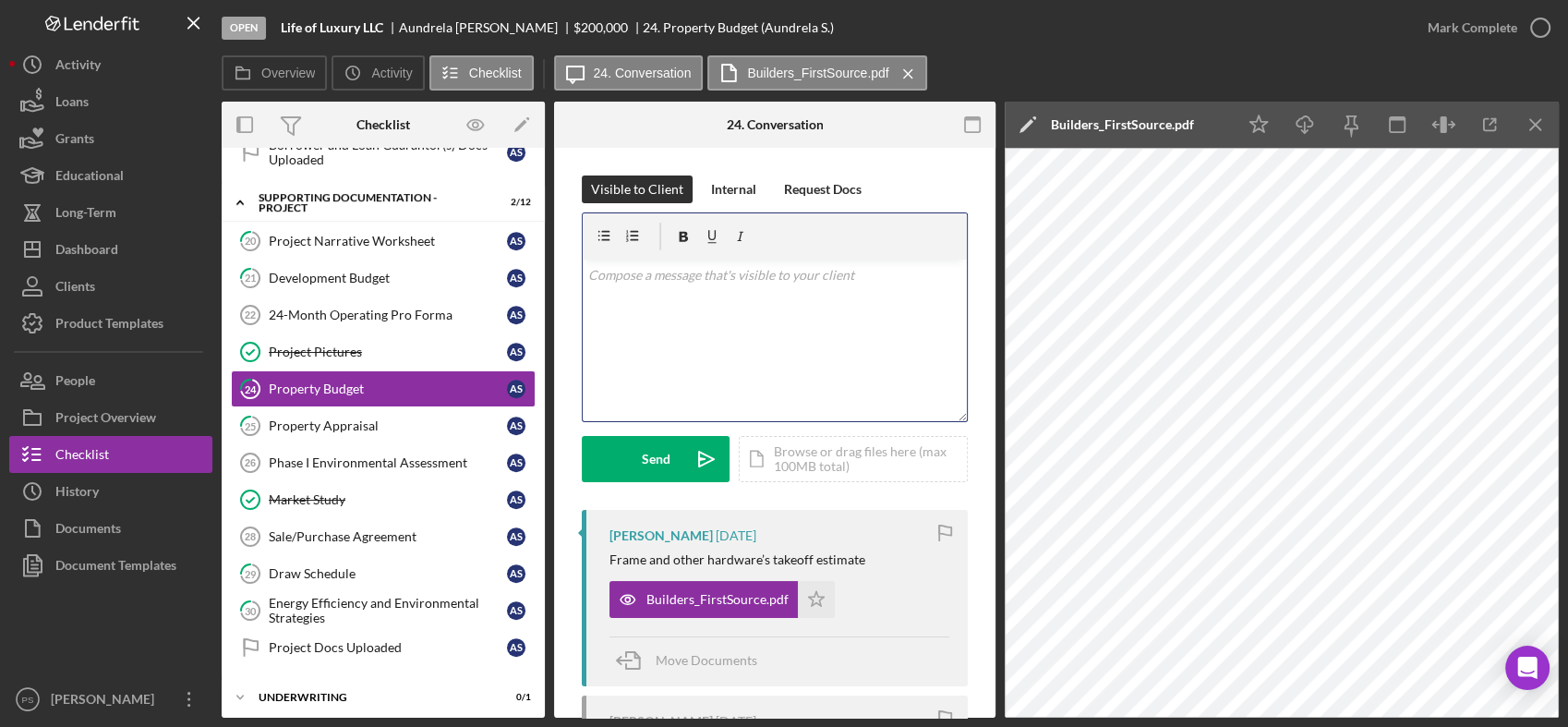
click at [731, 291] on div "v Color teal Color pink Remove color Add row above Add row below Add column bef…" at bounding box center [775, 340] width 385 height 162
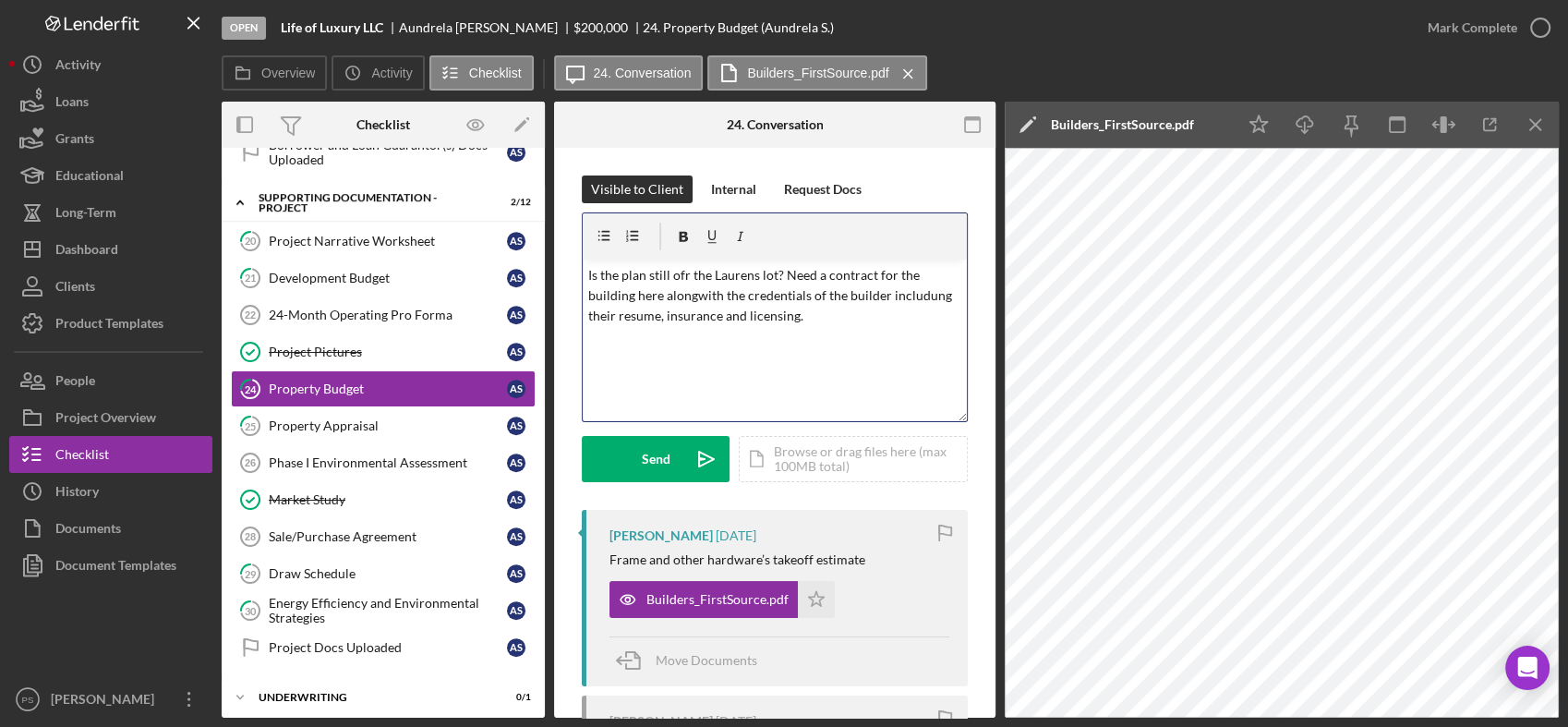
click at [685, 276] on p "Is the plan still ofr the Laurens lot? Need a contract for the building here al…" at bounding box center [775, 296] width 374 height 62
click at [697, 298] on p "Is the plan still for the Laurens lot? Need a contract for the building here al…" at bounding box center [775, 296] width 374 height 62
click at [834, 318] on p "Is the plan still for the Laurens lot? Need a contract for the building here al…" at bounding box center [775, 296] width 374 height 62
click at [690, 443] on icon "Icon/icon-invite-send" at bounding box center [707, 459] width 46 height 46
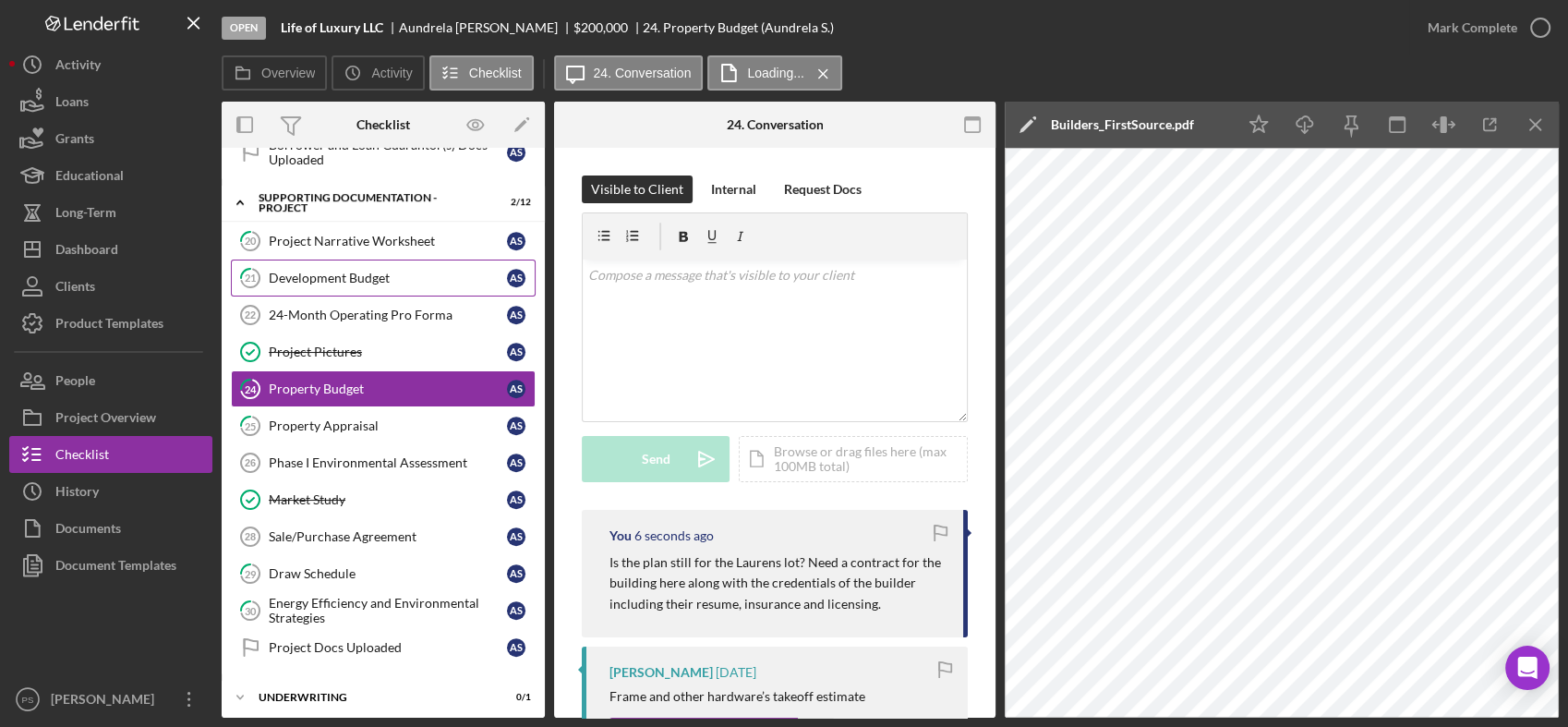
click at [404, 274] on div "Development Budget" at bounding box center [388, 277] width 238 height 14
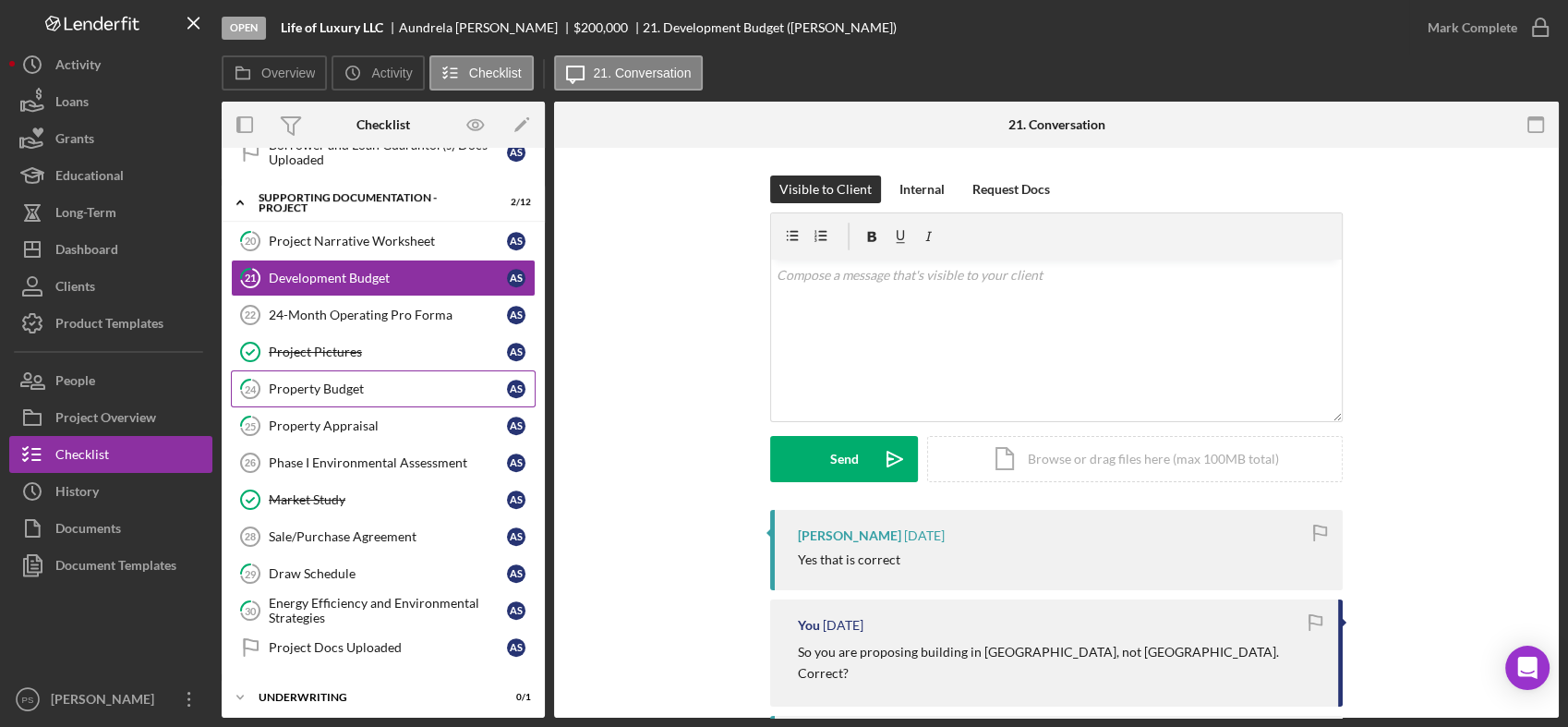
click at [397, 382] on div "Property Budget" at bounding box center [388, 389] width 238 height 14
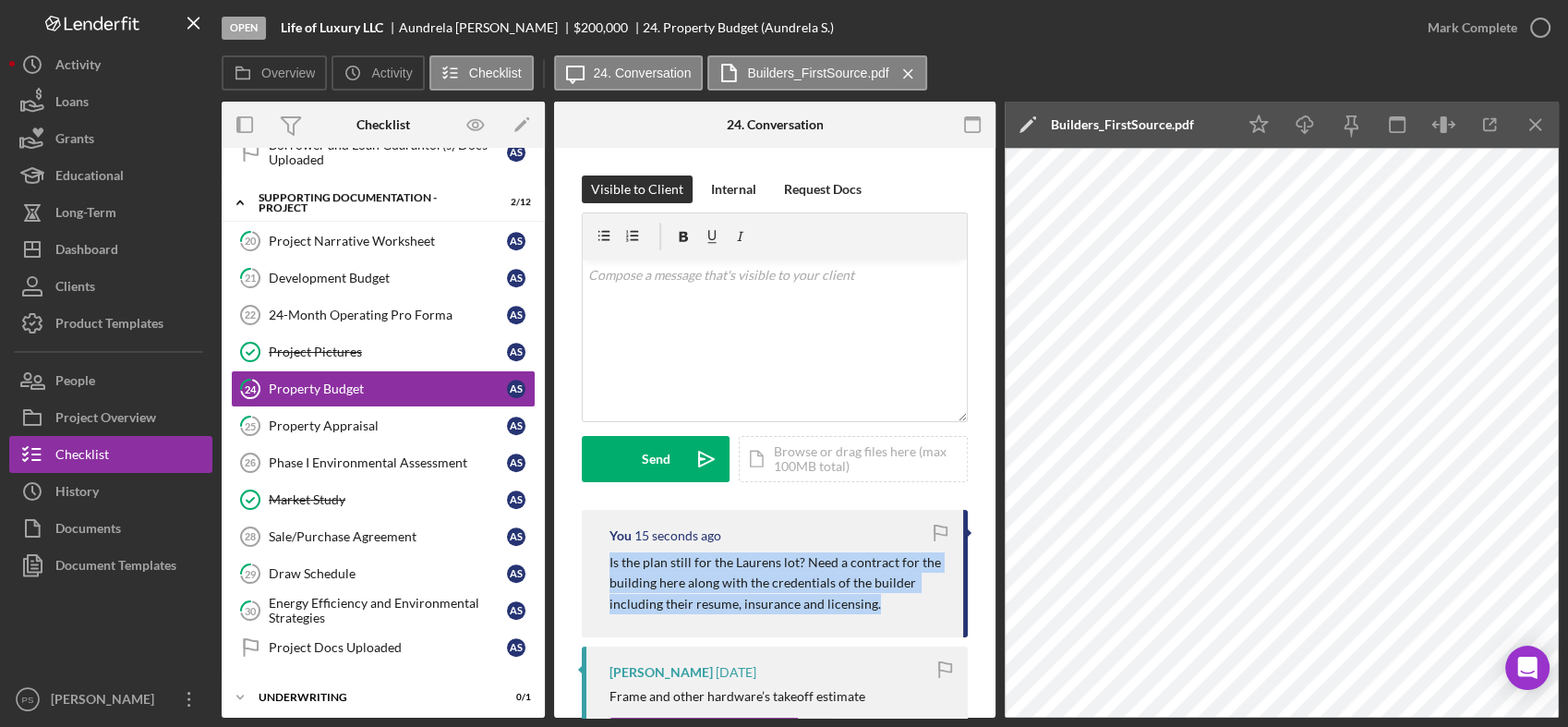
drag, startPoint x: 888, startPoint y: 603, endPoint x: 605, endPoint y: 550, distance: 287.9
click at [605, 550] on div "You 15 seconds ago Is the plan still for the Laurens lot? Need a contract for t…" at bounding box center [775, 573] width 386 height 128
copy p "Is the plan still for the Laurens lot? Need a contract for the building here al…"
click at [379, 272] on div "Development Budget" at bounding box center [388, 277] width 238 height 14
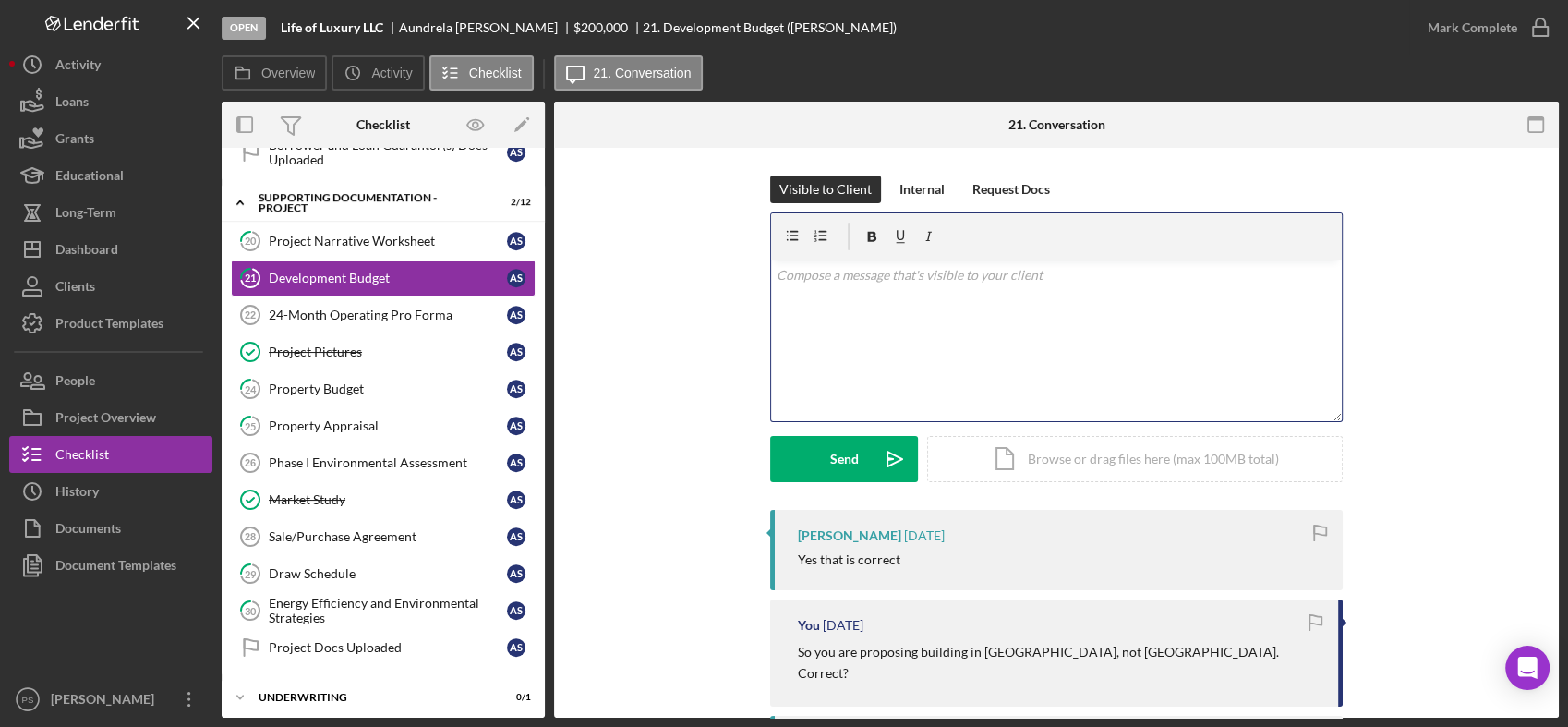
click at [871, 292] on div "v Color teal Color pink Remove color Add row above Add row below Add column bef…" at bounding box center [1057, 340] width 571 height 162
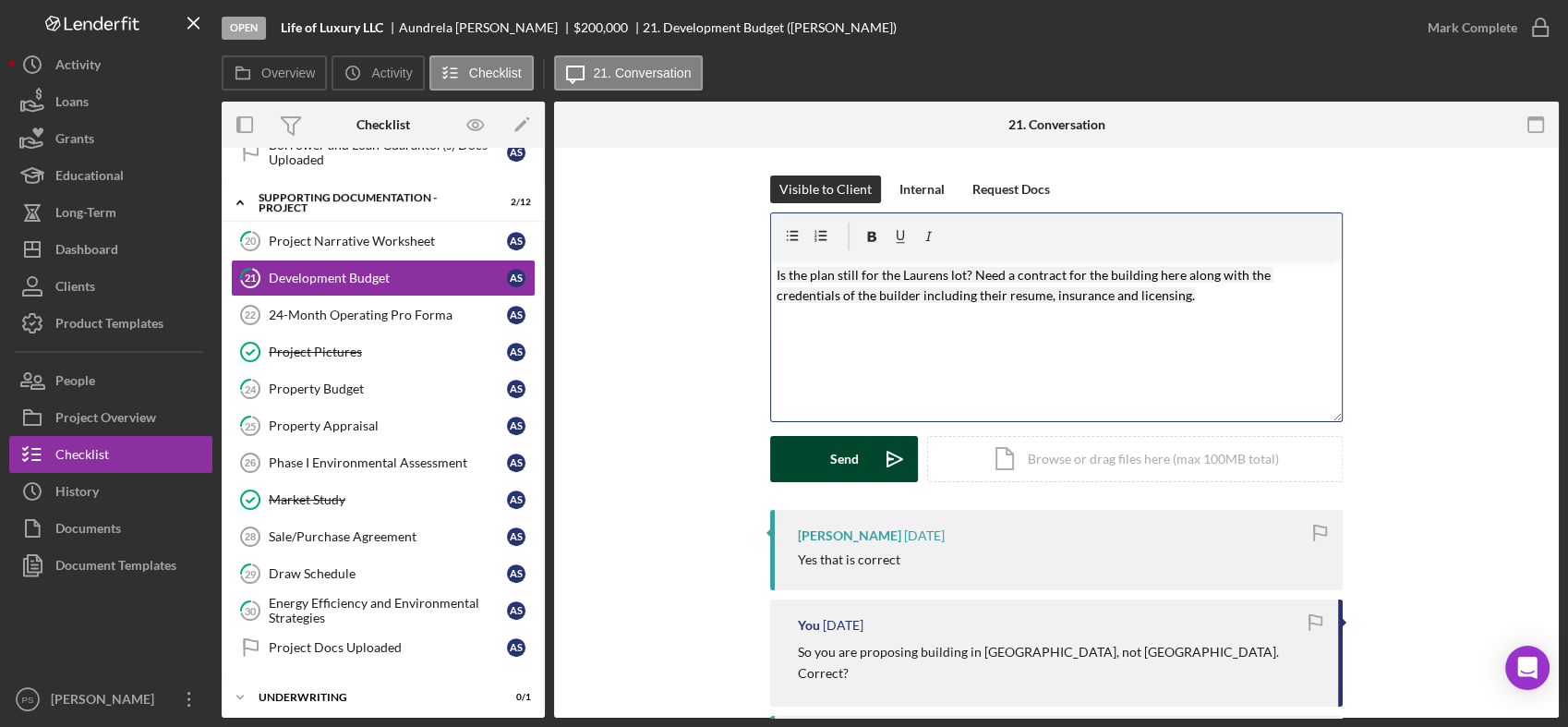
click at [900, 448] on icon "Icon/icon-invite-send" at bounding box center [895, 459] width 46 height 46
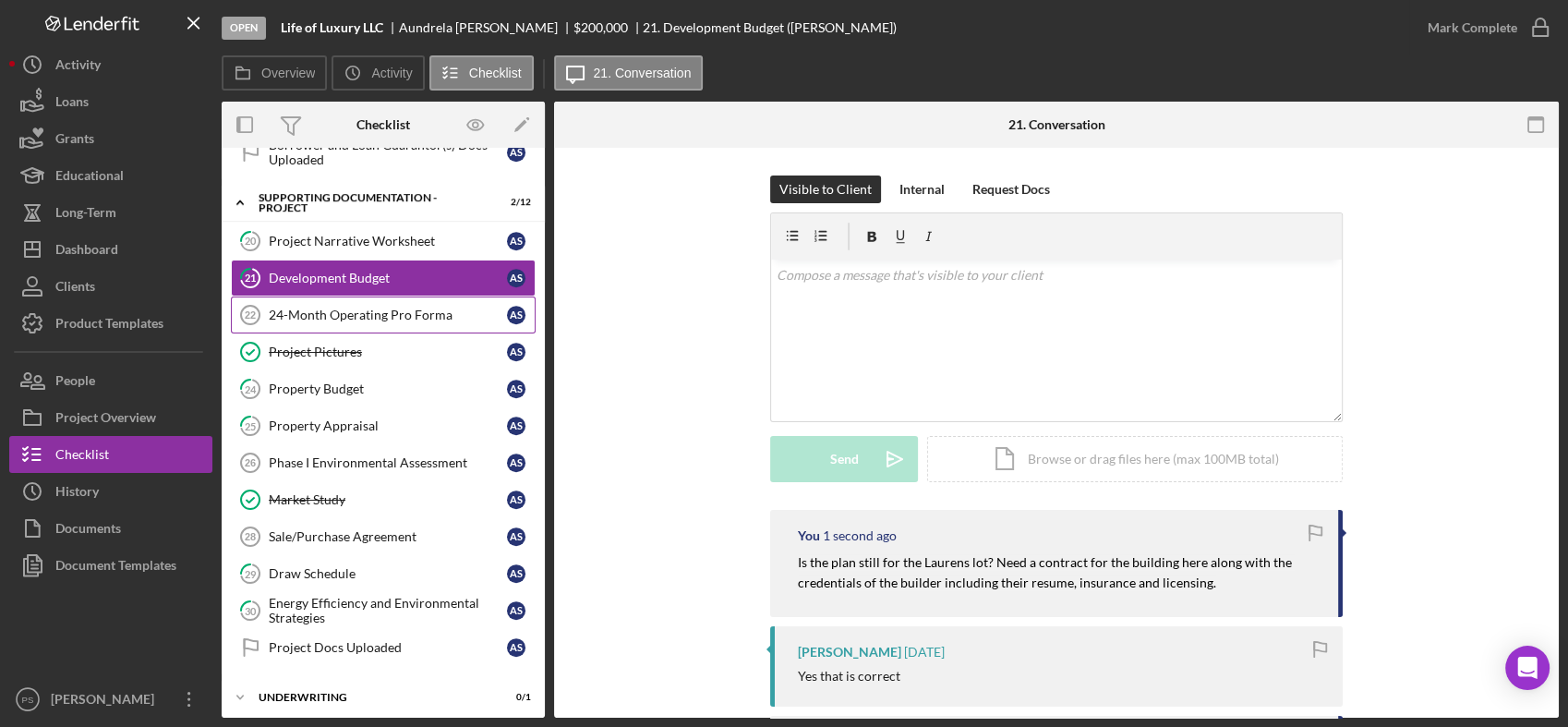
click at [400, 308] on div "24-Month Operating Pro Forma" at bounding box center [388, 314] width 238 height 14
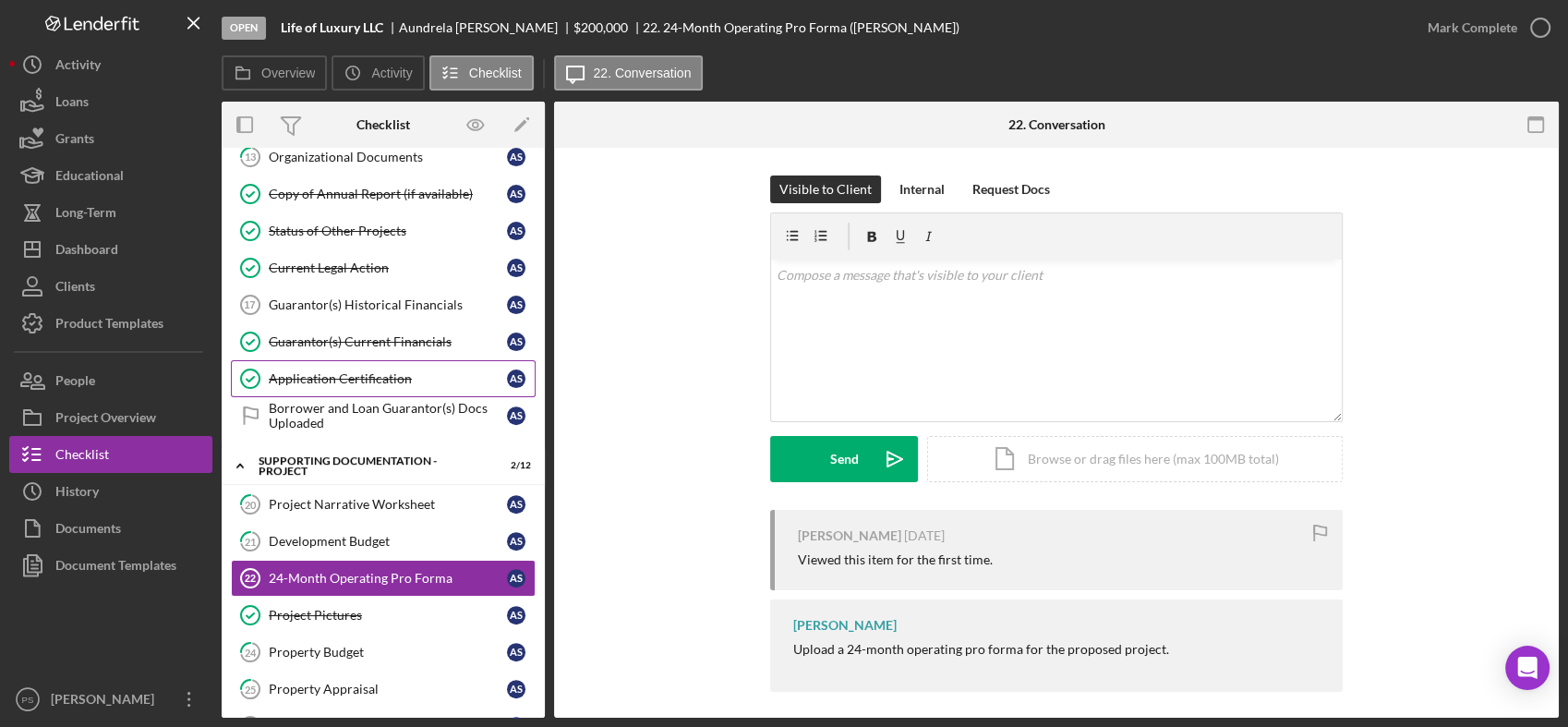
scroll to position [615, 0]
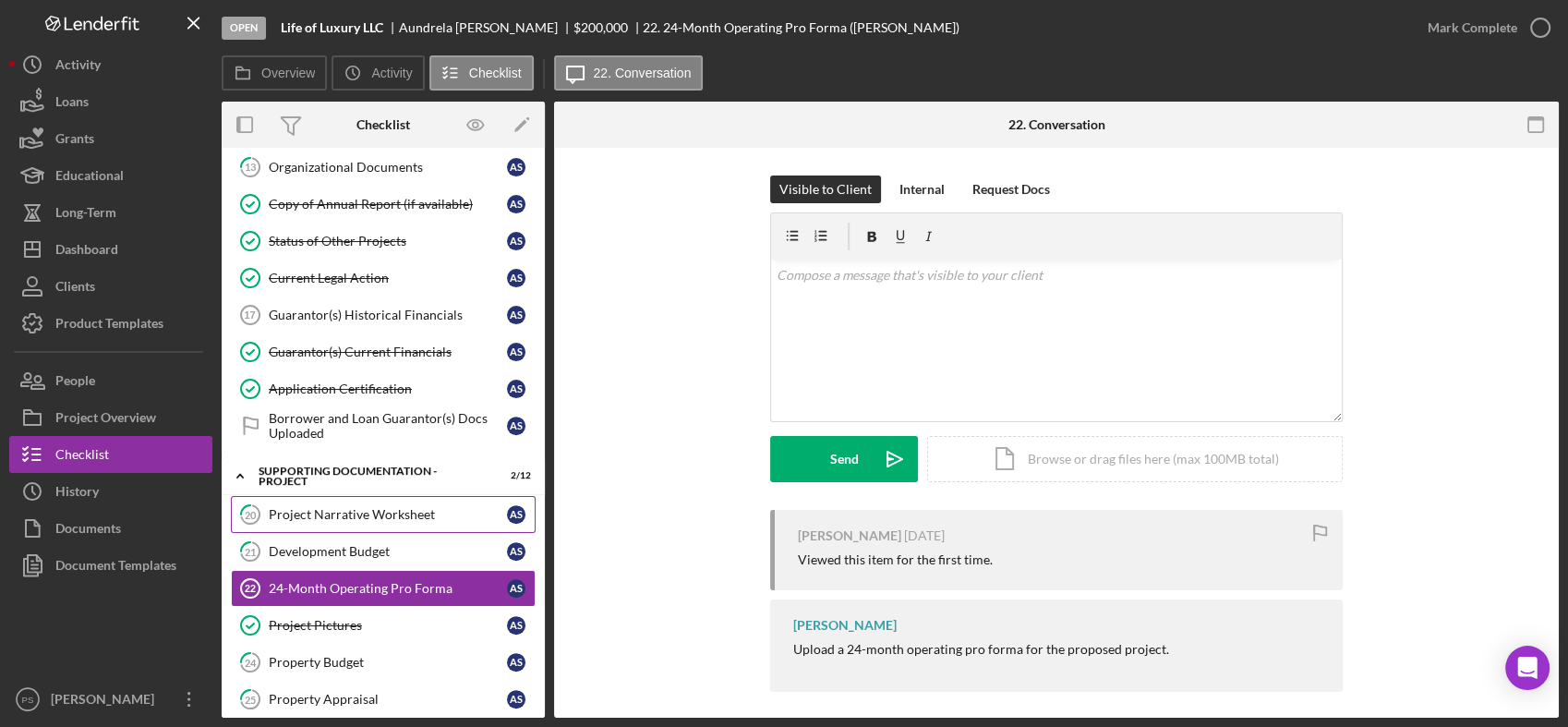
click at [399, 507] on div "Project Narrative Worksheet" at bounding box center [388, 514] width 238 height 14
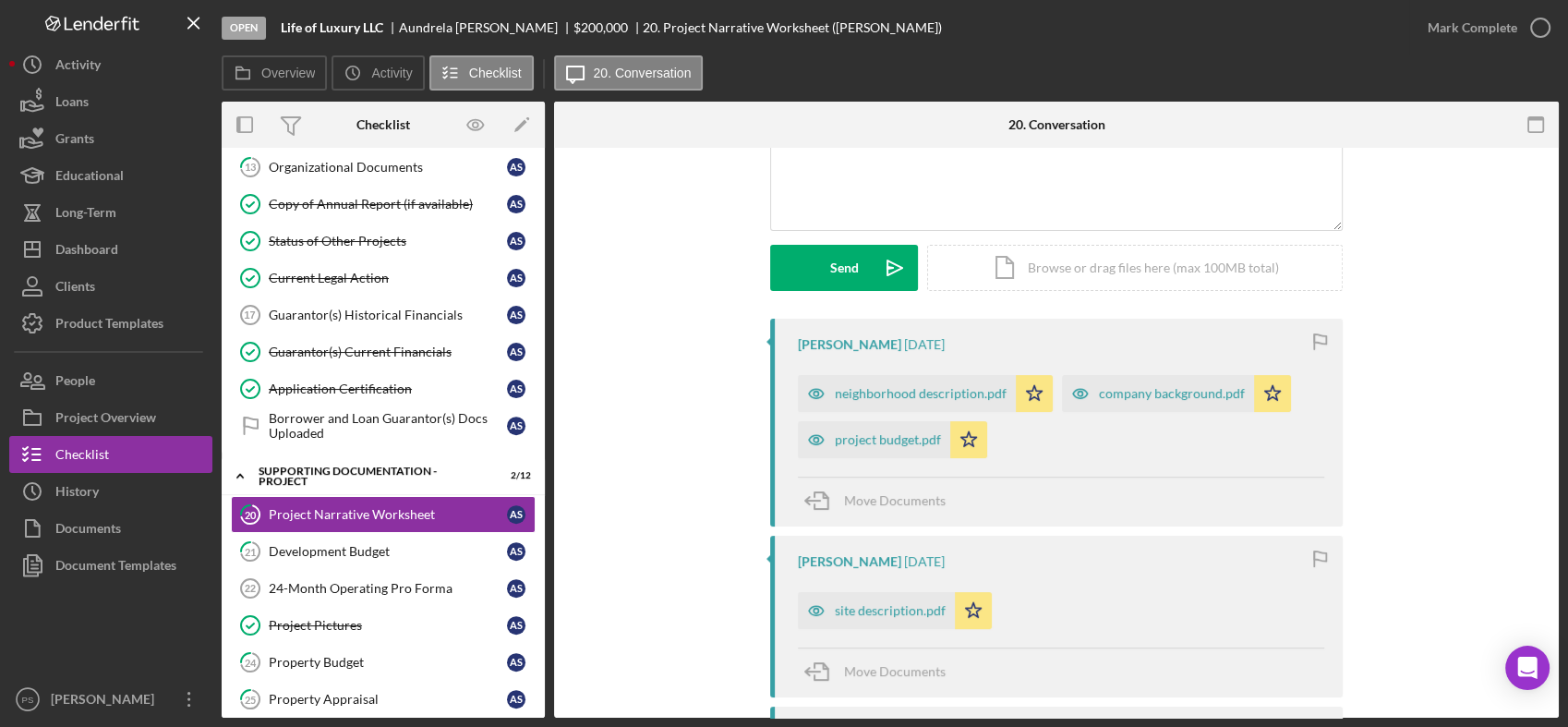
scroll to position [205, 0]
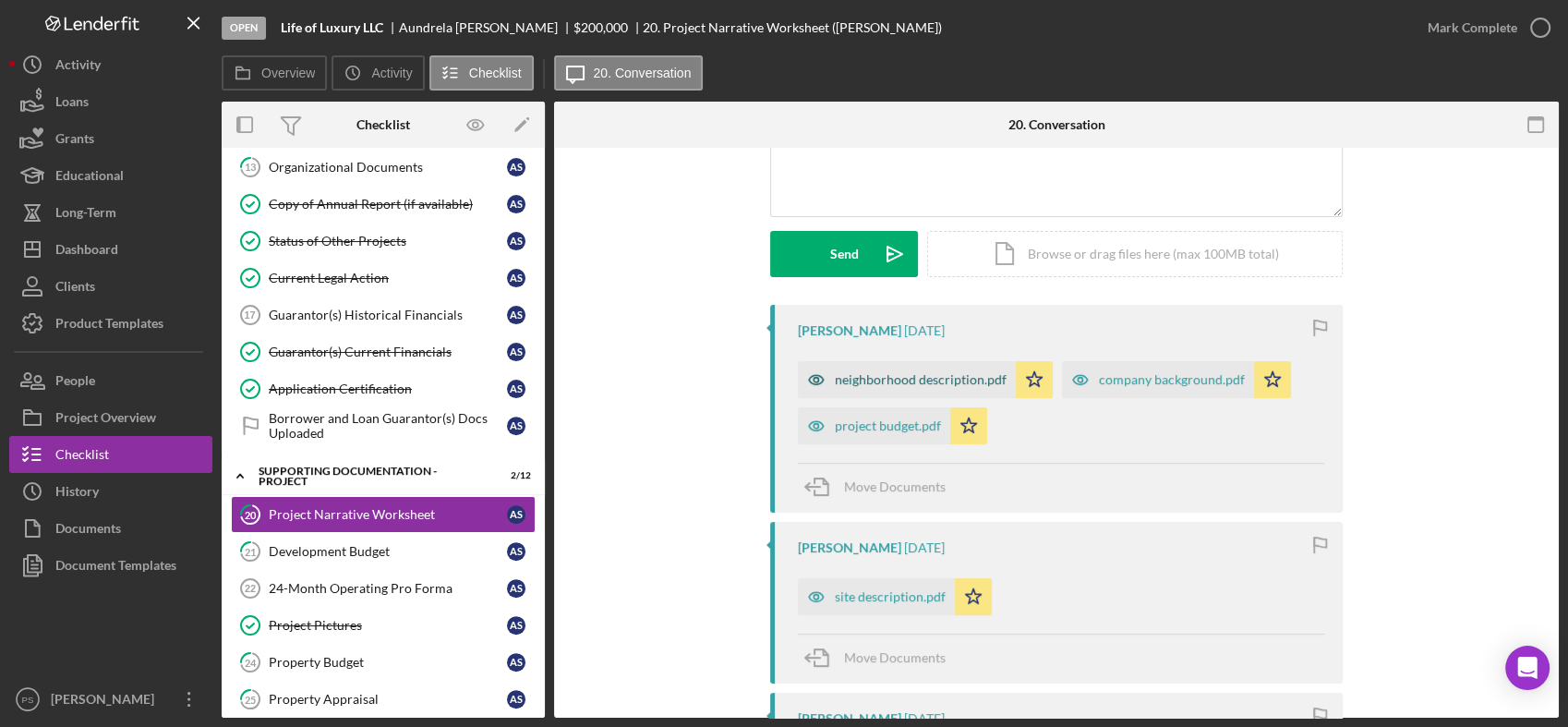
click at [892, 375] on div "neighborhood description.pdf" at bounding box center [920, 379] width 172 height 14
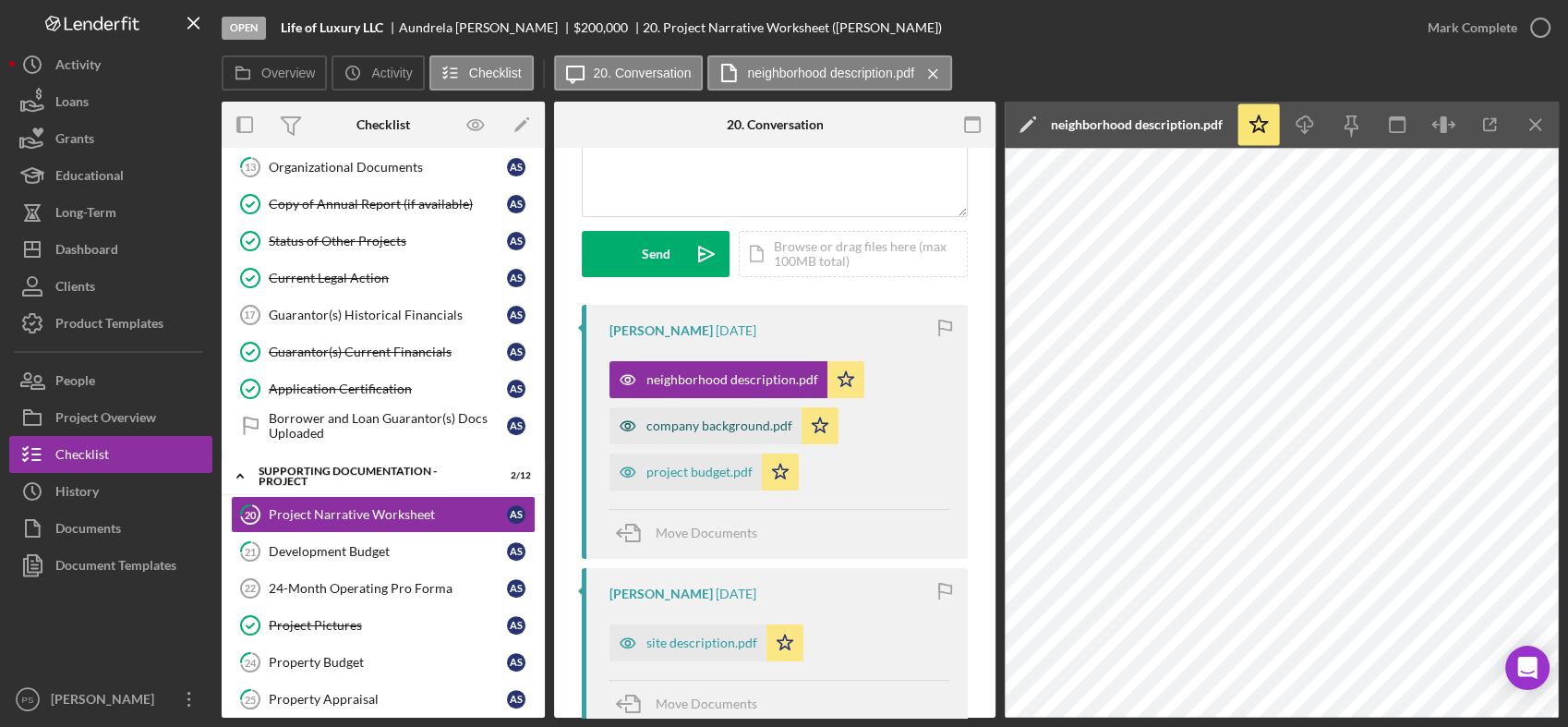
click at [741, 425] on div "company background.pdf" at bounding box center [719, 425] width 146 height 14
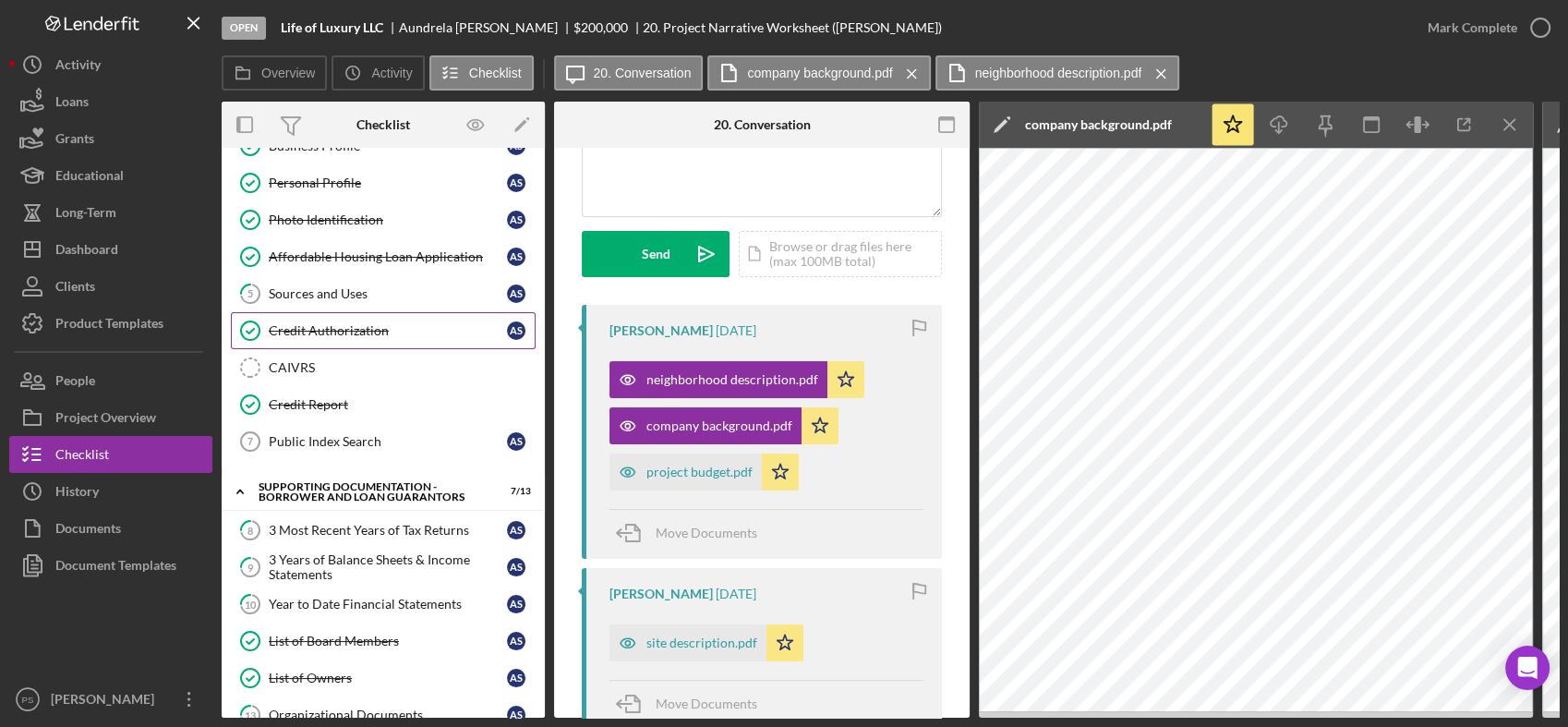
scroll to position [0, 0]
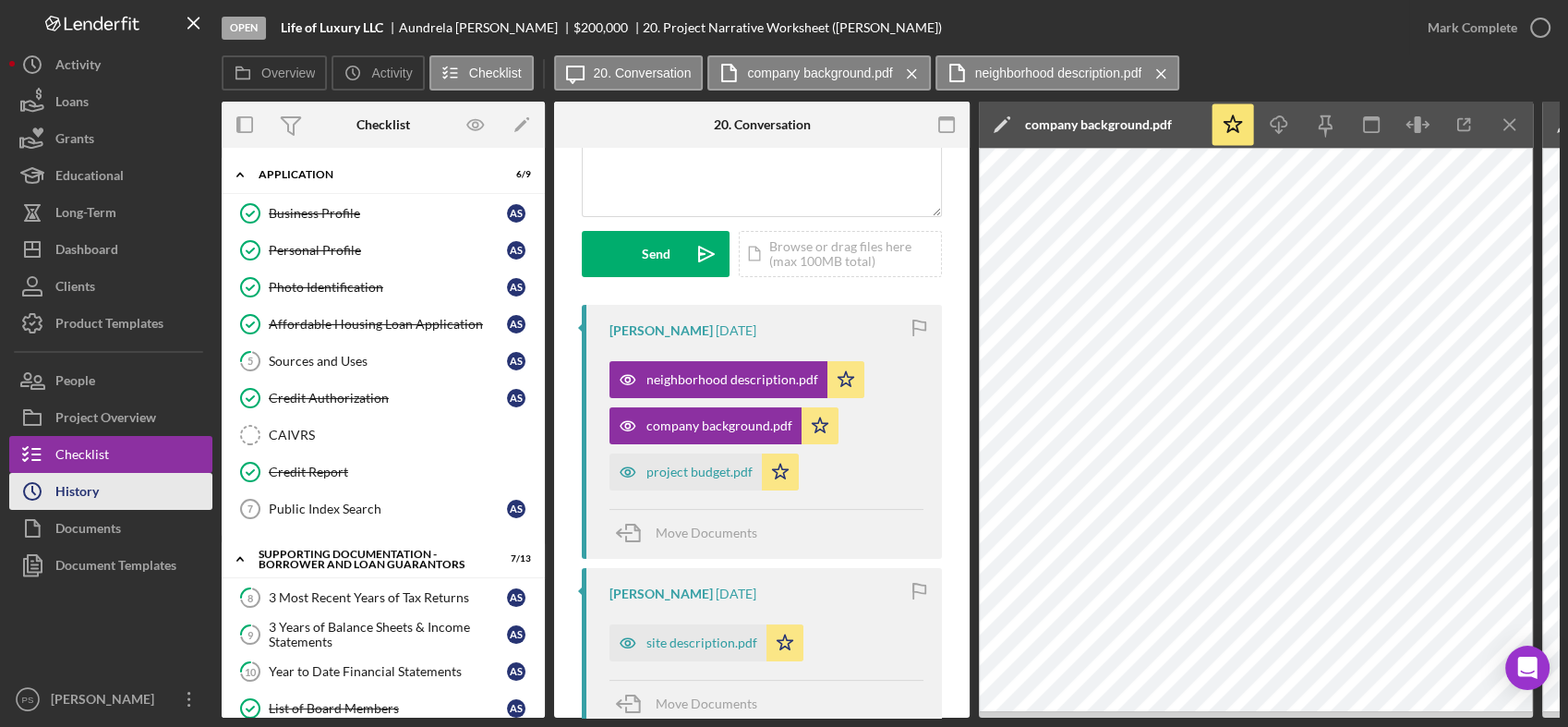
click at [133, 485] on button "Icon/History History" at bounding box center [111, 491] width 203 height 37
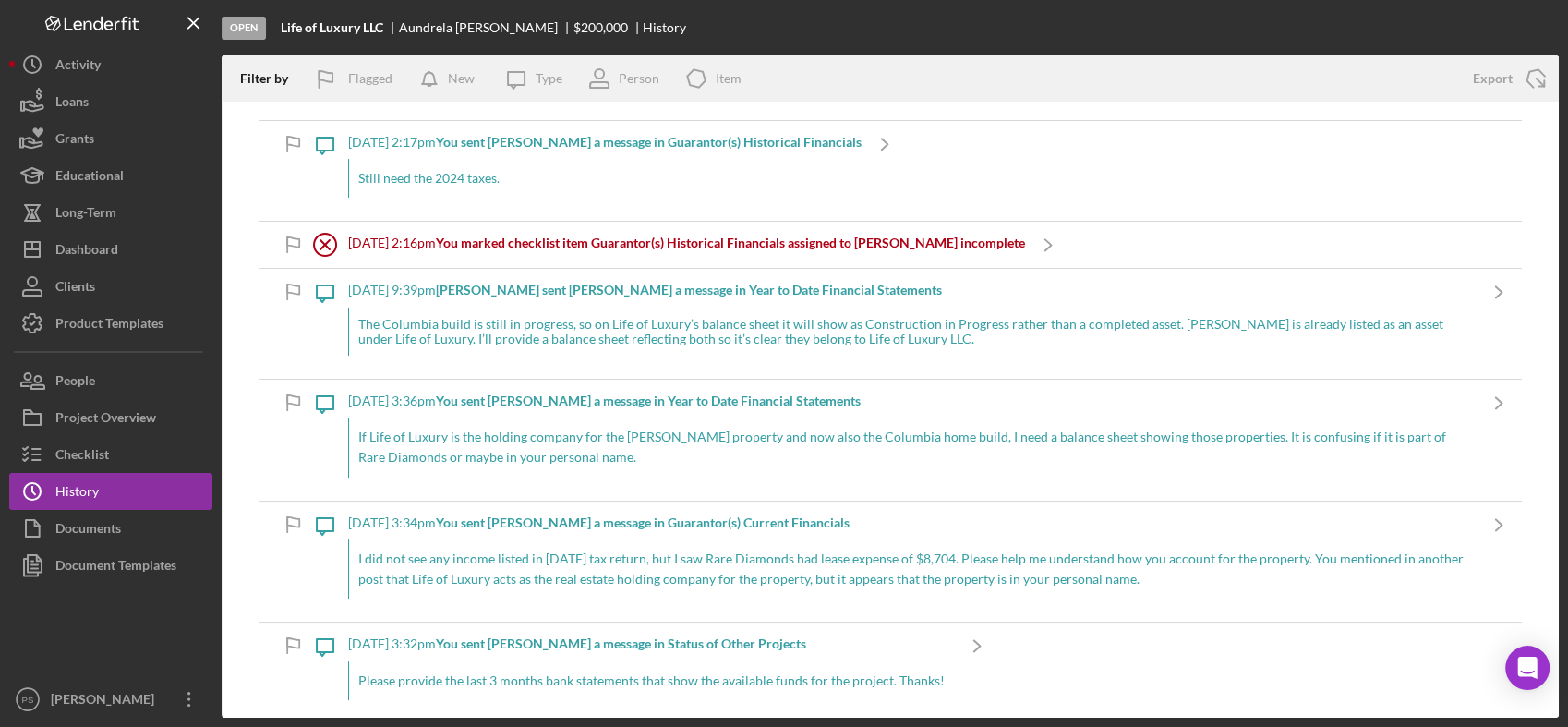
scroll to position [67, 0]
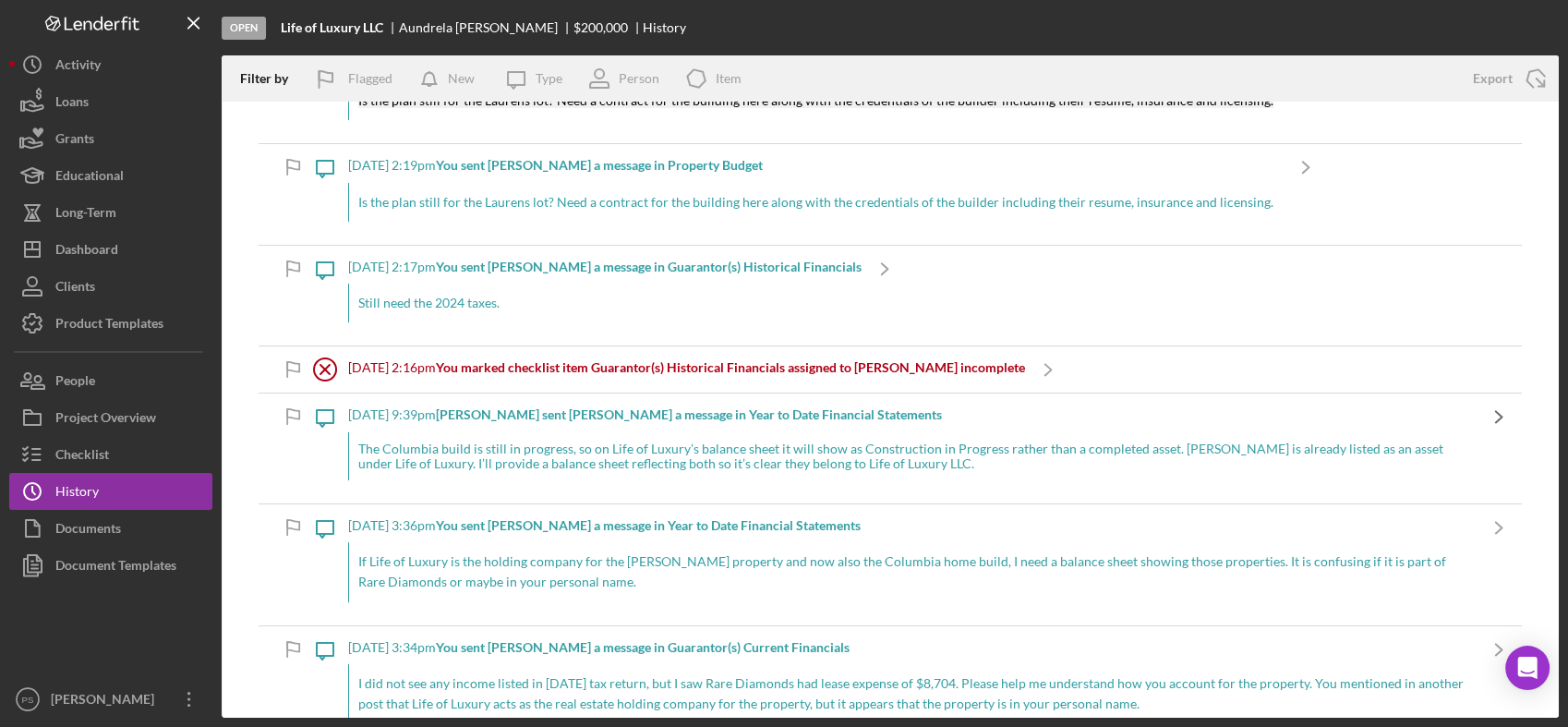
click at [1476, 417] on icon "Icon/Navigate" at bounding box center [1499, 416] width 46 height 46
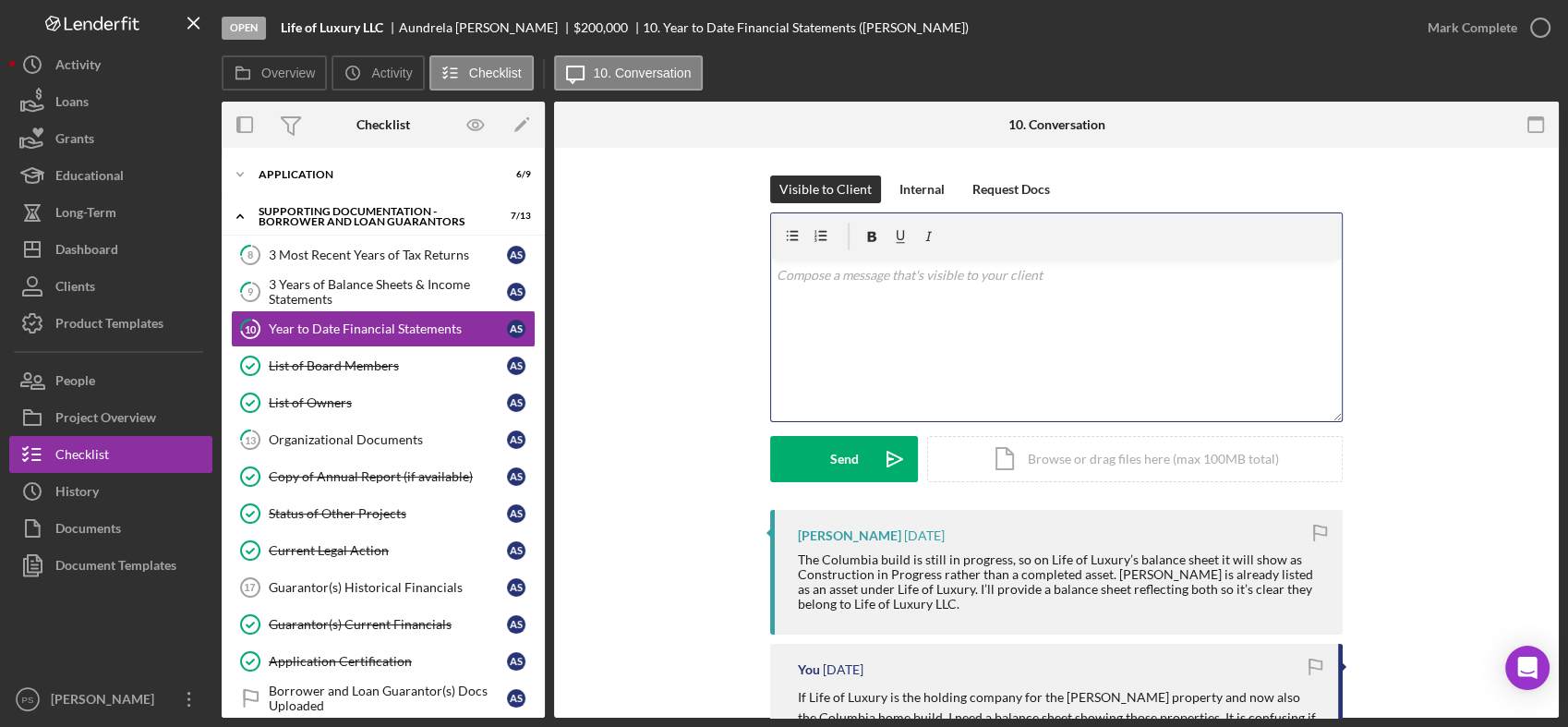
click at [907, 297] on div "v Color teal Color pink Remove color Add row above Add row below Add column bef…" at bounding box center [1057, 340] width 571 height 162
click at [874, 465] on icon "Icon/icon-invite-send" at bounding box center [895, 459] width 46 height 46
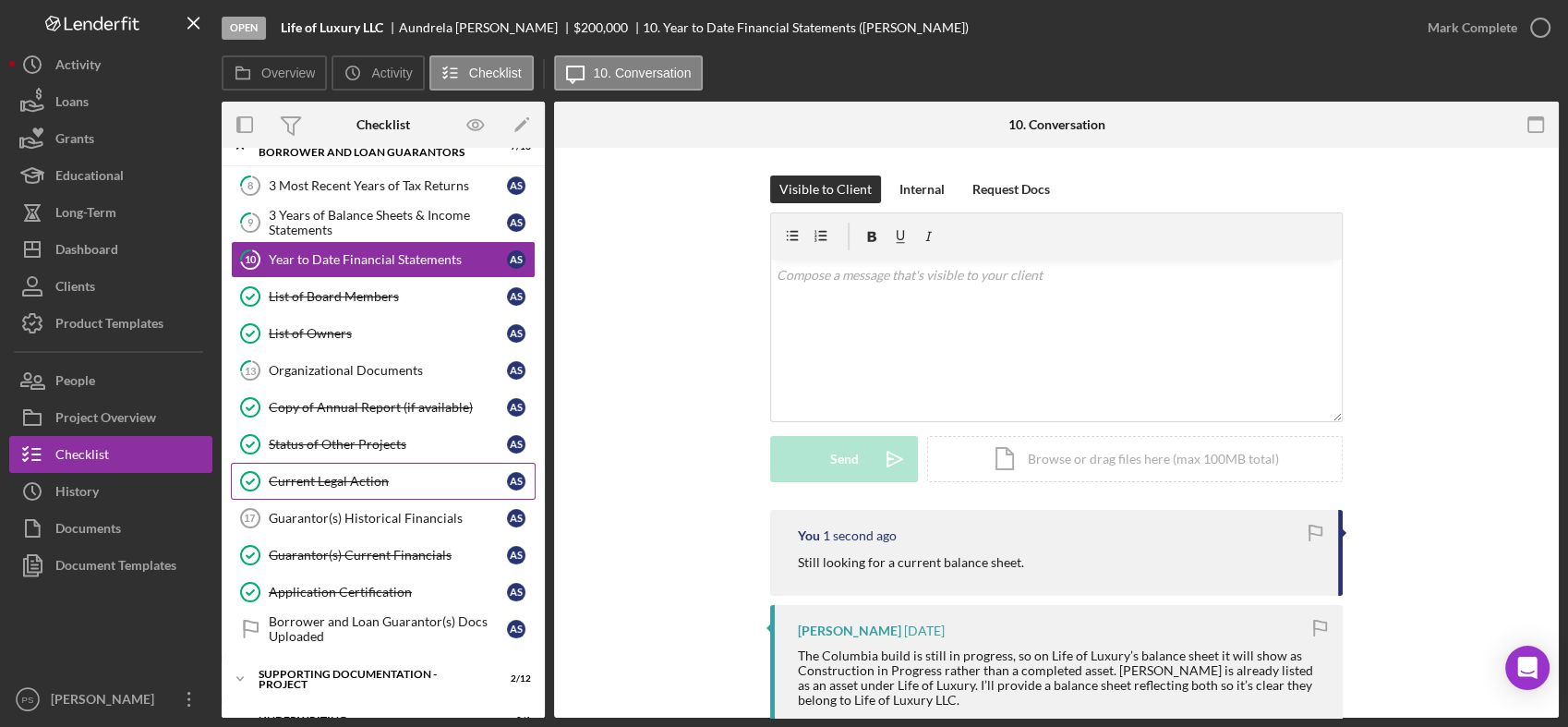
scroll to position [137, 0]
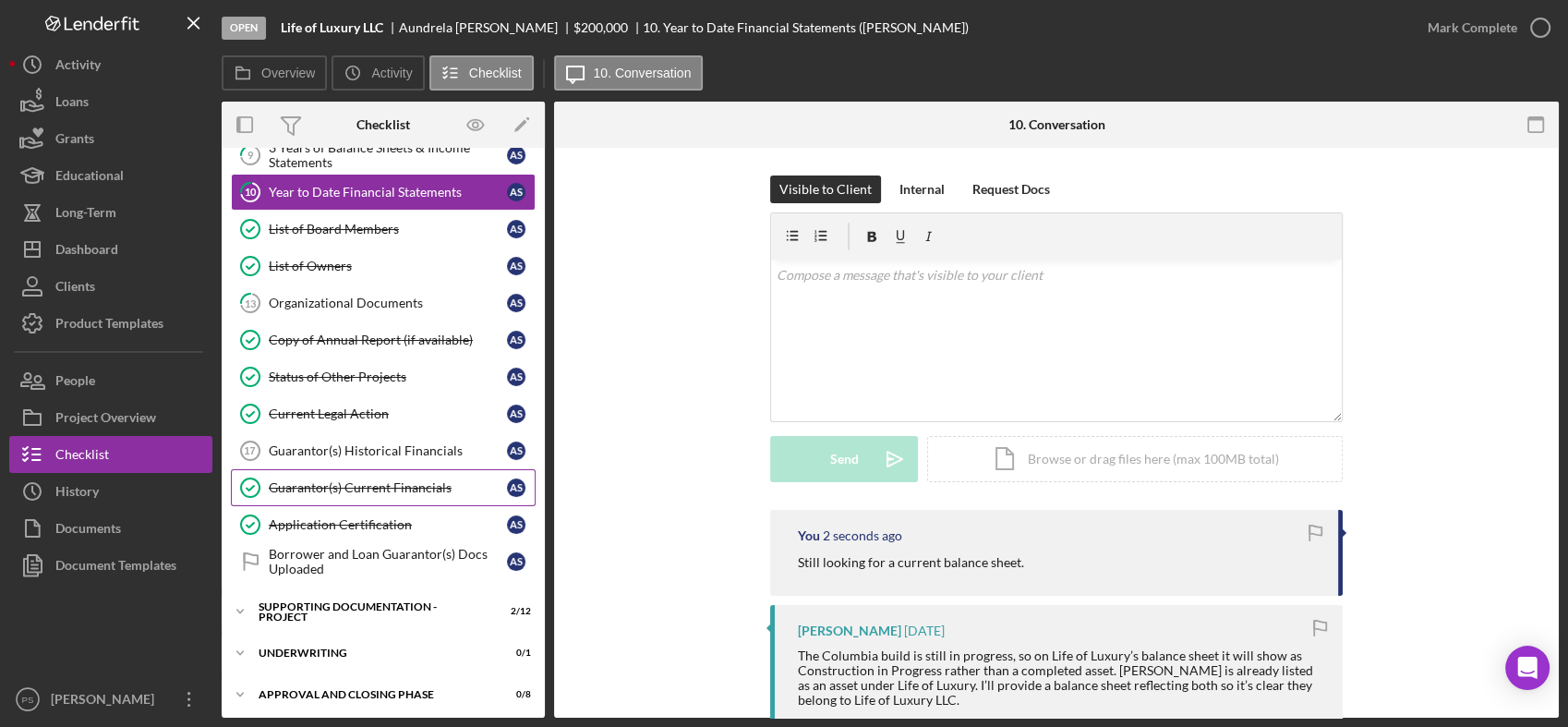
click at [399, 491] on div "Guarantor(s) Current Financials" at bounding box center [388, 487] width 238 height 14
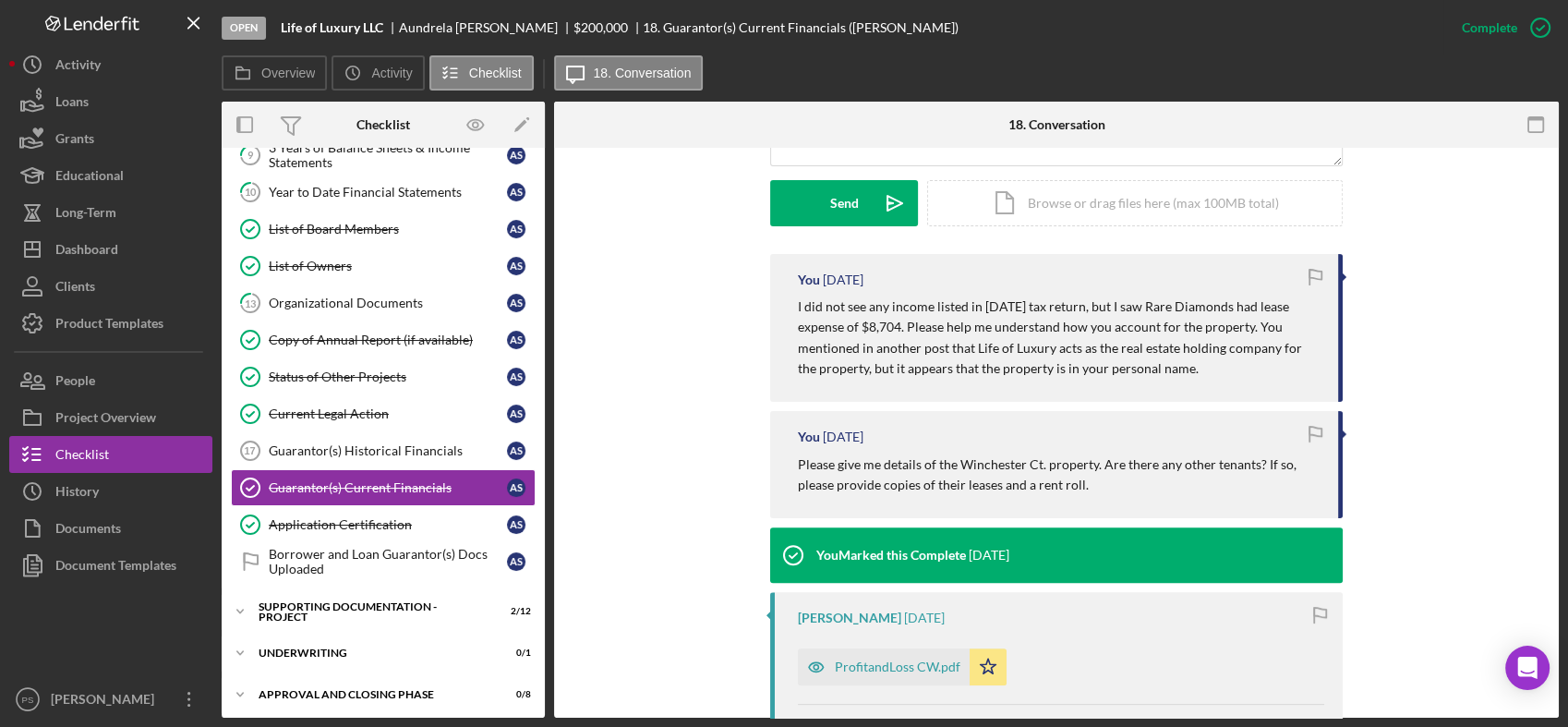
scroll to position [479, 0]
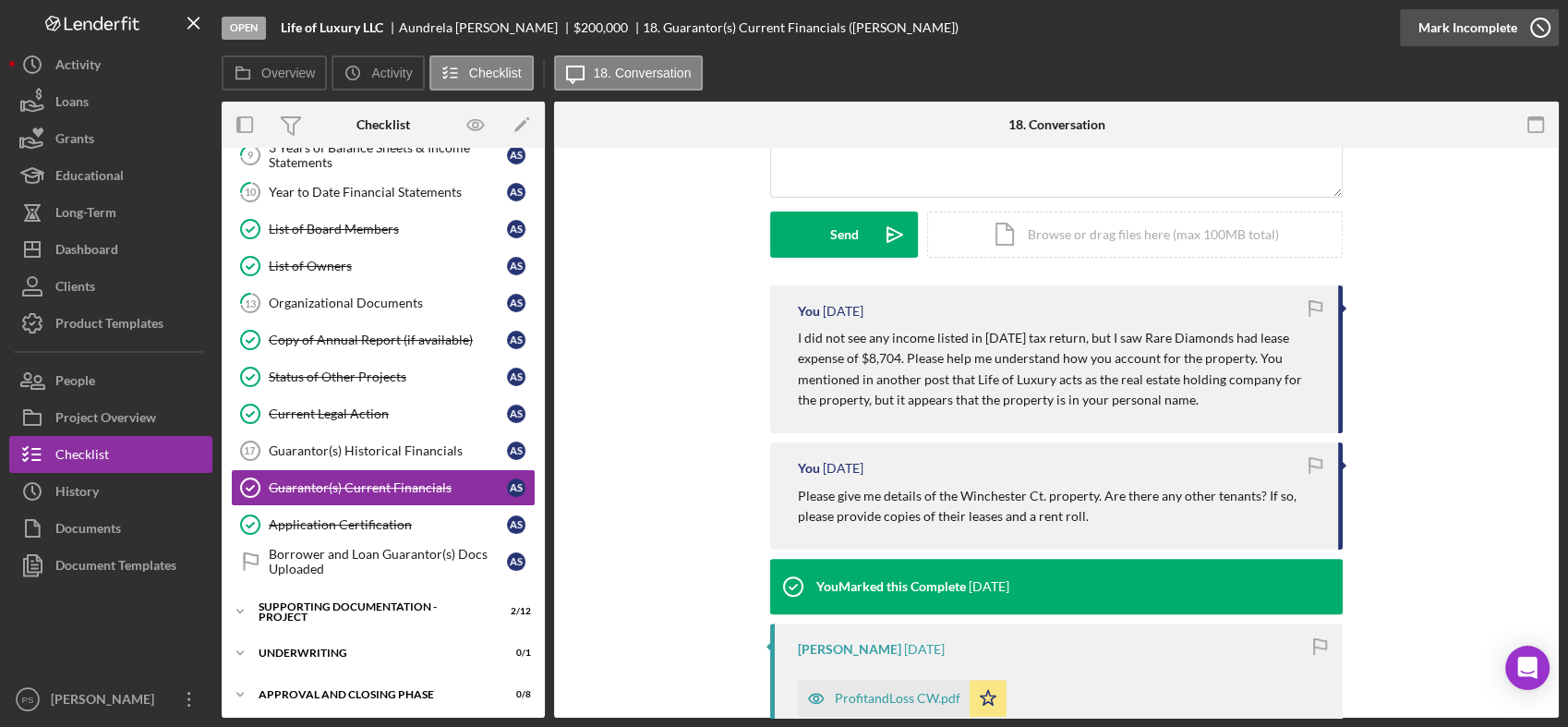
click at [1537, 29] on icon "button" at bounding box center [1540, 28] width 46 height 46
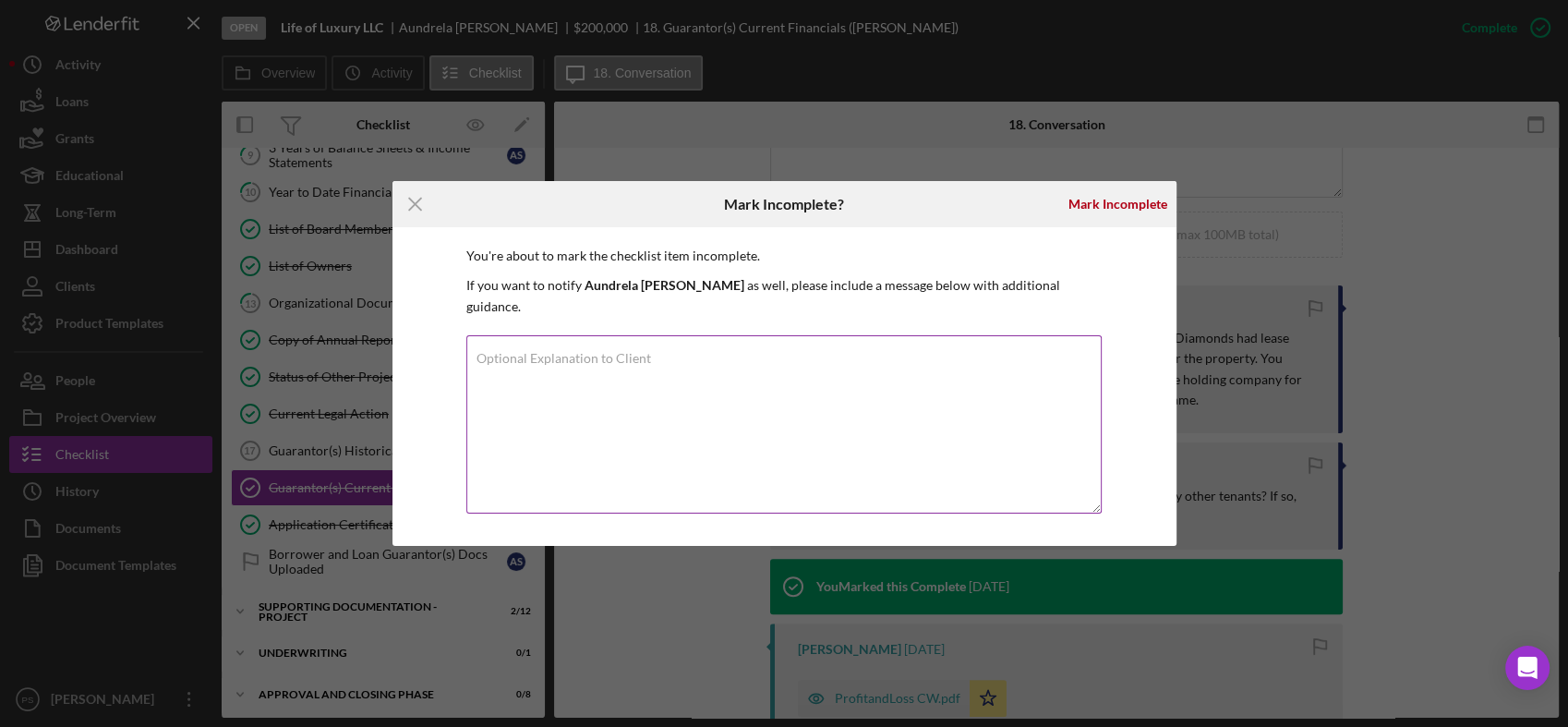
click at [642, 354] on label "Optional Explanation to Client" at bounding box center [564, 358] width 175 height 14
click at [642, 354] on textarea "Optional Explanation to Client" at bounding box center [784, 424] width 635 height 178
type textarea "Needs to updated. Also include and paystubs for"
click at [425, 214] on icon "Icon/Menu Close" at bounding box center [415, 204] width 46 height 46
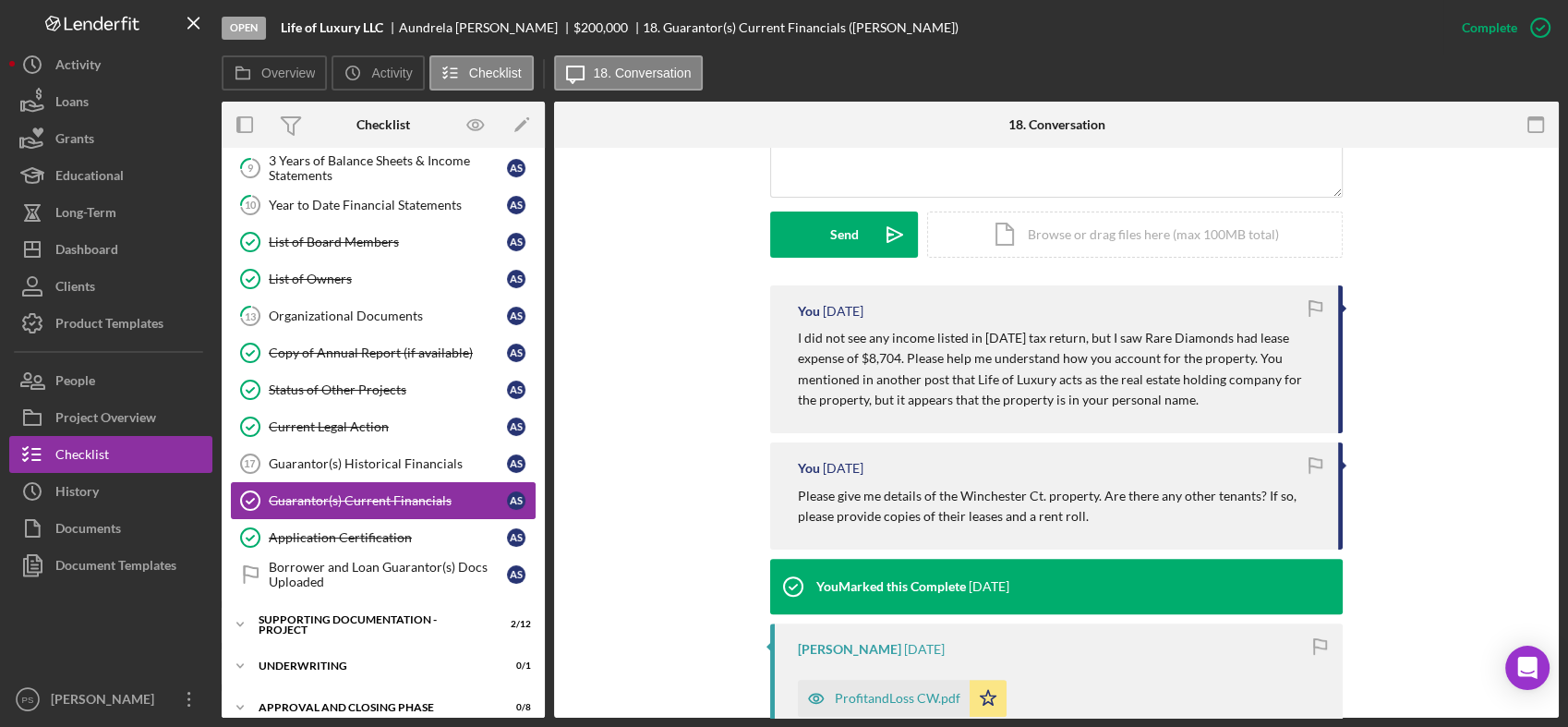
scroll to position [137, 0]
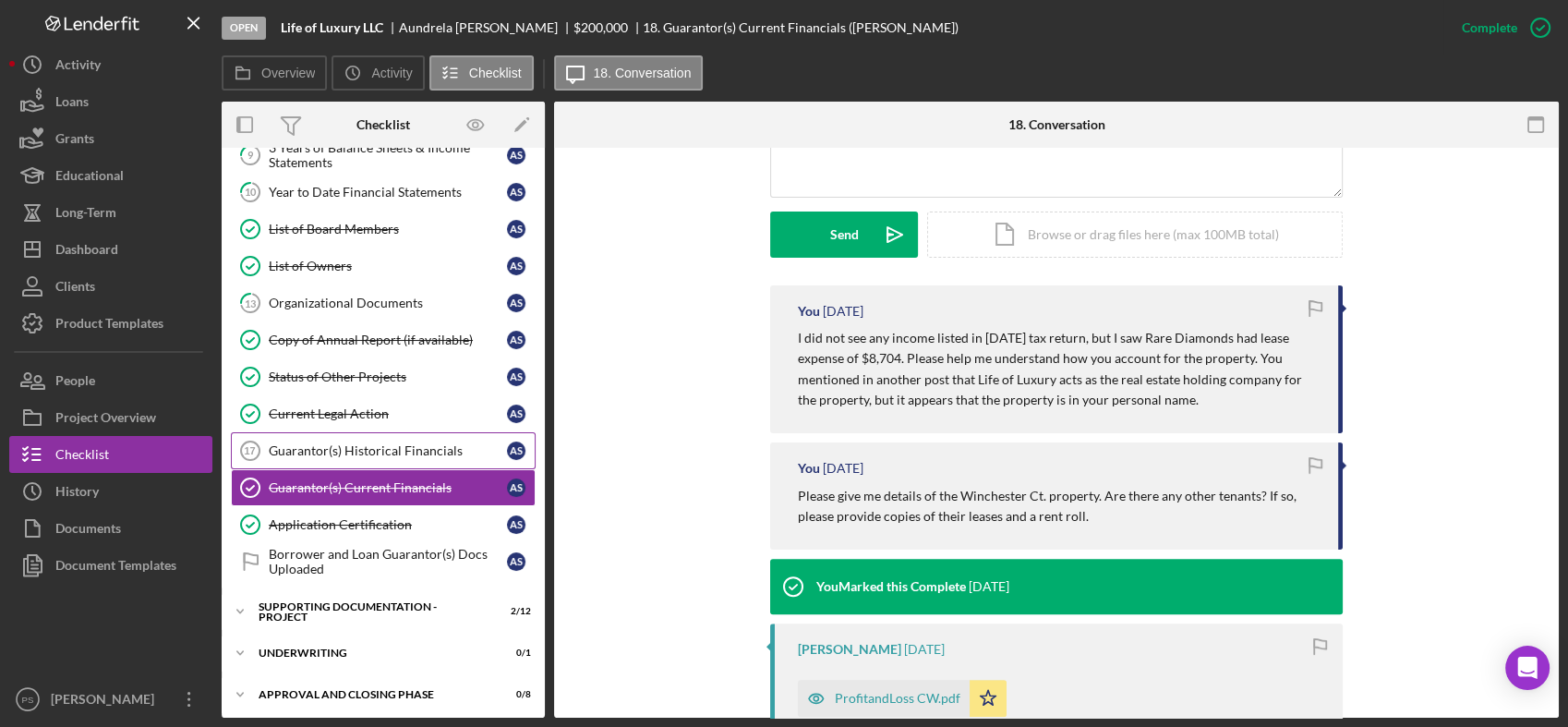
click at [396, 443] on div "Guarantor(s) Historical Financials" at bounding box center [388, 450] width 238 height 14
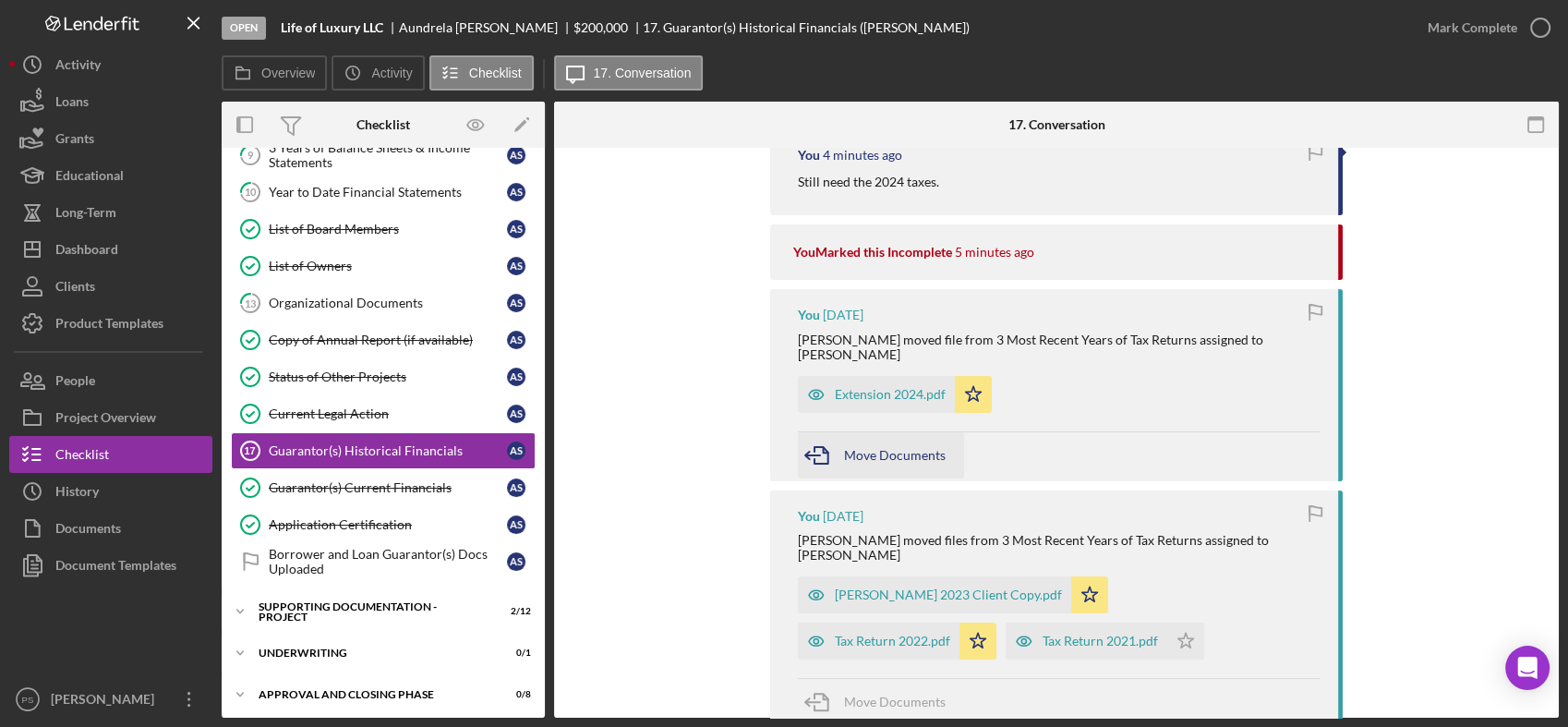
scroll to position [410, 0]
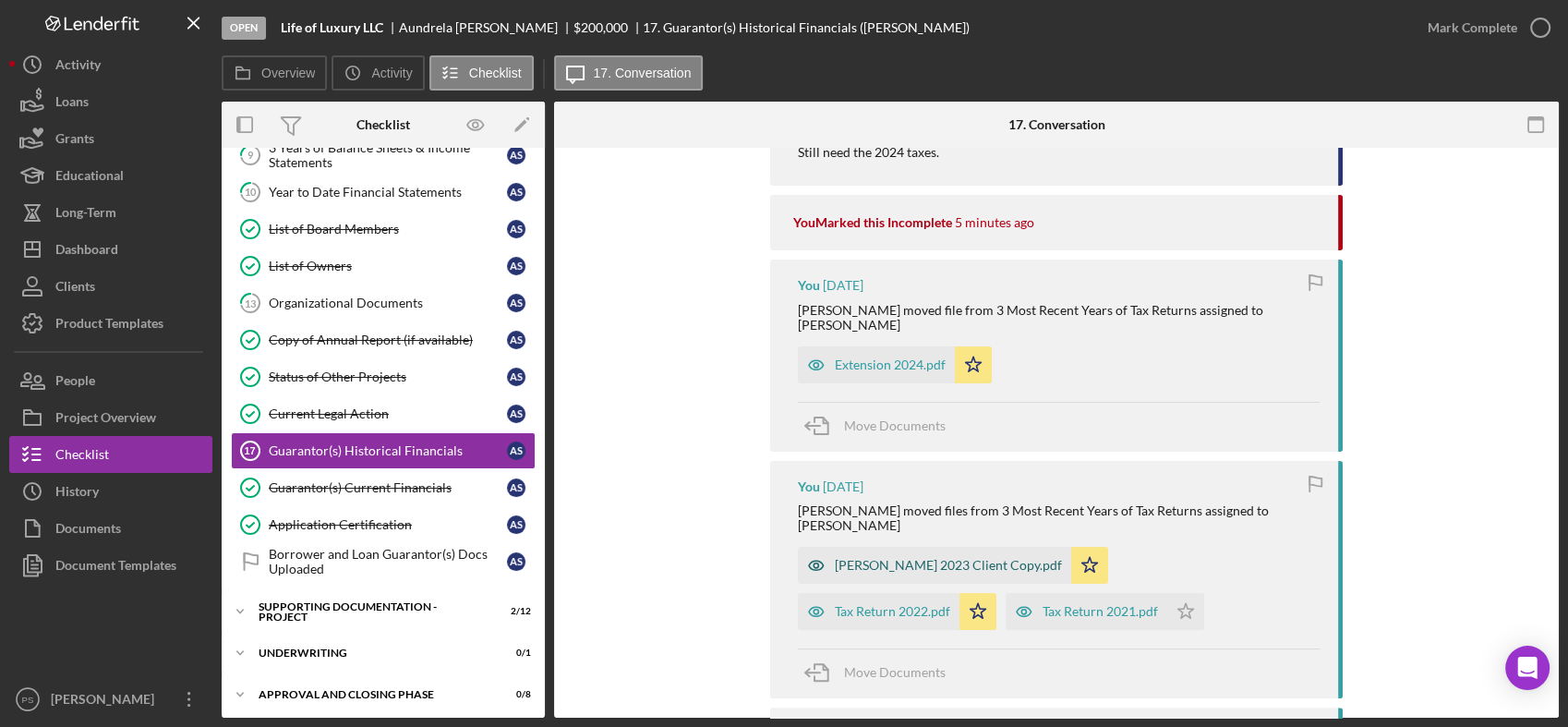
click at [958, 558] on div "[PERSON_NAME] 2023 Client Copy.pdf" at bounding box center [948, 564] width 227 height 14
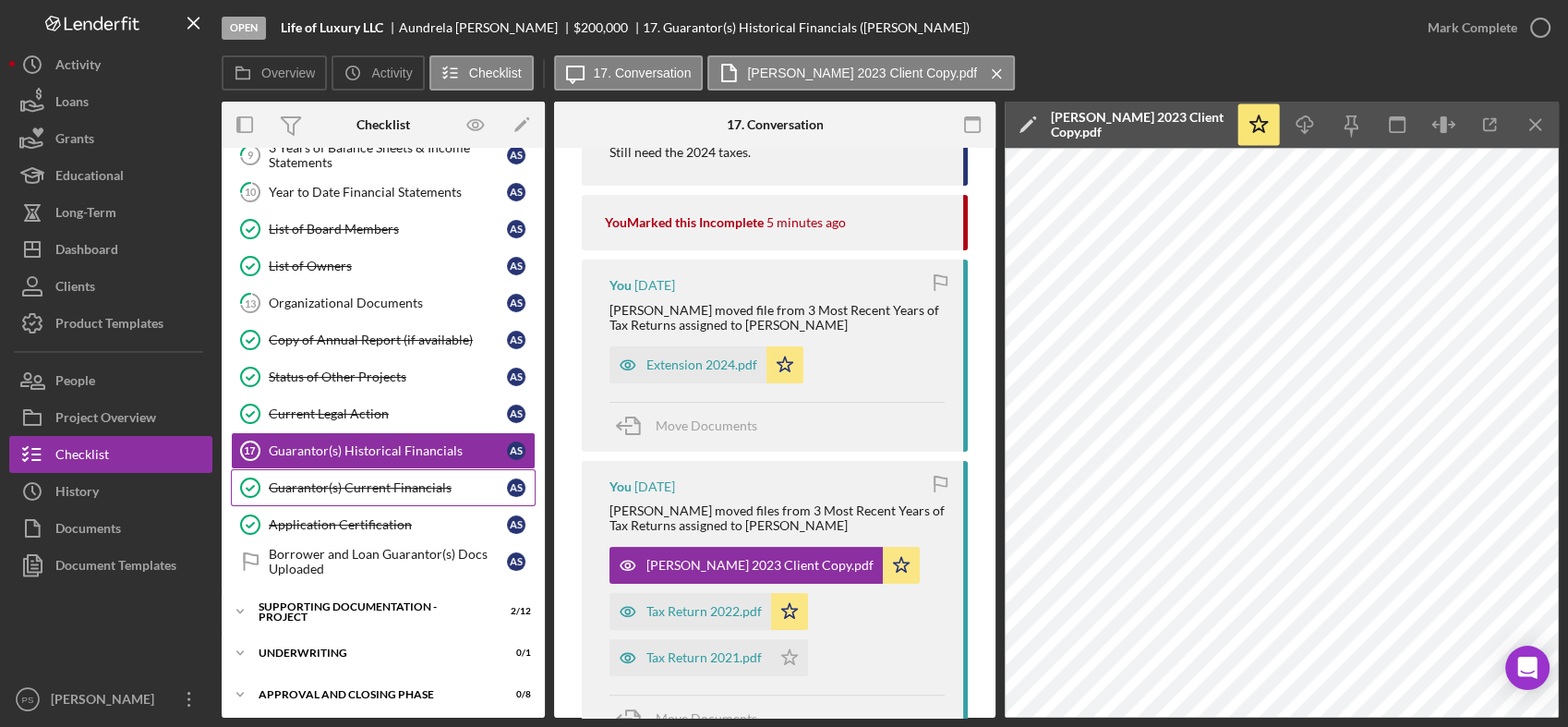
click at [369, 485] on div "Guarantor(s) Current Financials" at bounding box center [388, 487] width 238 height 14
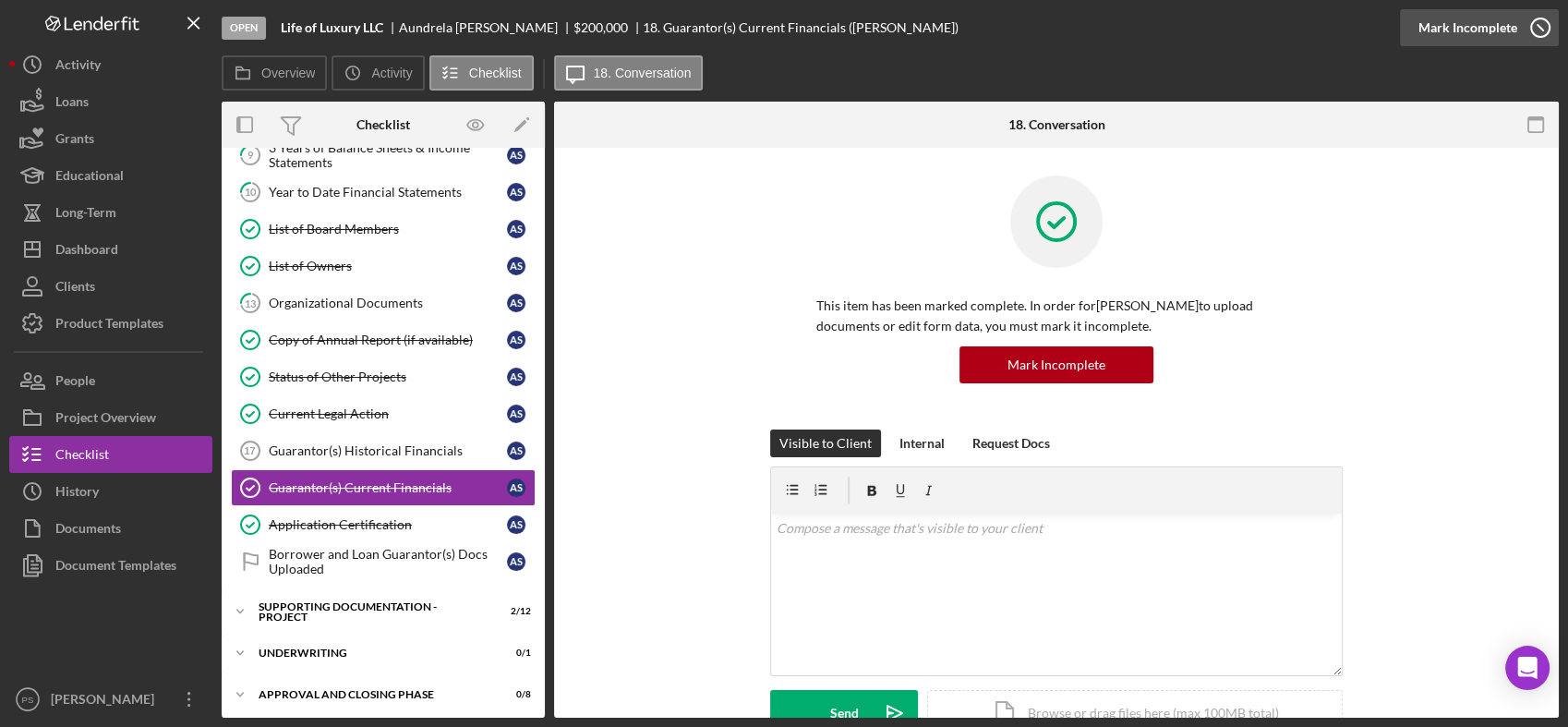
click at [1534, 25] on icon "button" at bounding box center [1540, 28] width 46 height 46
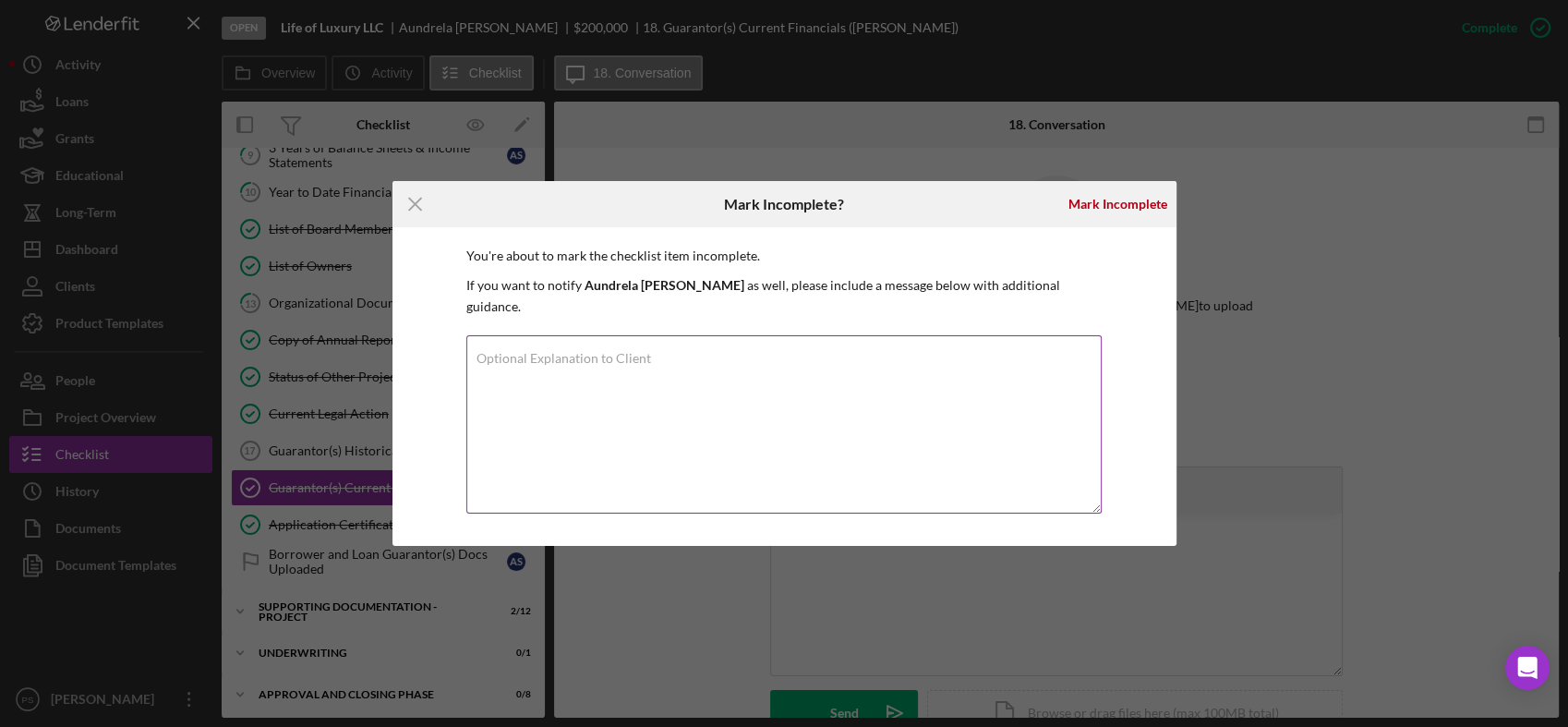
click at [872, 354] on textarea "Optional Explanation to Client" at bounding box center [784, 424] width 635 height 178
type textarea "Need proof of any income YTD for 2025."
drag, startPoint x: 709, startPoint y: 360, endPoint x: 388, endPoint y: 331, distance: 322.3
click at [388, 331] on div "Icon/Menu Close Mark Incomplete? [PERSON_NAME] You're about to mark the checkli…" at bounding box center [784, 364] width 1568 height 727
click at [410, 206] on icon "Icon/Menu Close" at bounding box center [415, 204] width 46 height 46
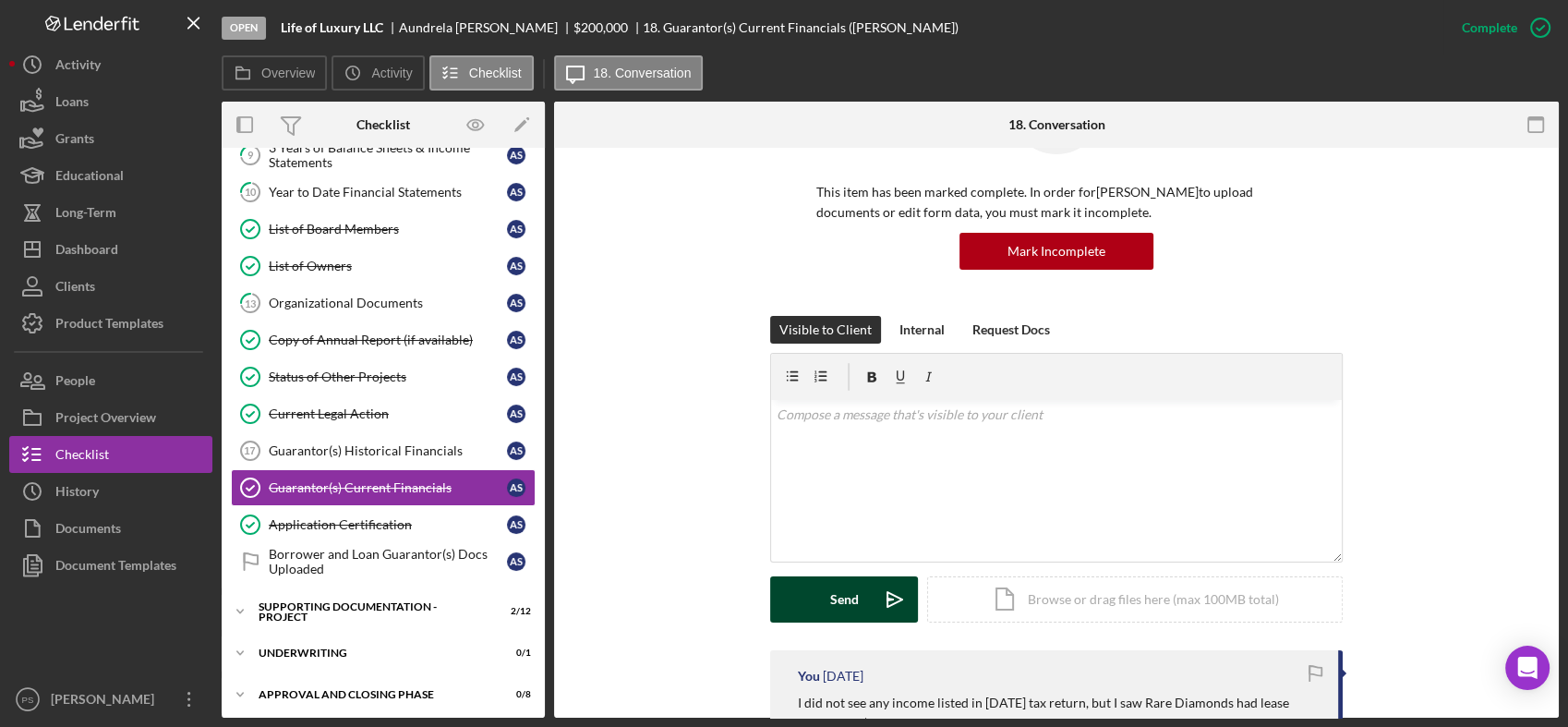
scroll to position [67, 0]
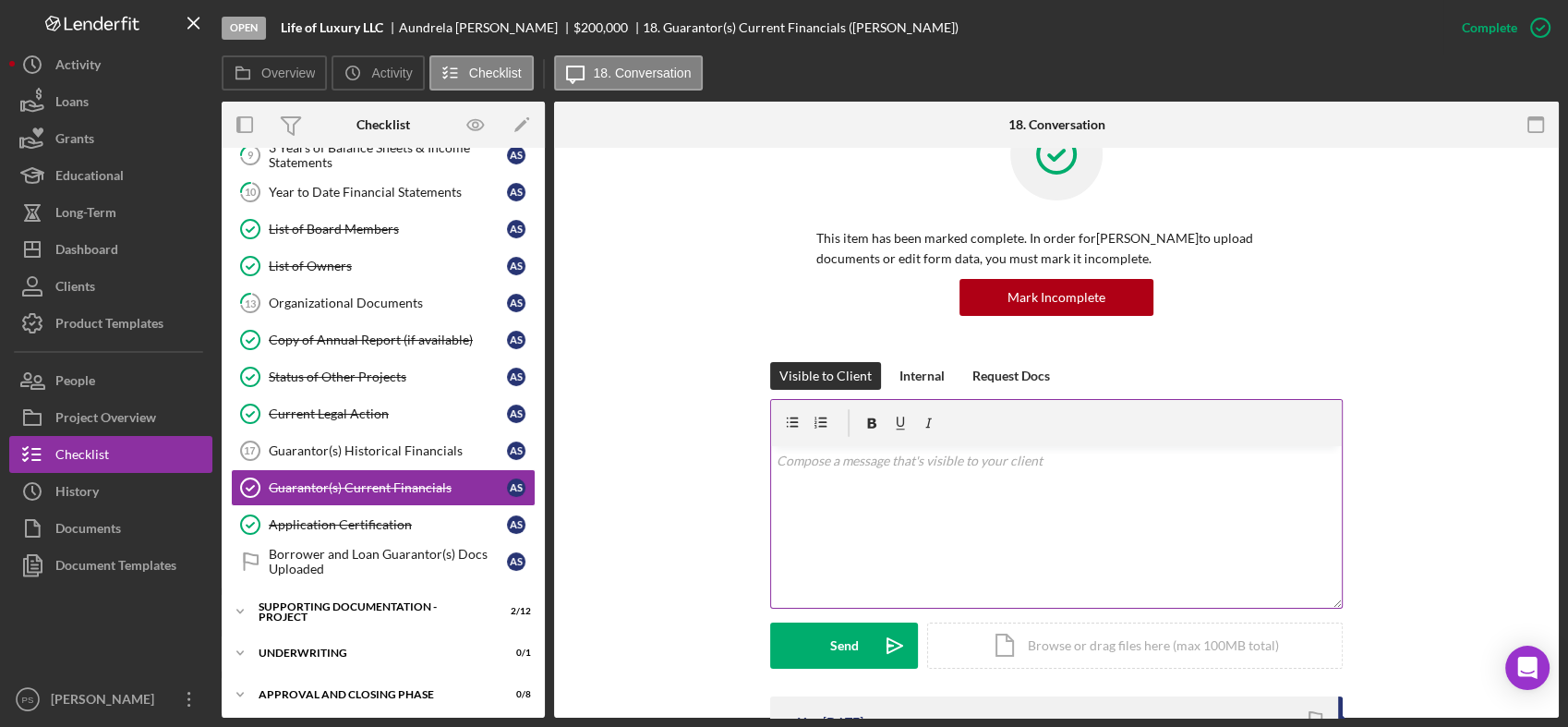
click at [879, 466] on p at bounding box center [1057, 461] width 560 height 20
click at [1535, 26] on icon "button" at bounding box center [1540, 28] width 46 height 46
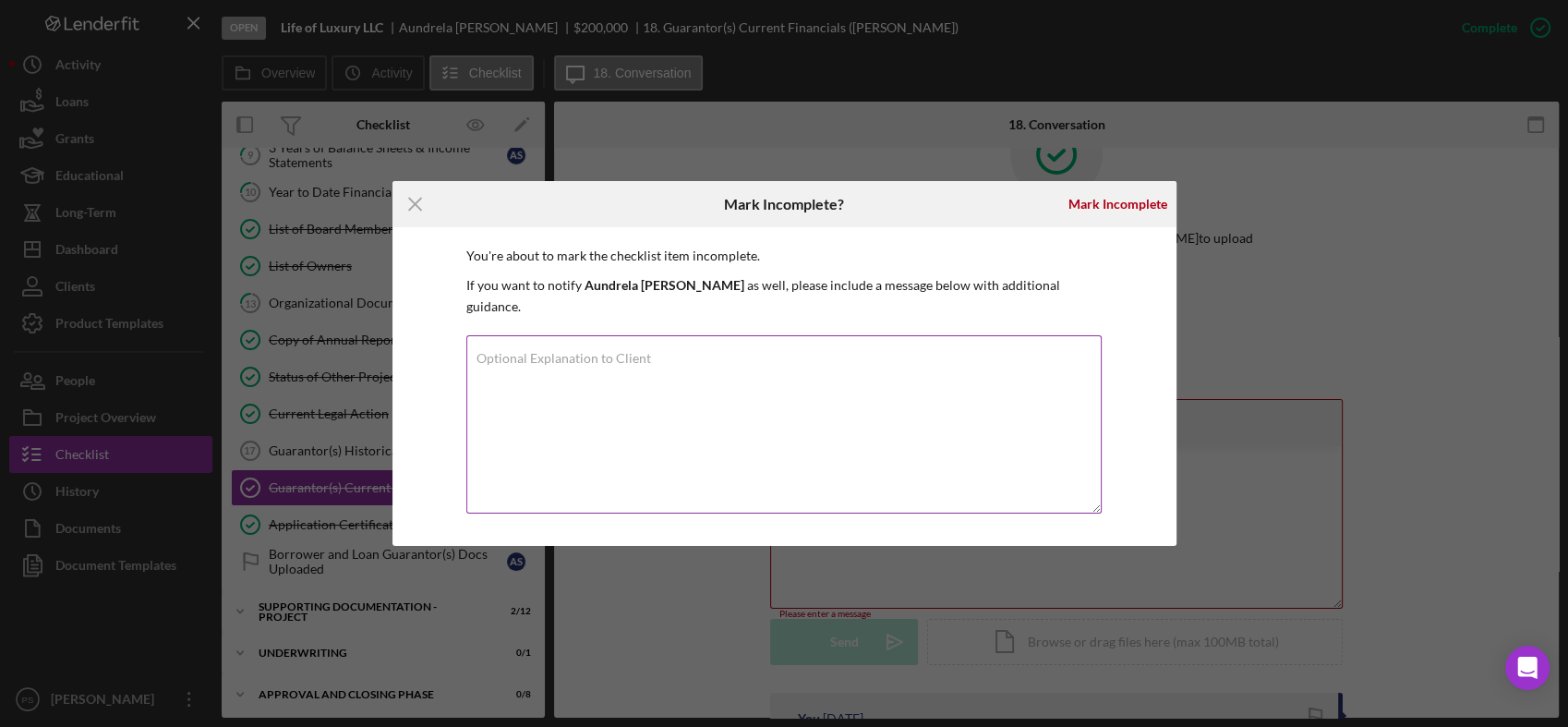
click at [724, 352] on textarea "Optional Explanation to Client" at bounding box center [784, 424] width 635 height 178
paste textarea "Need proof of any income YTD for 2025."
click at [772, 355] on textarea "Need proof of any income YTD for 2025 plus wuaestions below answered." at bounding box center [784, 424] width 635 height 178
click at [955, 347] on textarea "Need proof of any income YTD for 2025 plus questions below answered." at bounding box center [784, 424] width 635 height 178
type textarea "Need proof of any income YTD for 2025 plus questions below answered."
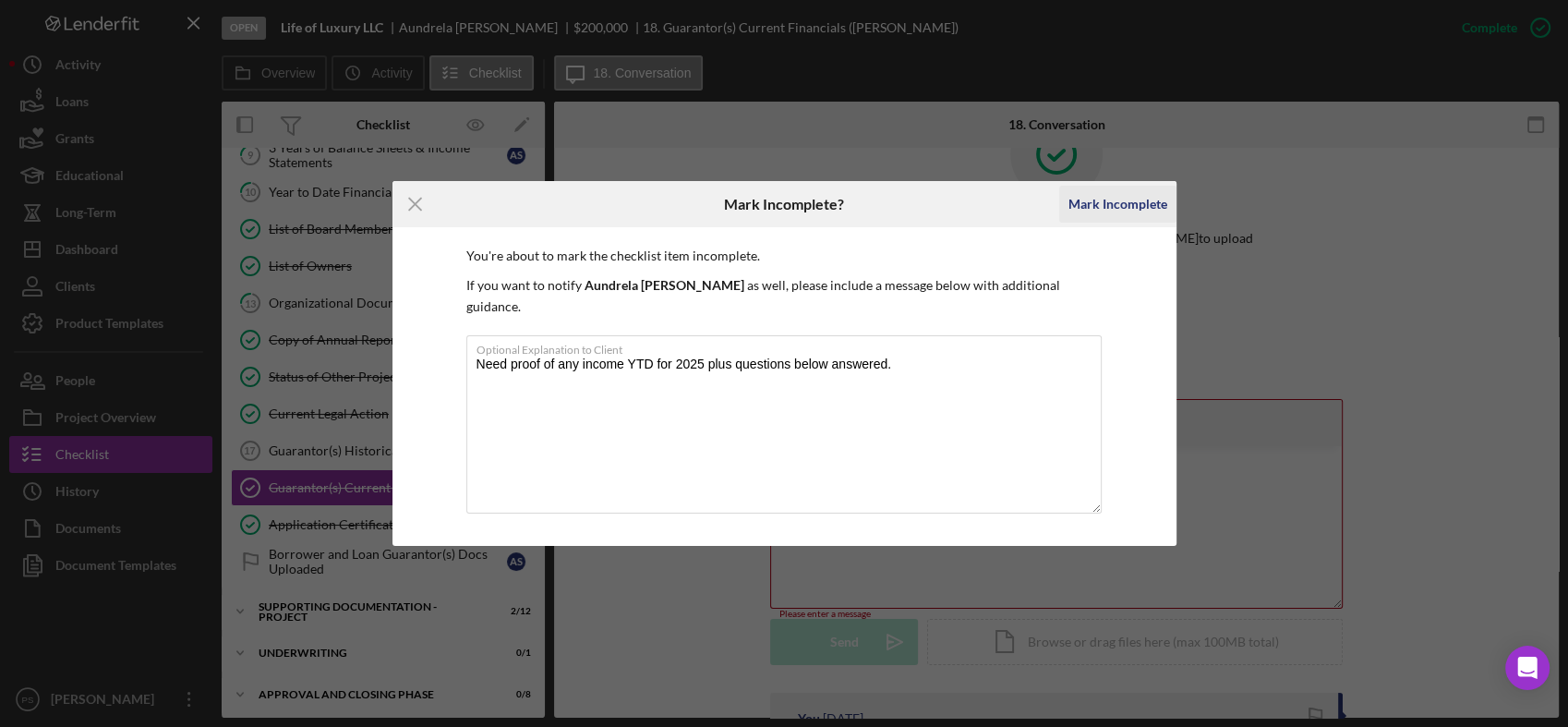
click at [1099, 213] on div "Mark Incomplete" at bounding box center [1117, 204] width 99 height 37
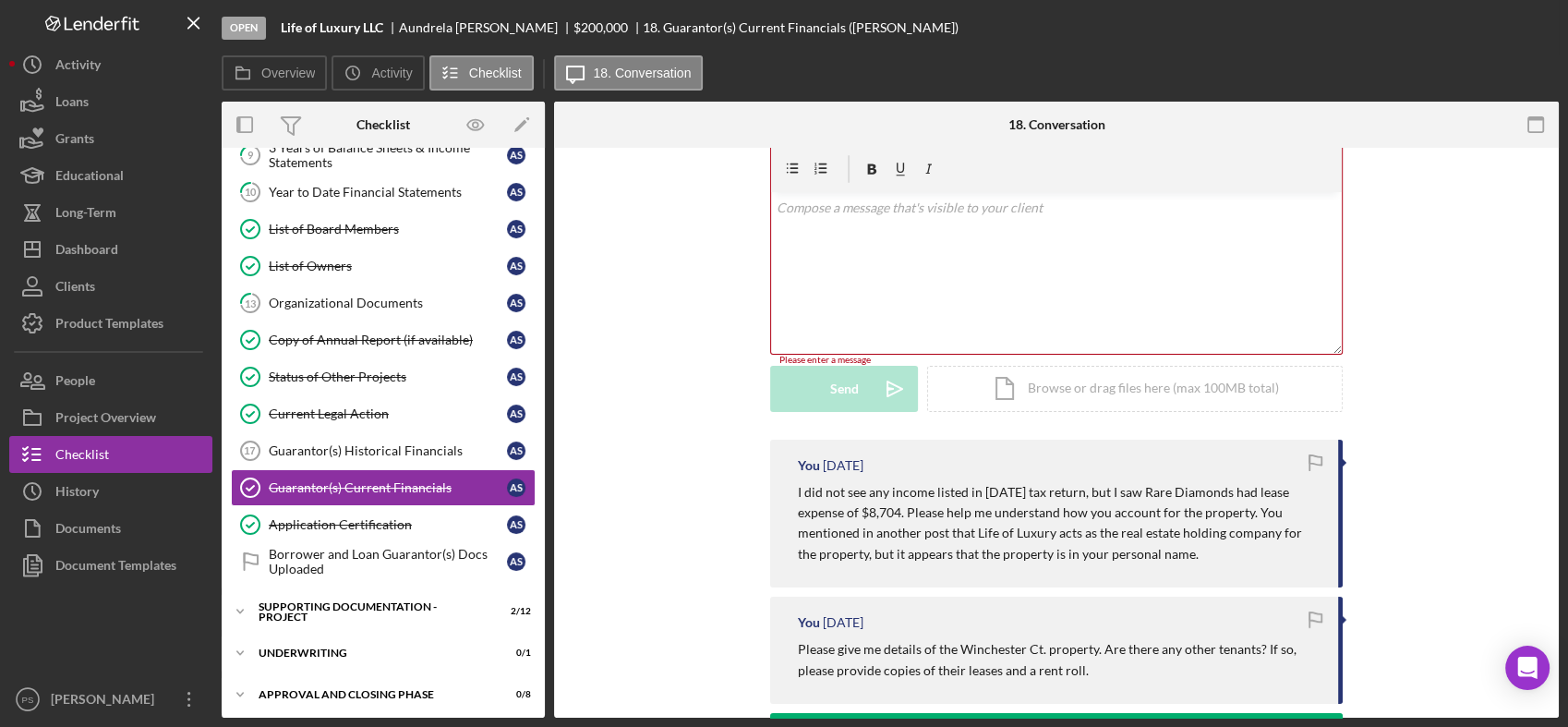
scroll to position [0, 0]
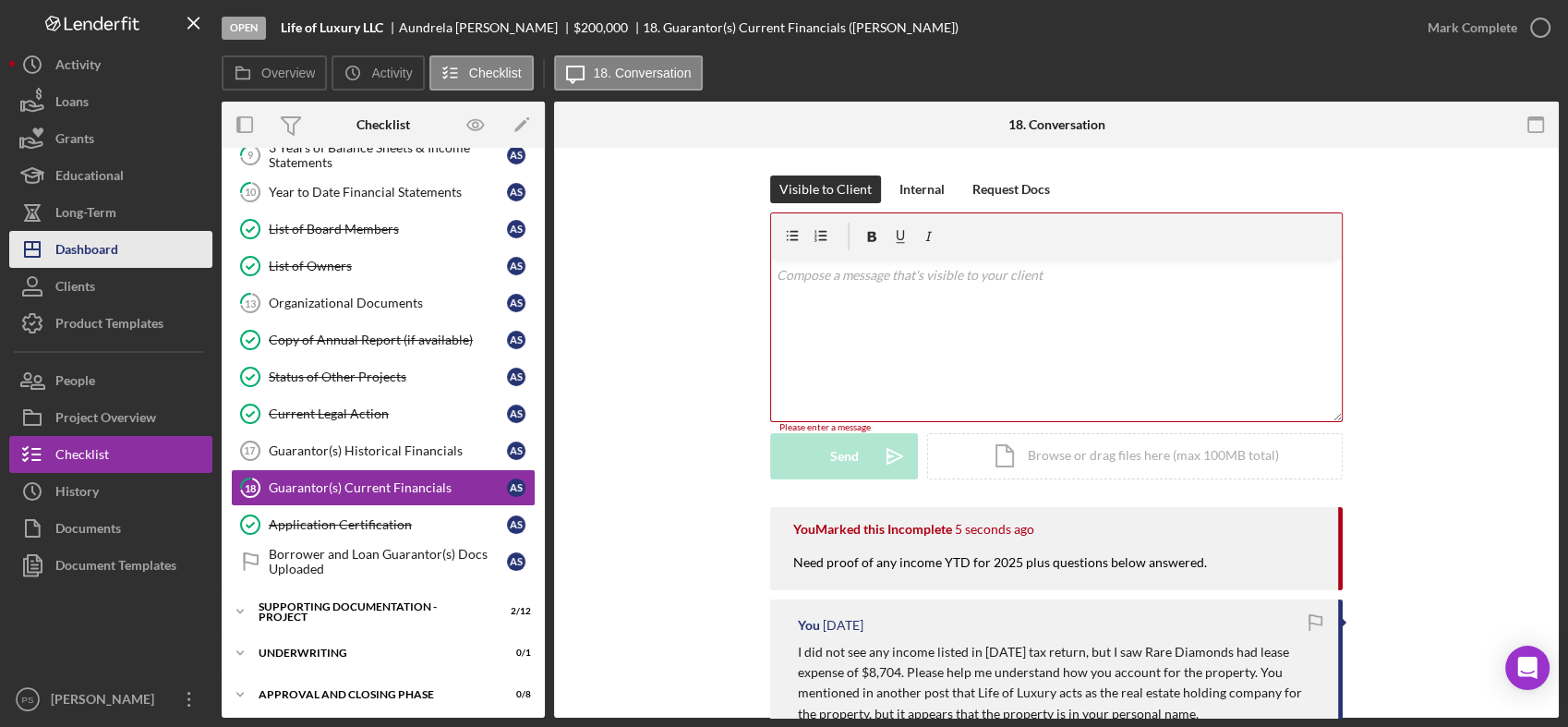
click at [110, 244] on div "Dashboard" at bounding box center [87, 251] width 62 height 41
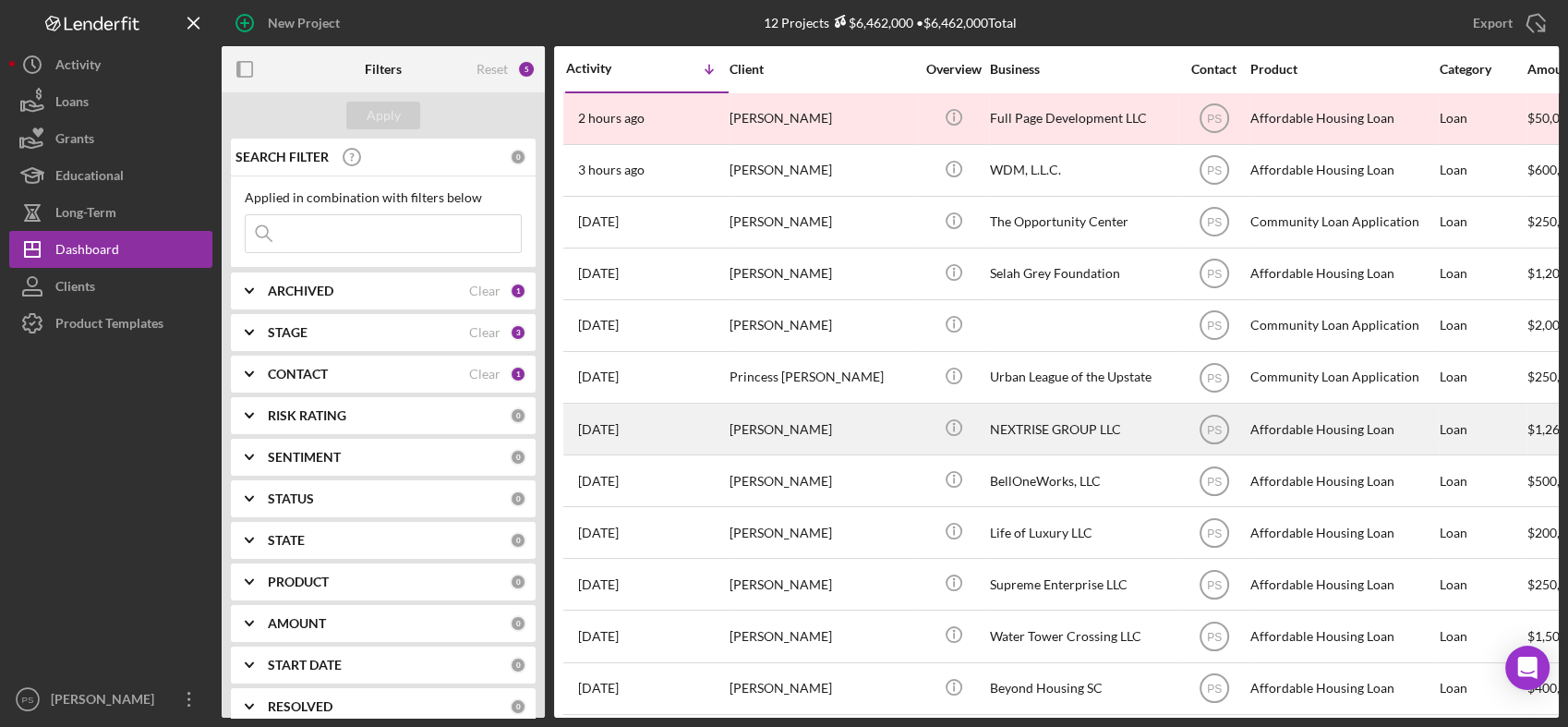
click at [848, 413] on div "[PERSON_NAME]" at bounding box center [822, 429] width 185 height 49
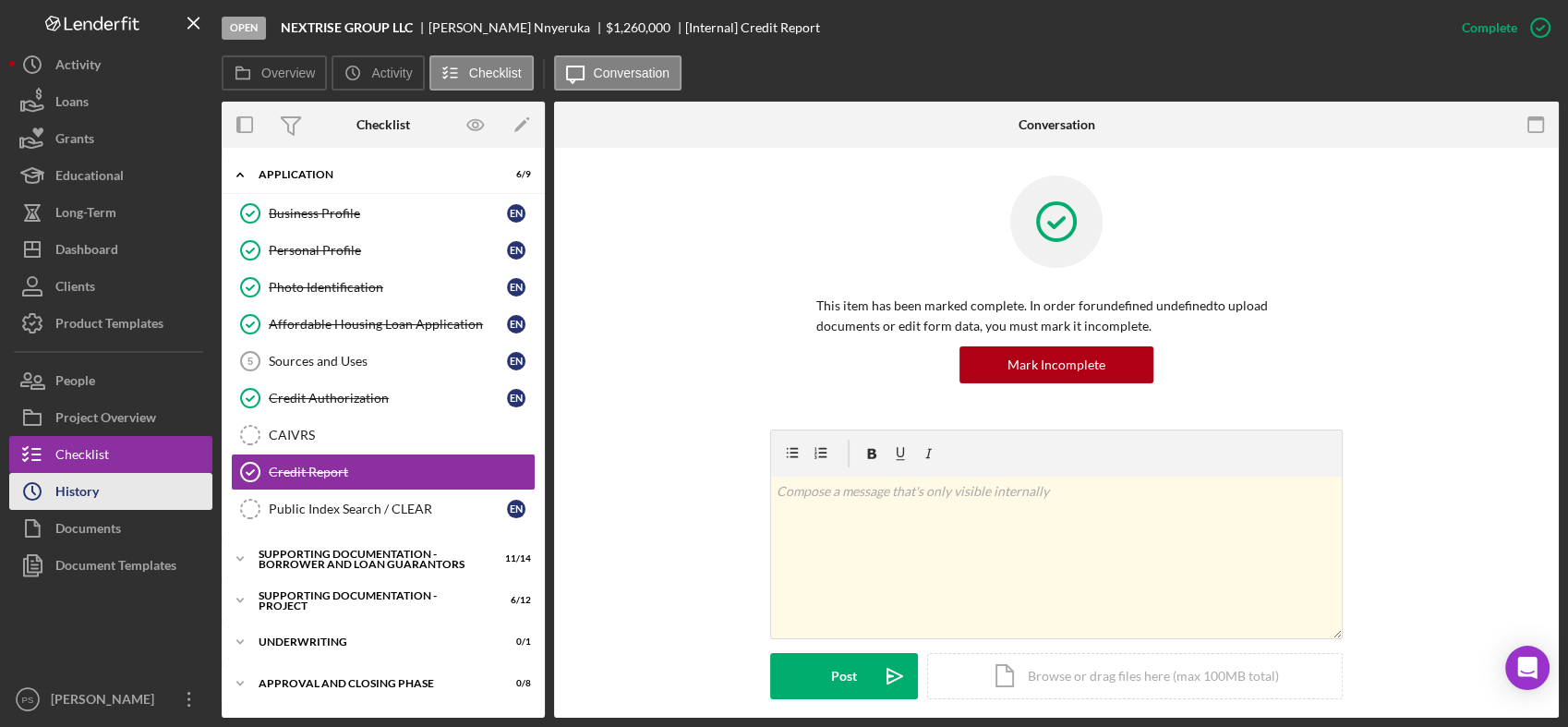
click at [123, 488] on button "Icon/History History" at bounding box center [111, 491] width 203 height 37
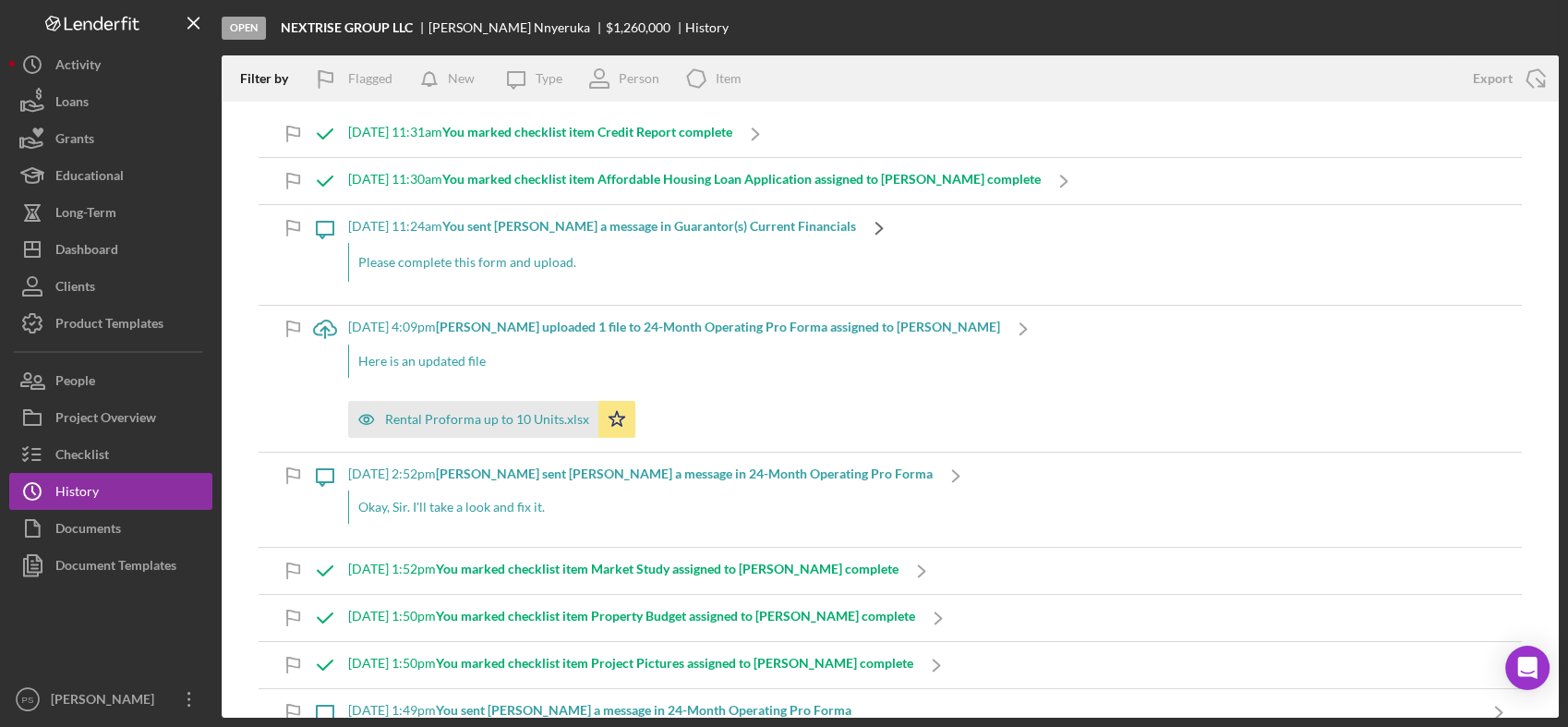
click at [894, 231] on icon "Icon/Navigate" at bounding box center [879, 228] width 46 height 46
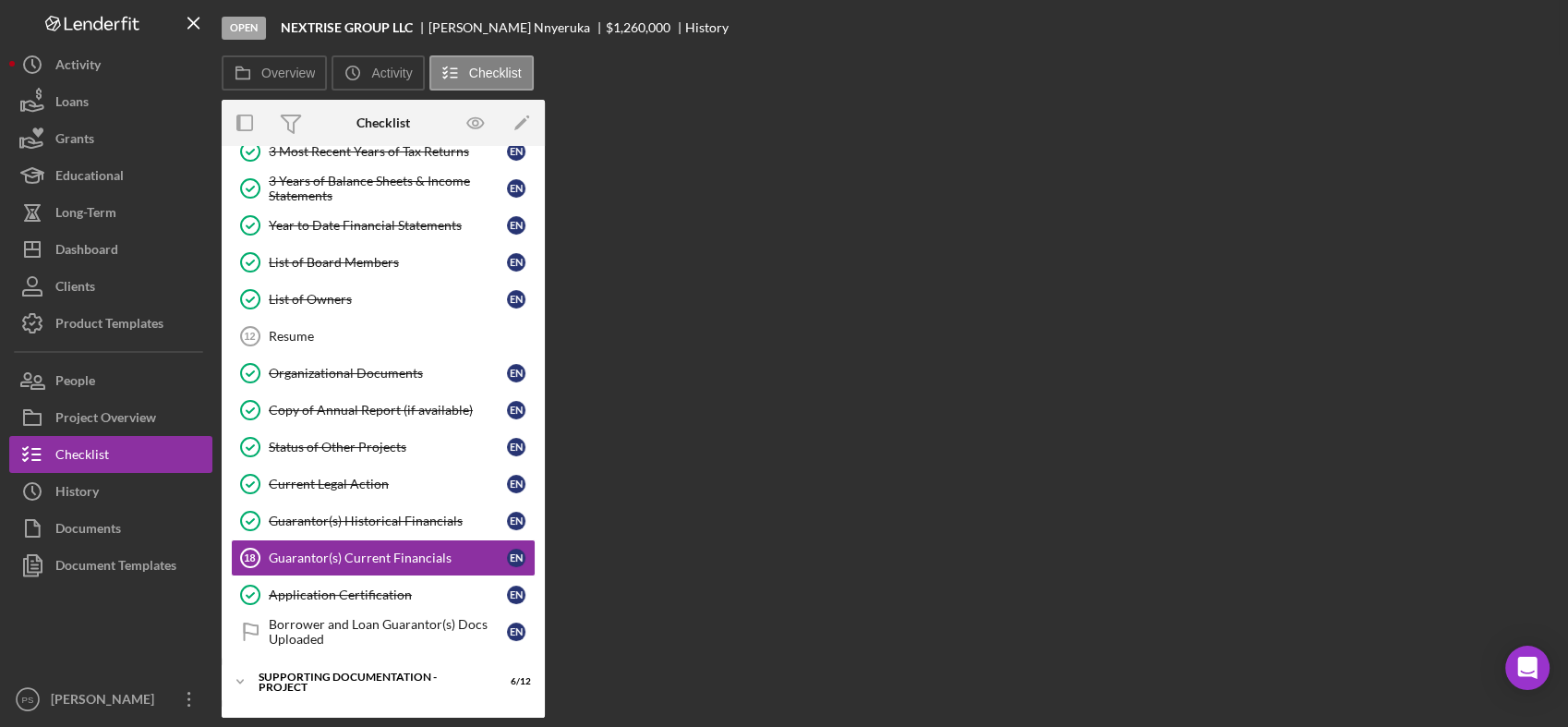
scroll to position [175, 0]
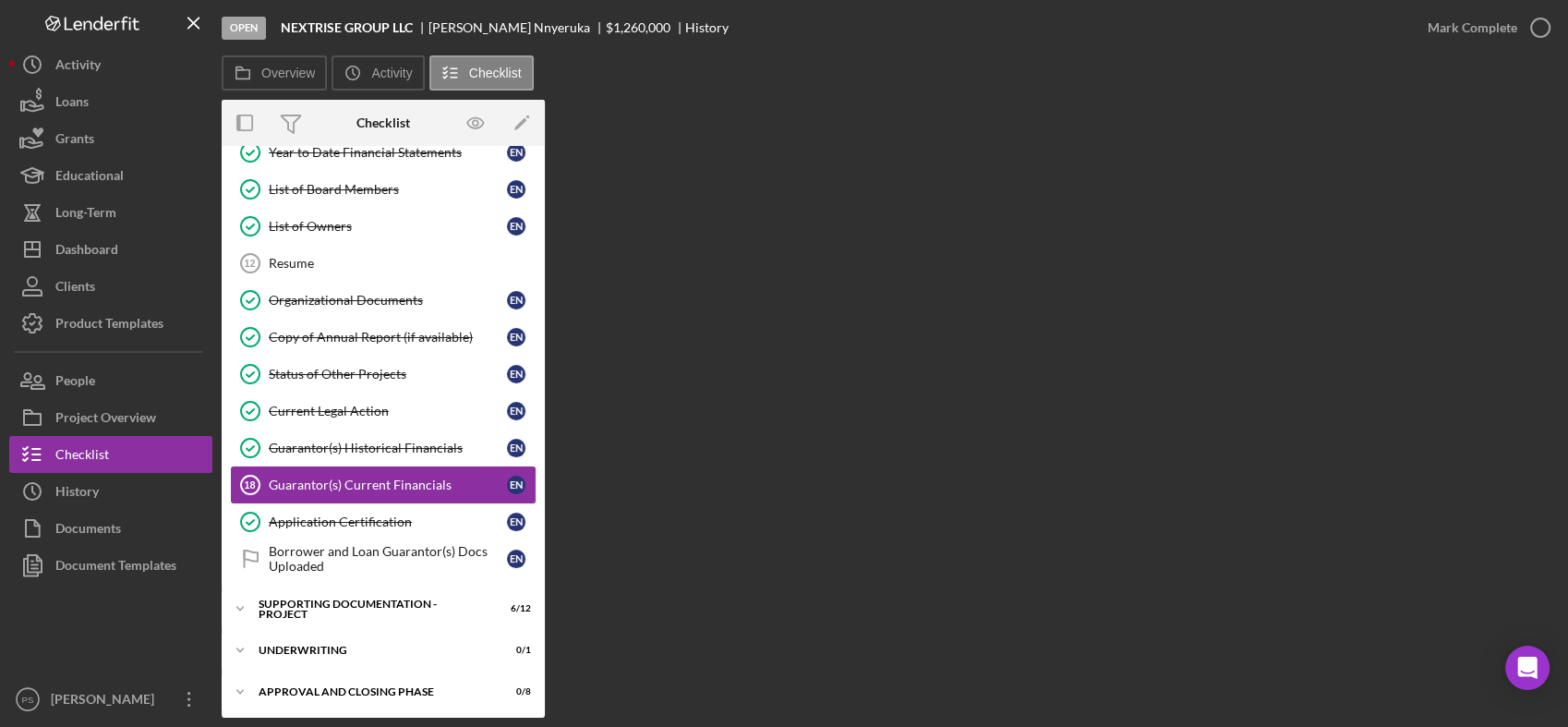
click at [397, 478] on div "Guarantor(s) Current Financials" at bounding box center [388, 485] width 238 height 14
click at [397, 441] on div "Guarantor(s) Historical Financials" at bounding box center [388, 447] width 238 height 14
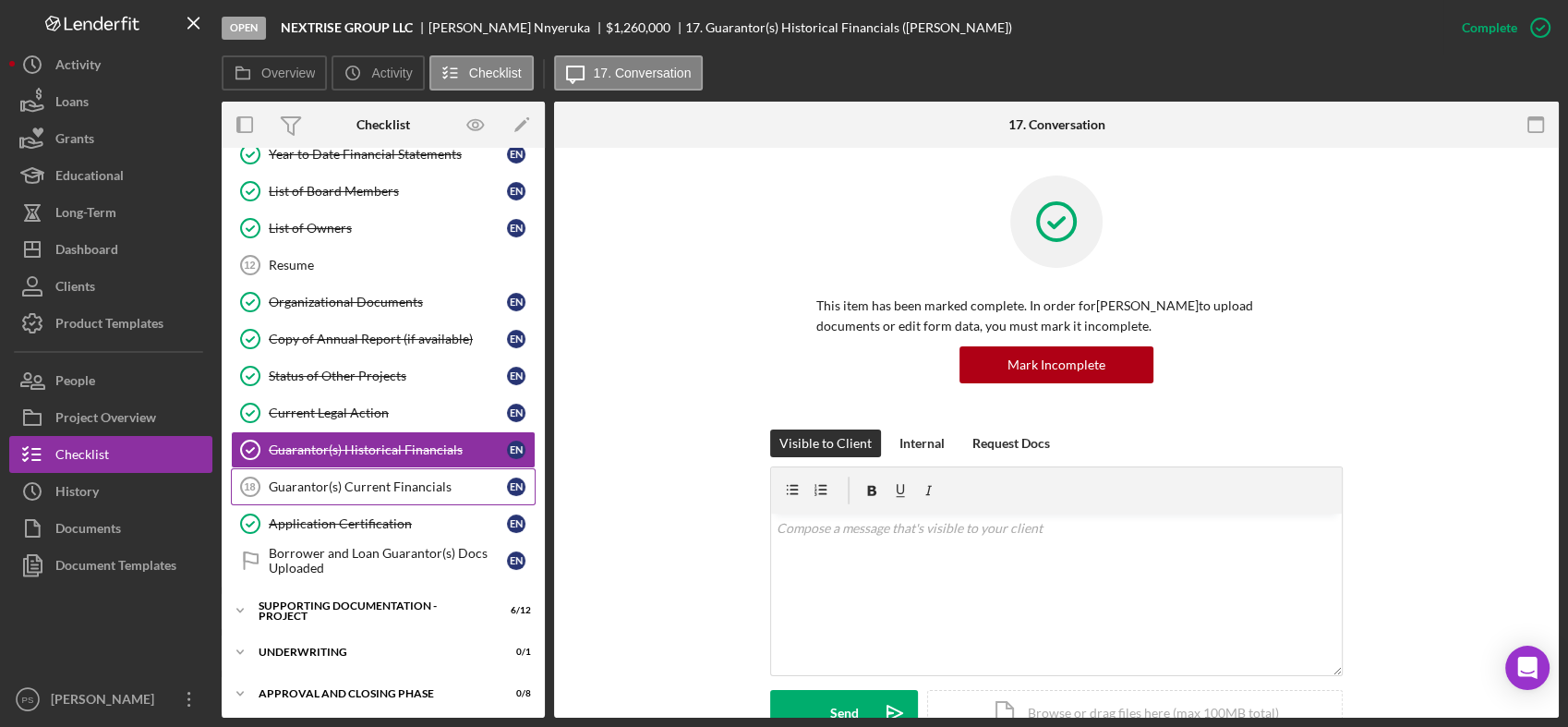
click at [409, 486] on div "Guarantor(s) Current Financials" at bounding box center [388, 487] width 238 height 14
